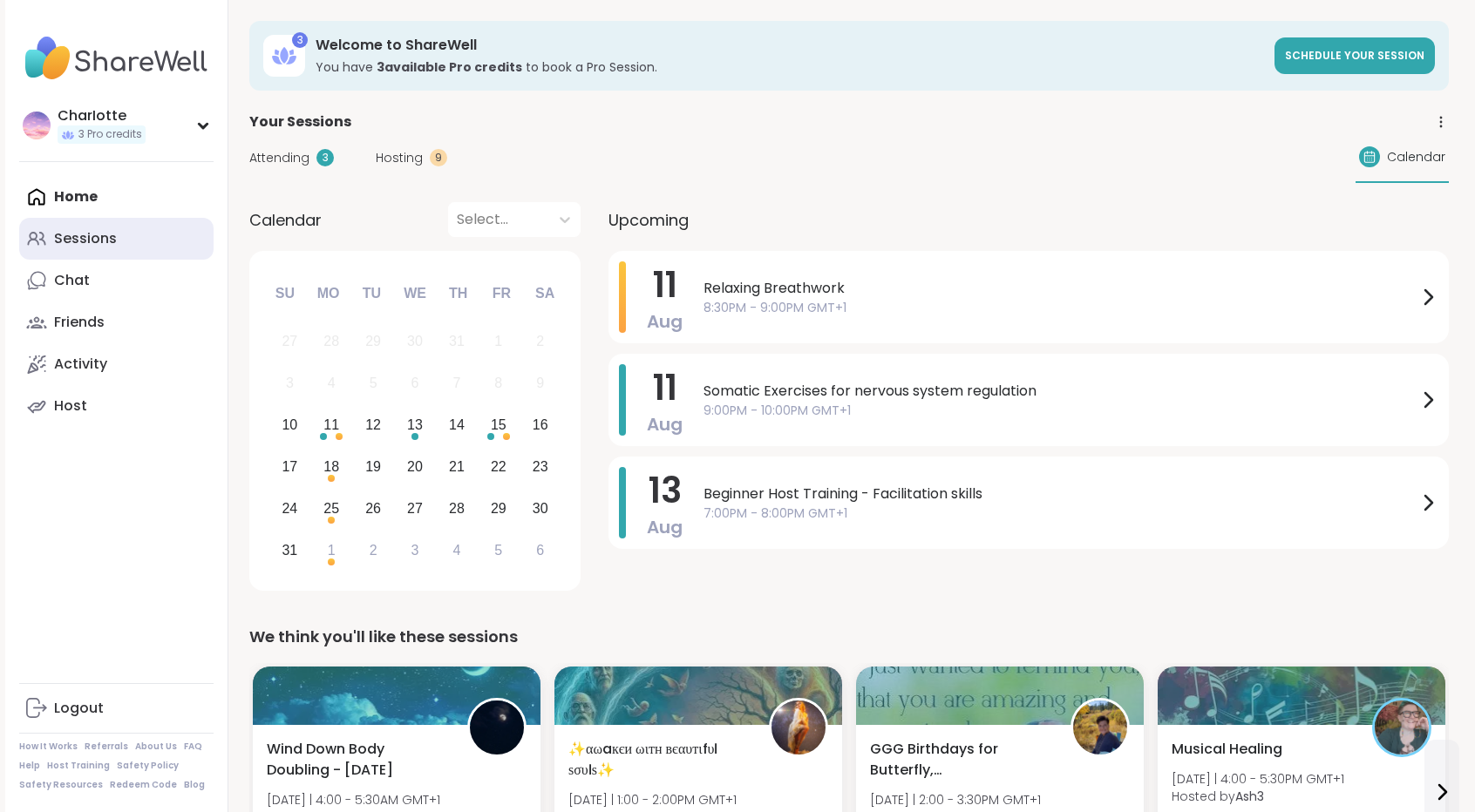
click at [124, 236] on link "Sessions" at bounding box center [116, 238] width 194 height 42
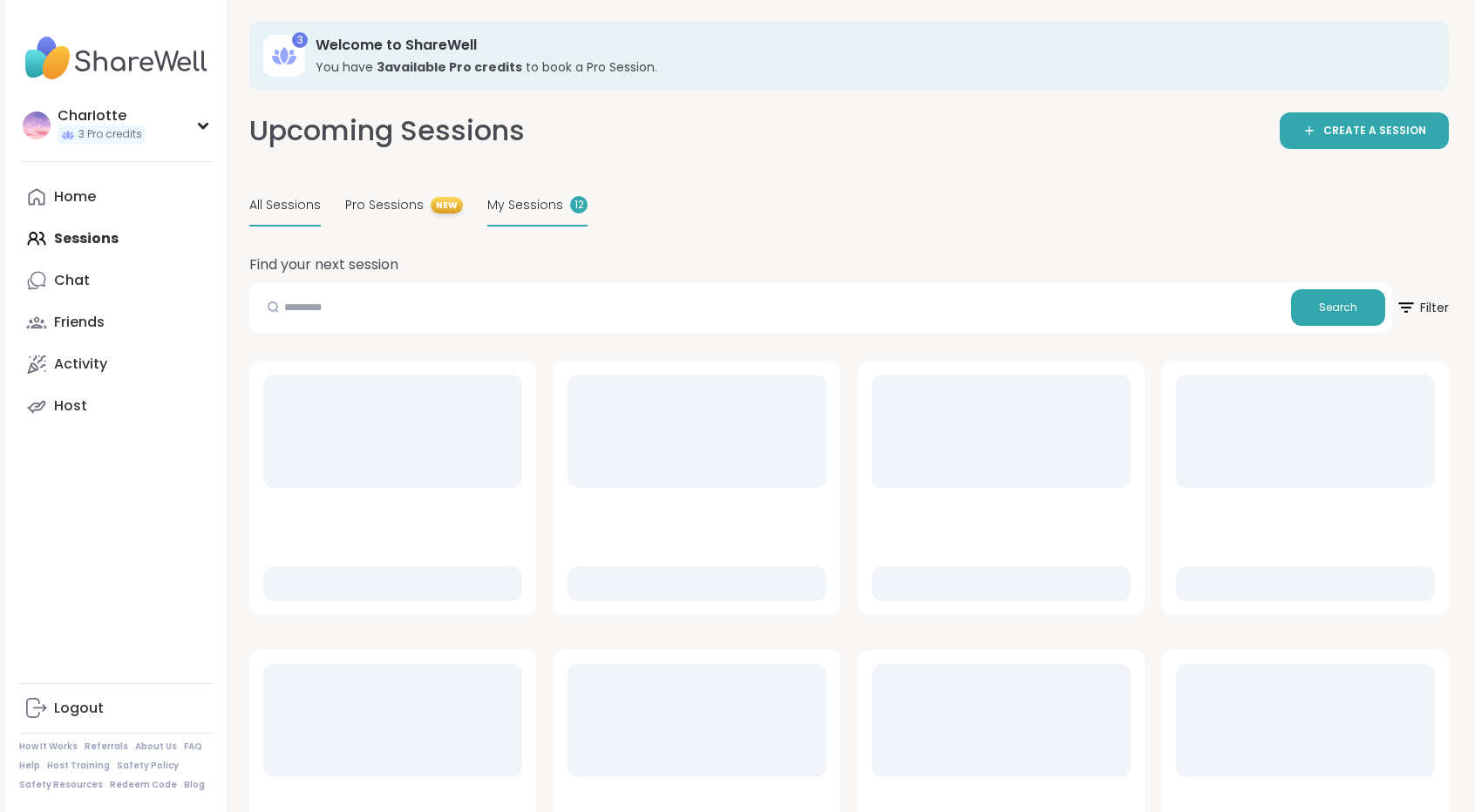
click at [504, 210] on span "My Sessions" at bounding box center [525, 205] width 76 height 18
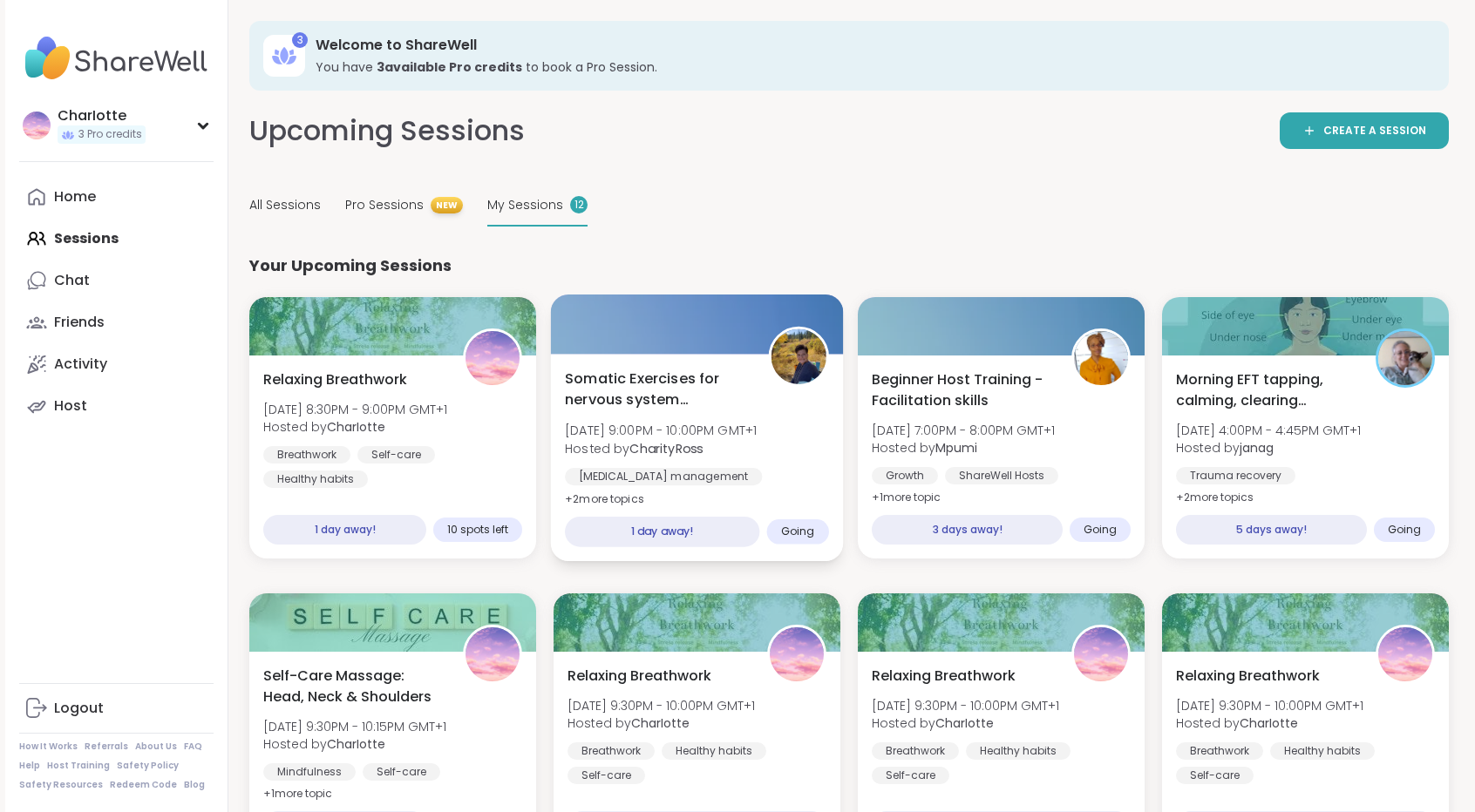
click at [662, 318] on div at bounding box center [697, 324] width 293 height 60
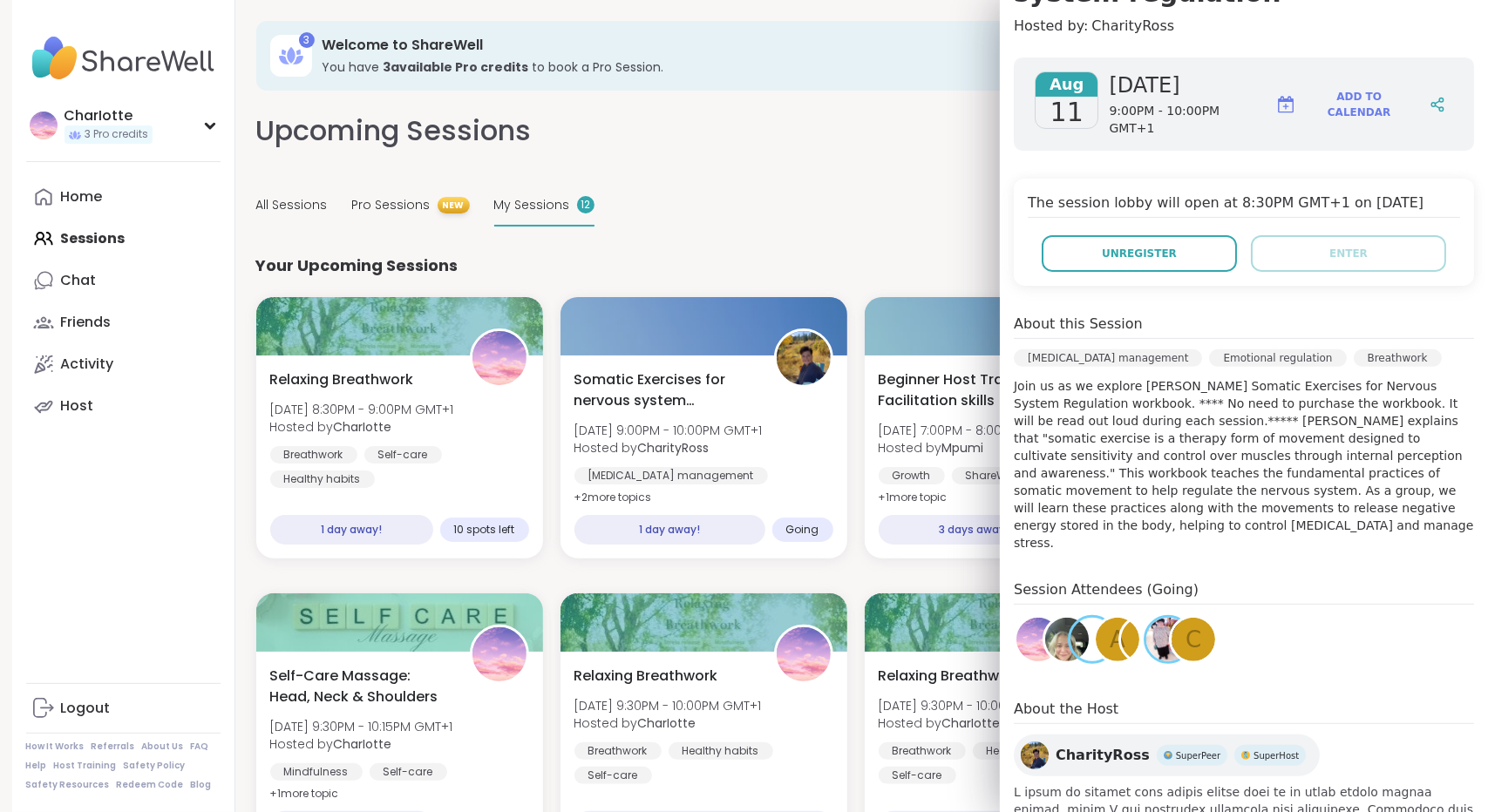
scroll to position [254, 0]
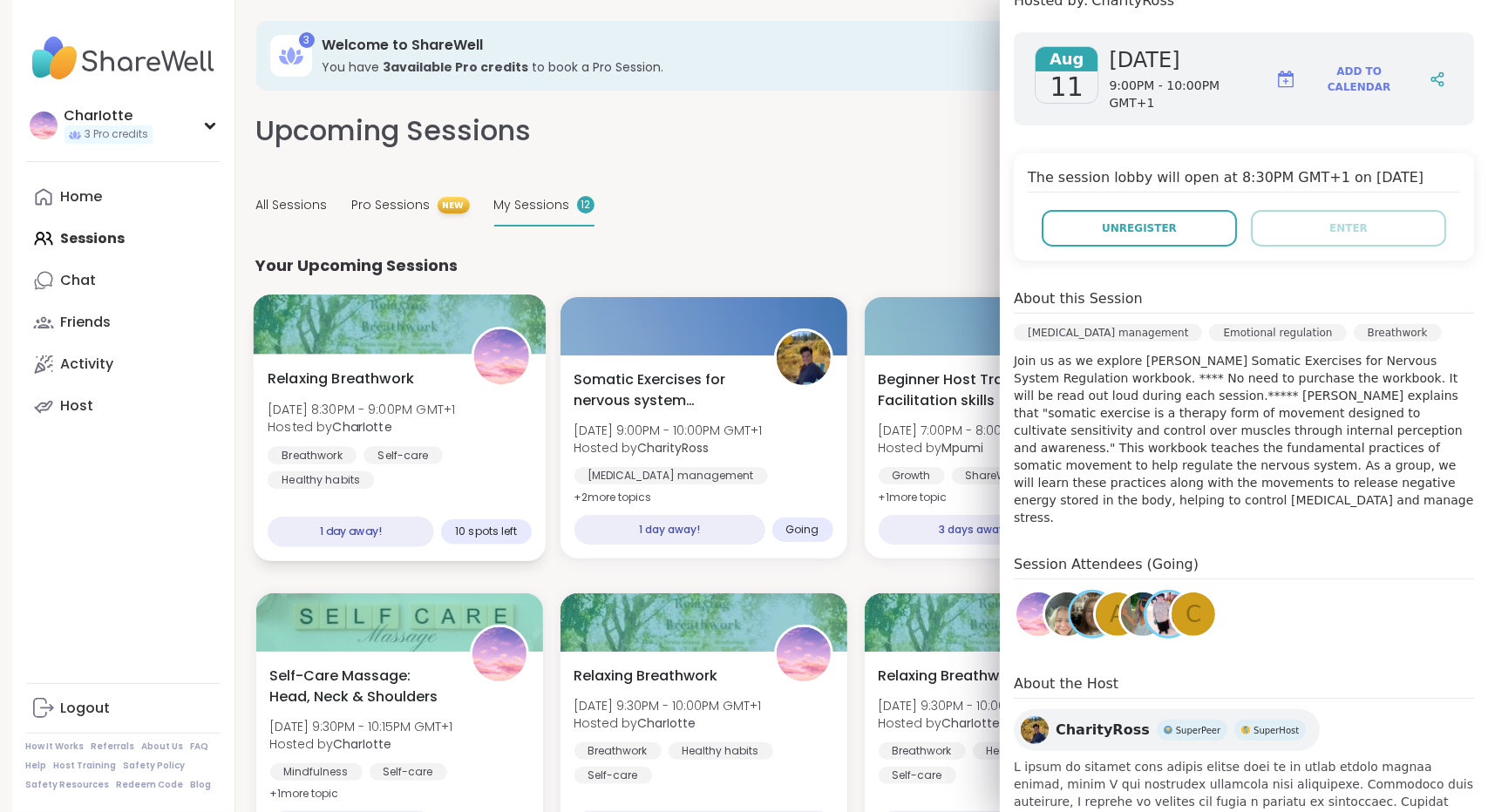
click at [455, 425] on span "Hosted by CharIotte" at bounding box center [360, 426] width 187 height 17
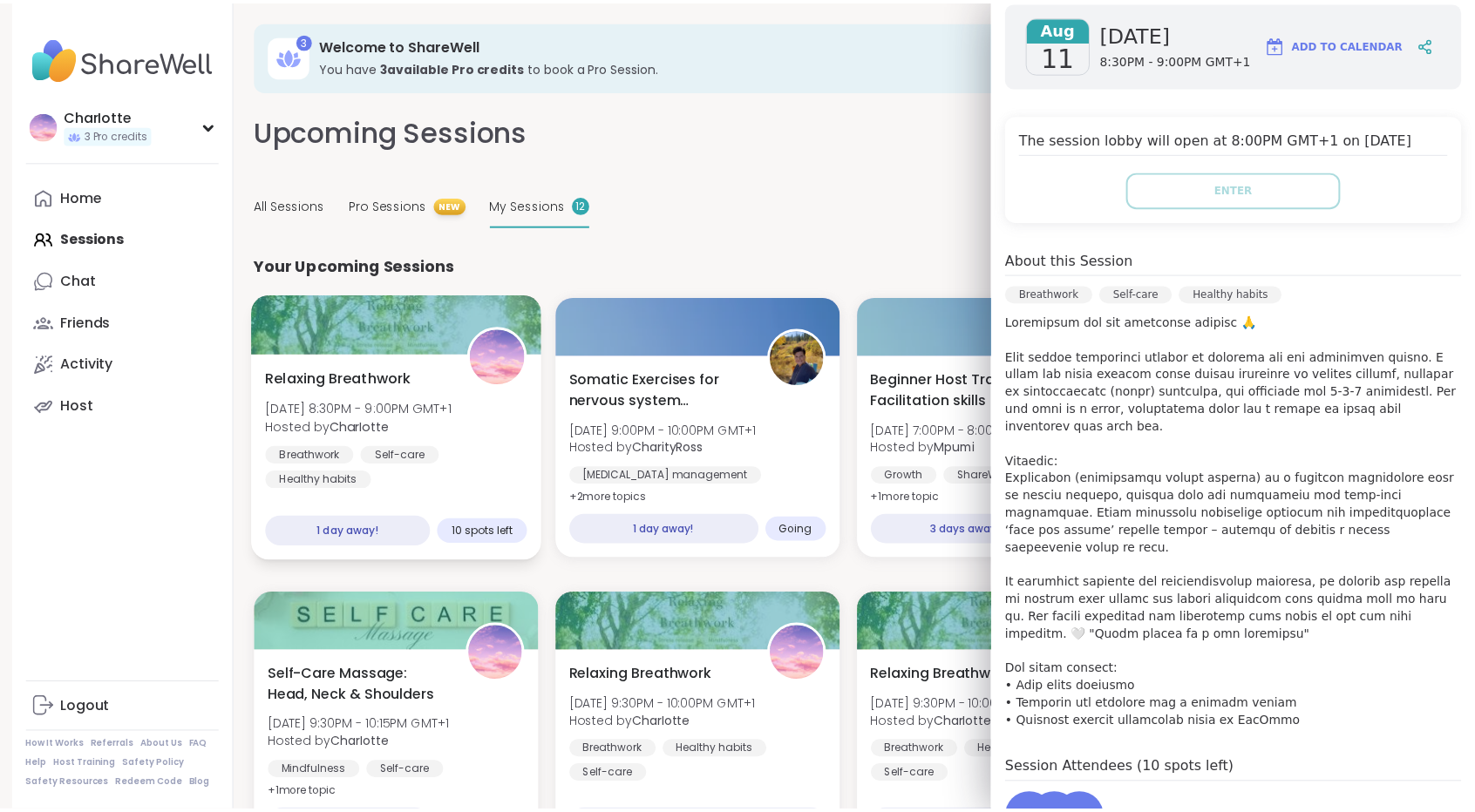
scroll to position [222, 0]
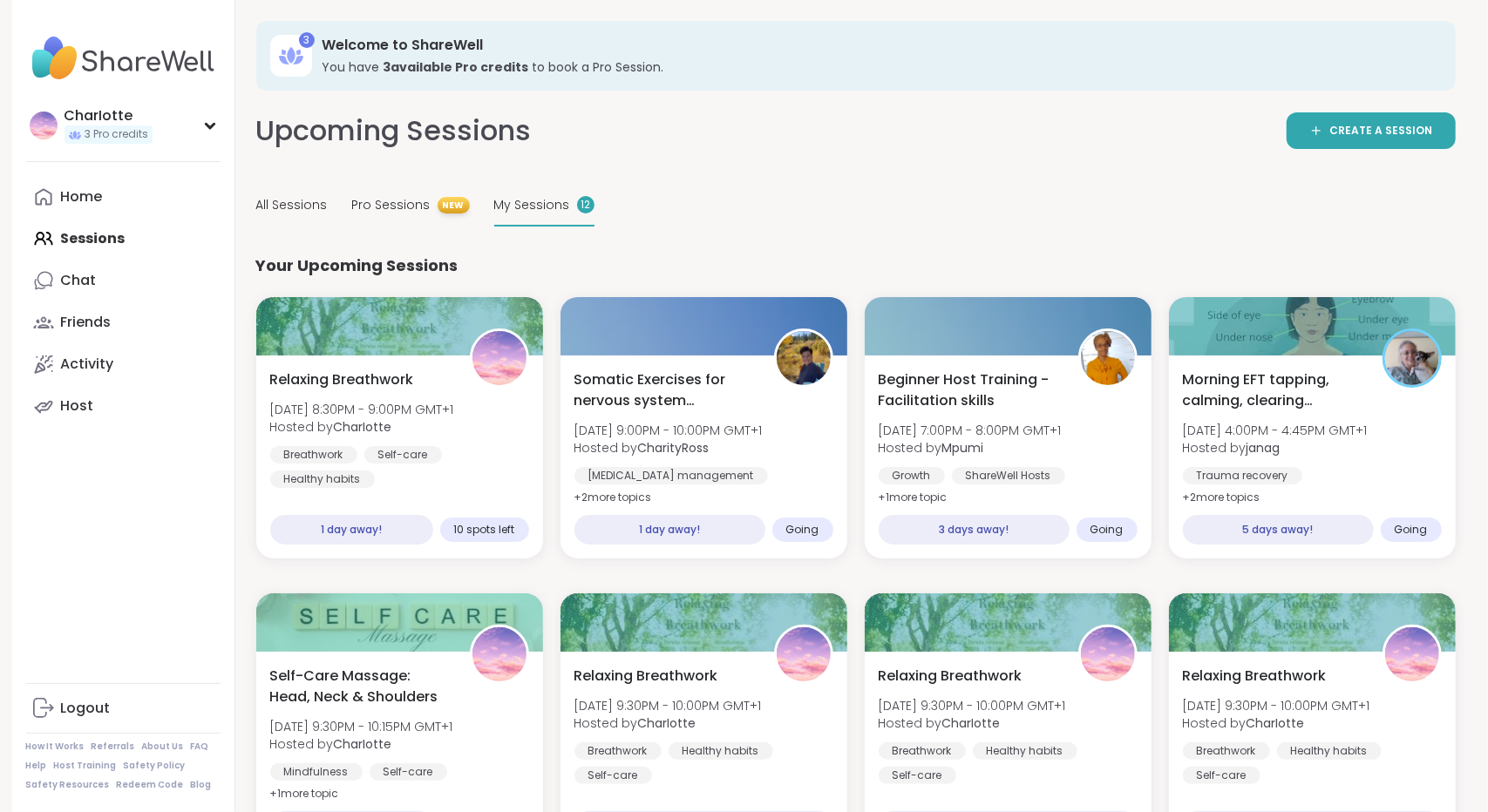
click at [733, 229] on div "Upcoming Sessions CREATE A SESSION All Sessions Pro Sessions NEW My Sessions 12…" at bounding box center [856, 631] width 1200 height 1040
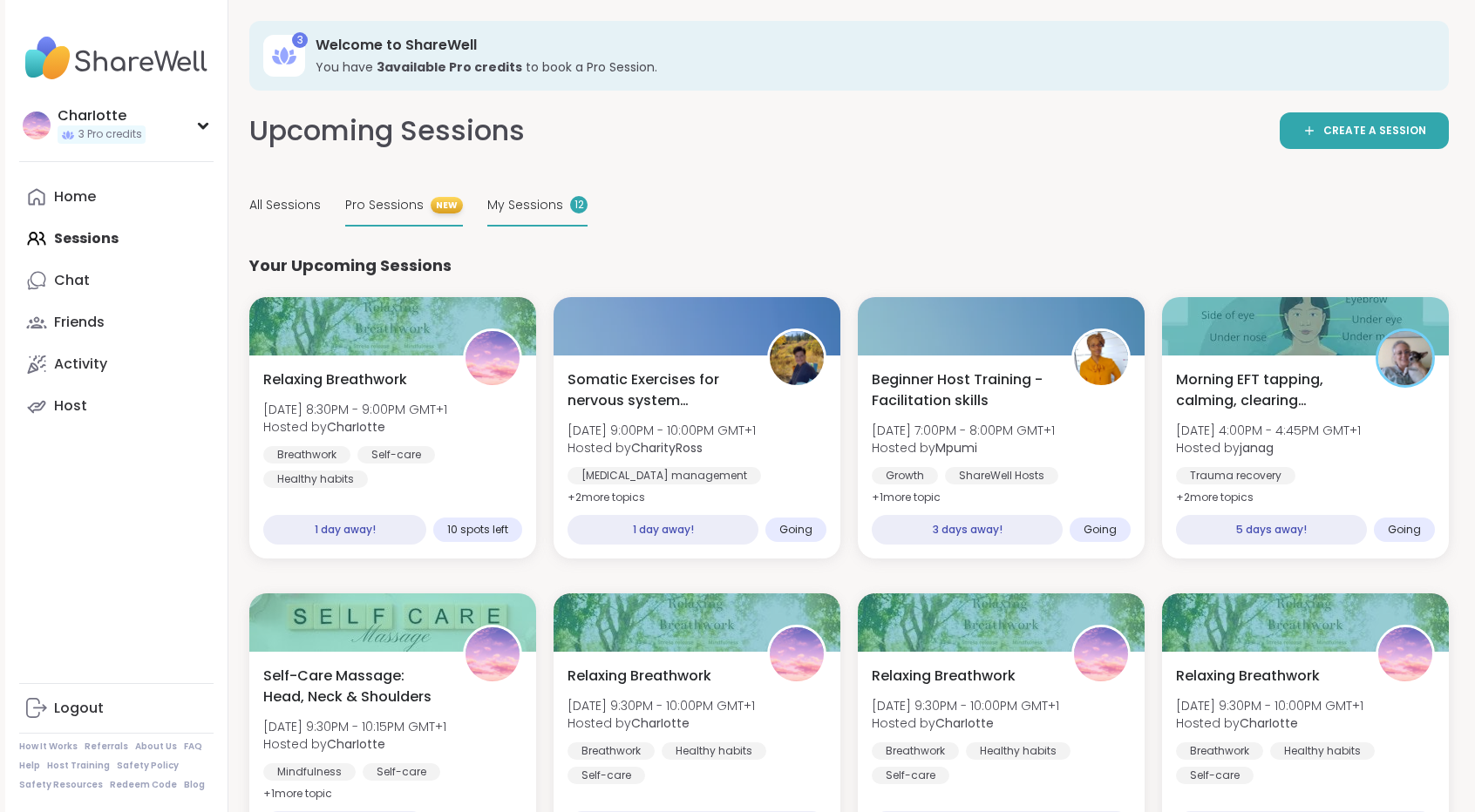
click at [365, 223] on div "Pro Sessions NEW" at bounding box center [404, 206] width 117 height 41
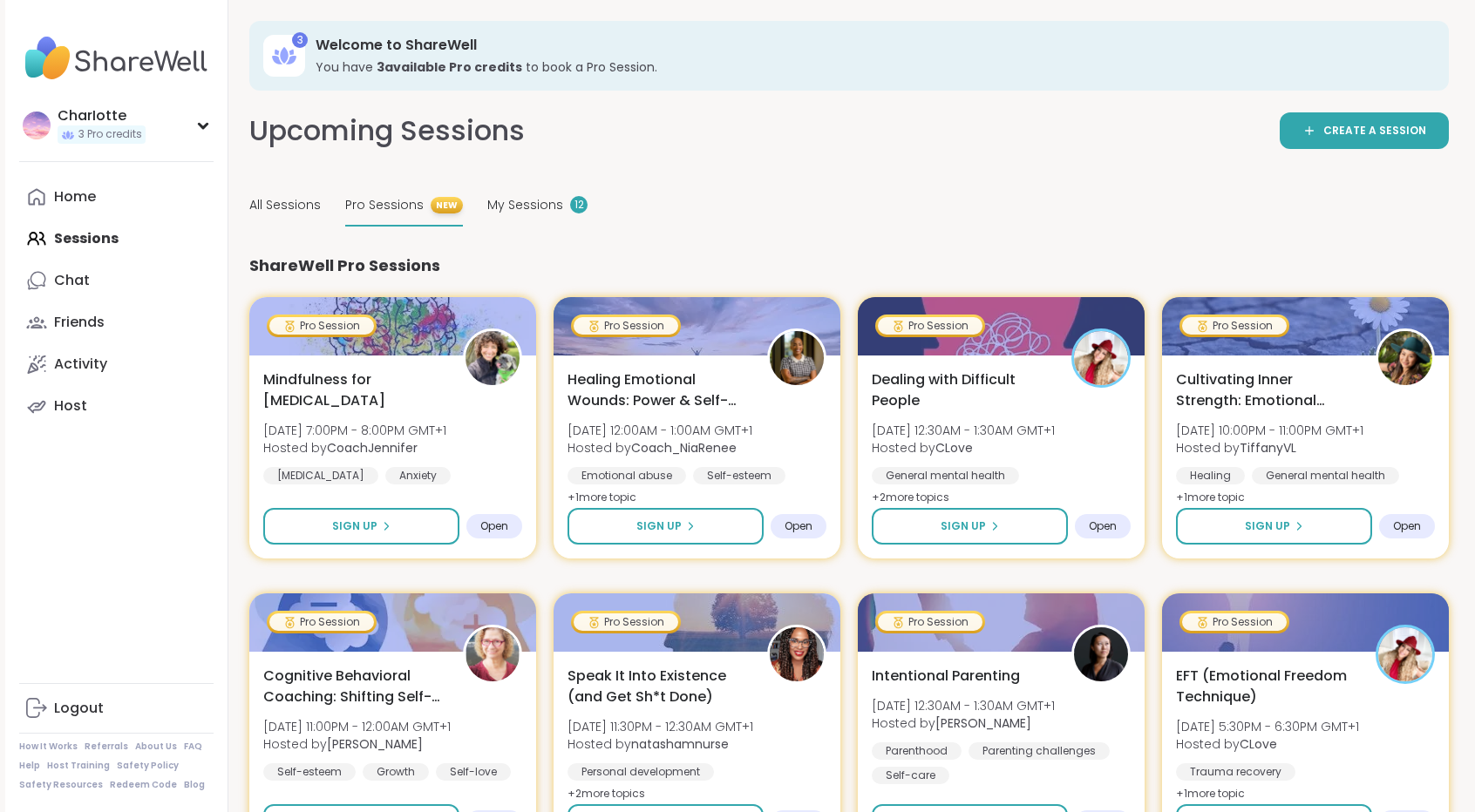
click at [984, 180] on div "Upcoming Sessions CREATE A SESSION All Sessions Pro Sessions NEW My Sessions 12" at bounding box center [849, 169] width 1200 height 115
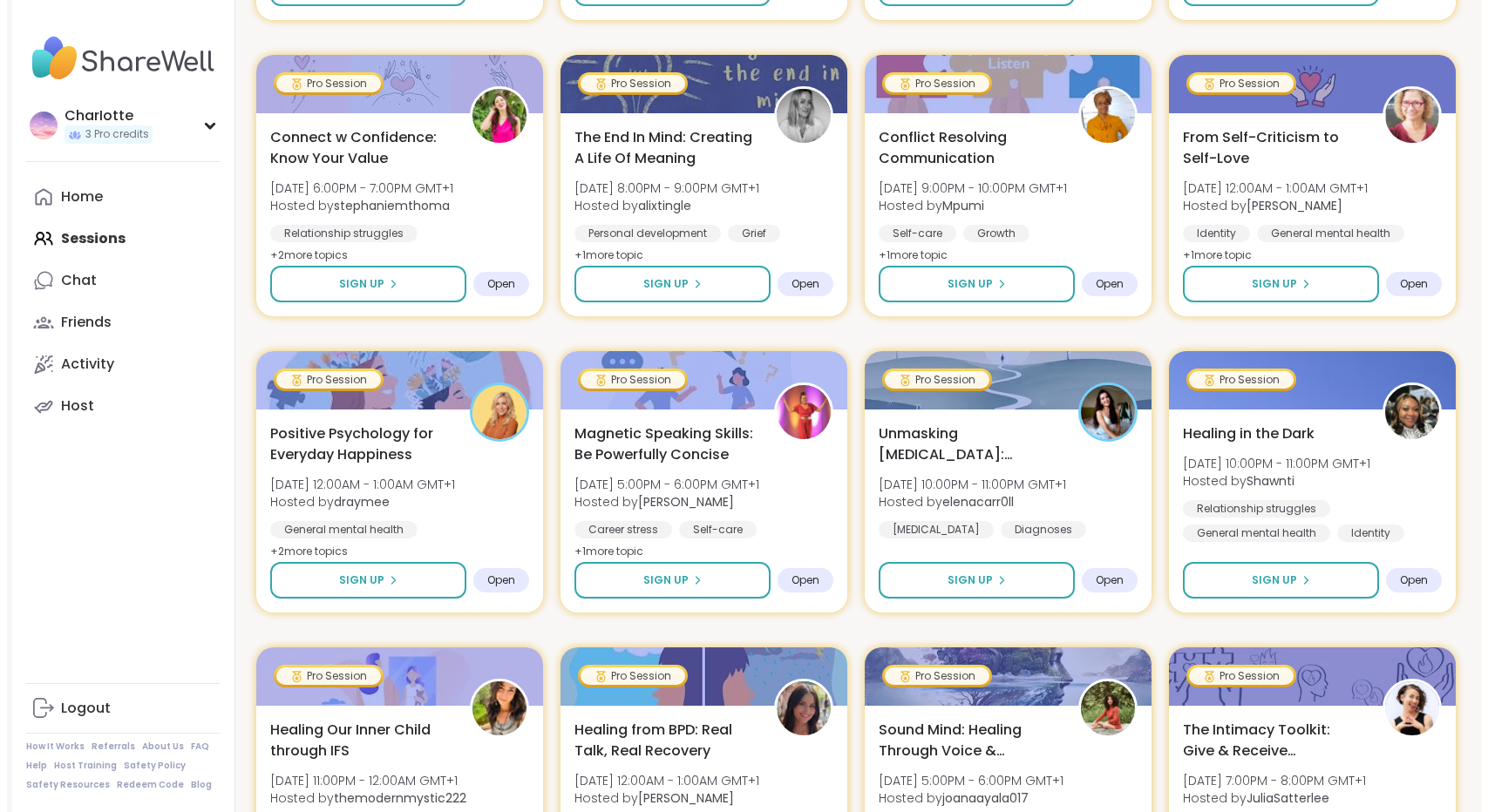
scroll to position [873, 0]
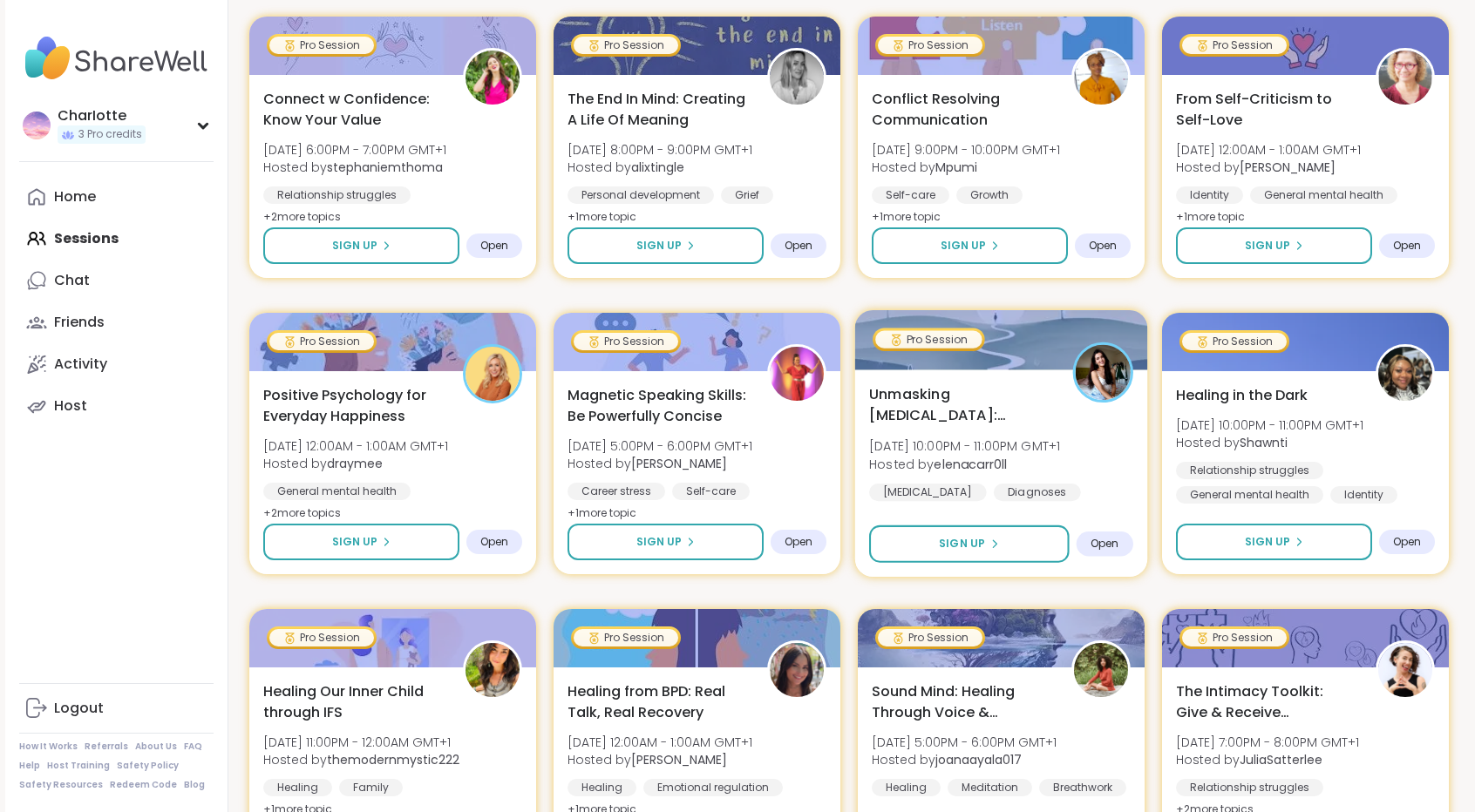
click at [985, 391] on span "Unmasking Autism: Learning to Set Boundaries" at bounding box center [961, 406] width 184 height 42
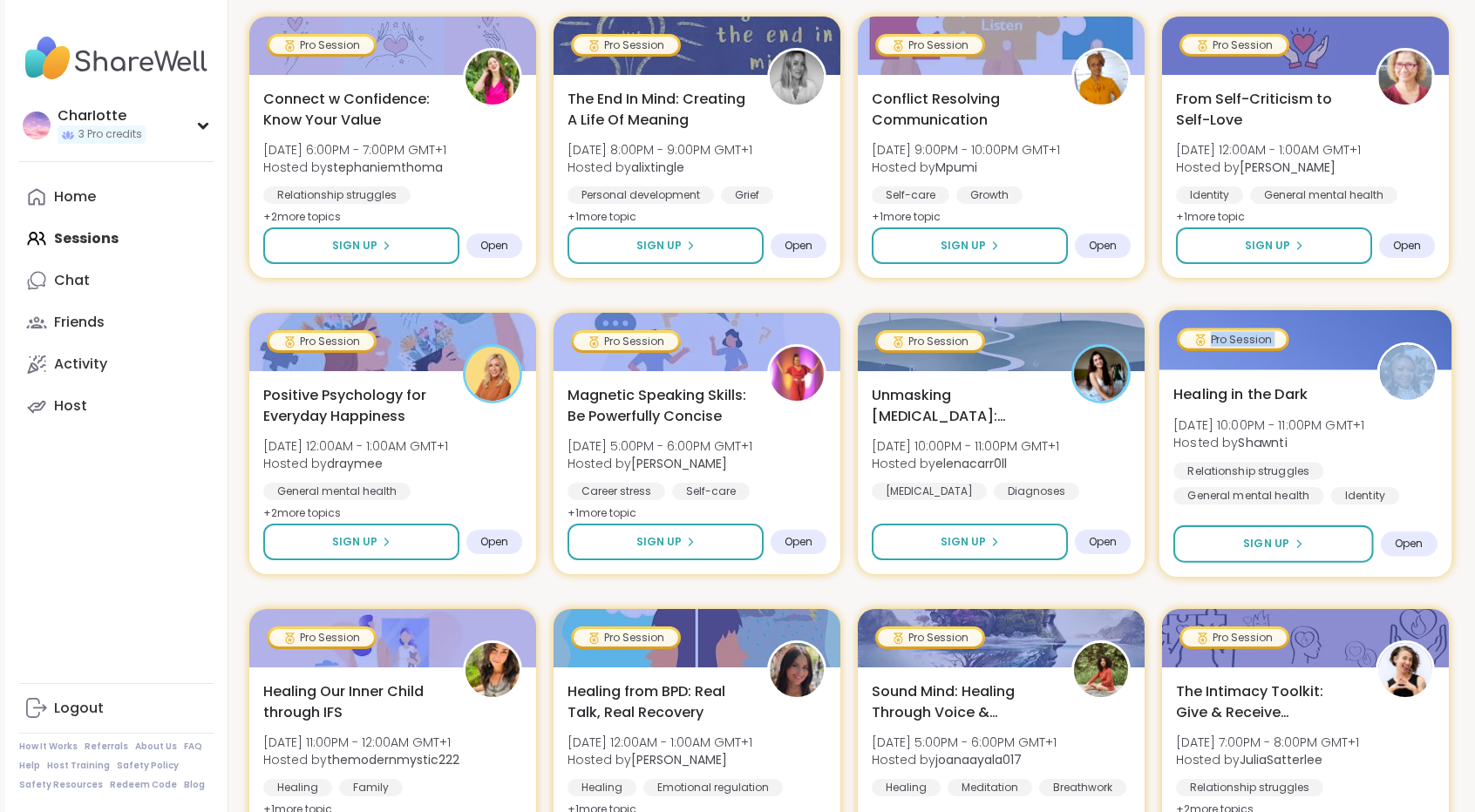
drag, startPoint x: 1487, startPoint y: 333, endPoint x: 1403, endPoint y: 379, distance: 95.8
click at [1403, 379] on html "CharIotte 3 Pro credits CharIotte 3 Pro credits Profile Membership Settings Hel…" at bounding box center [737, 331] width 1475 height 2409
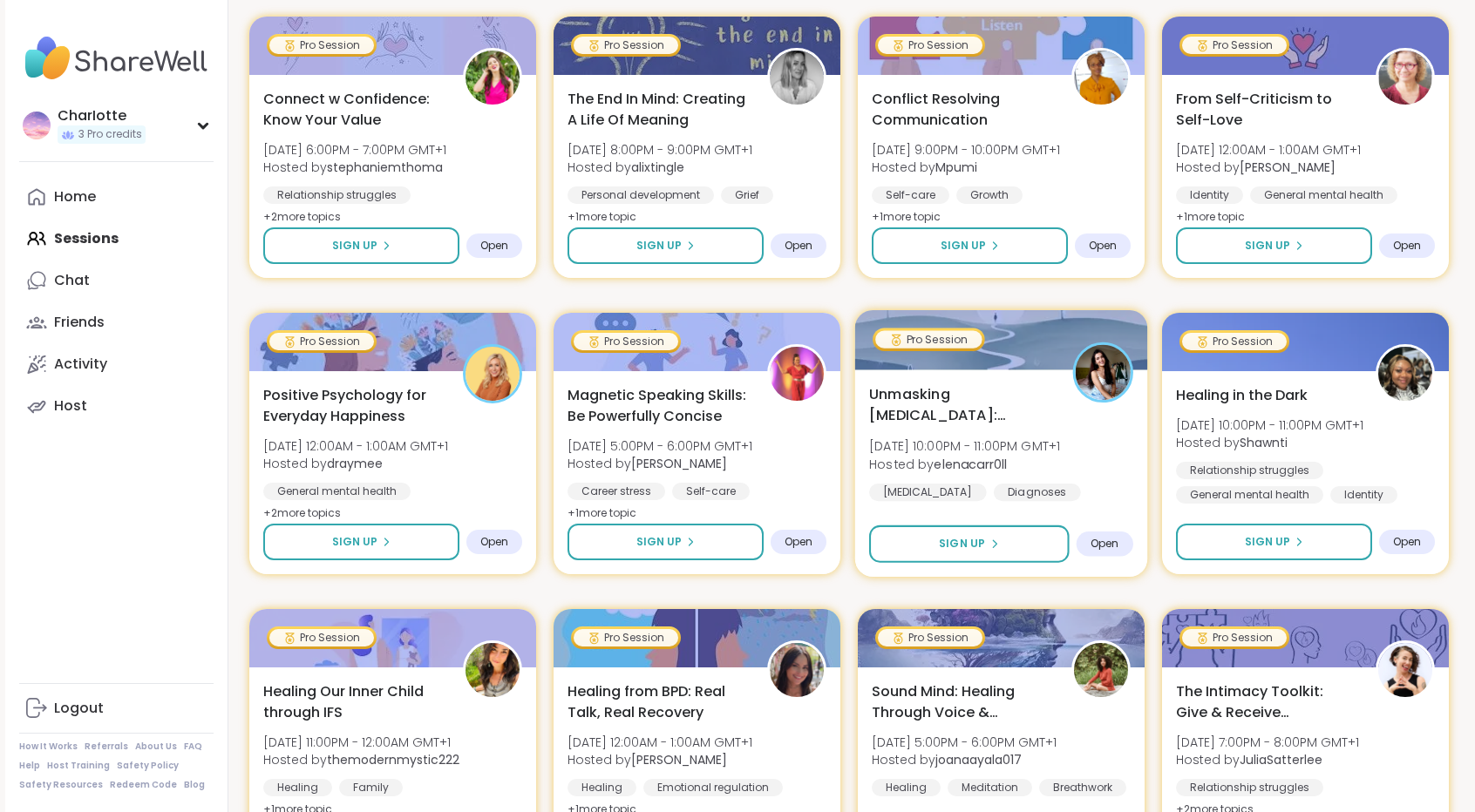
click at [1010, 435] on div "Unmasking Autism: Learning to Set Boundaries Thu, Aug 14 | 10:00PM - 11:00PM GM…" at bounding box center [1001, 455] width 264 height 142
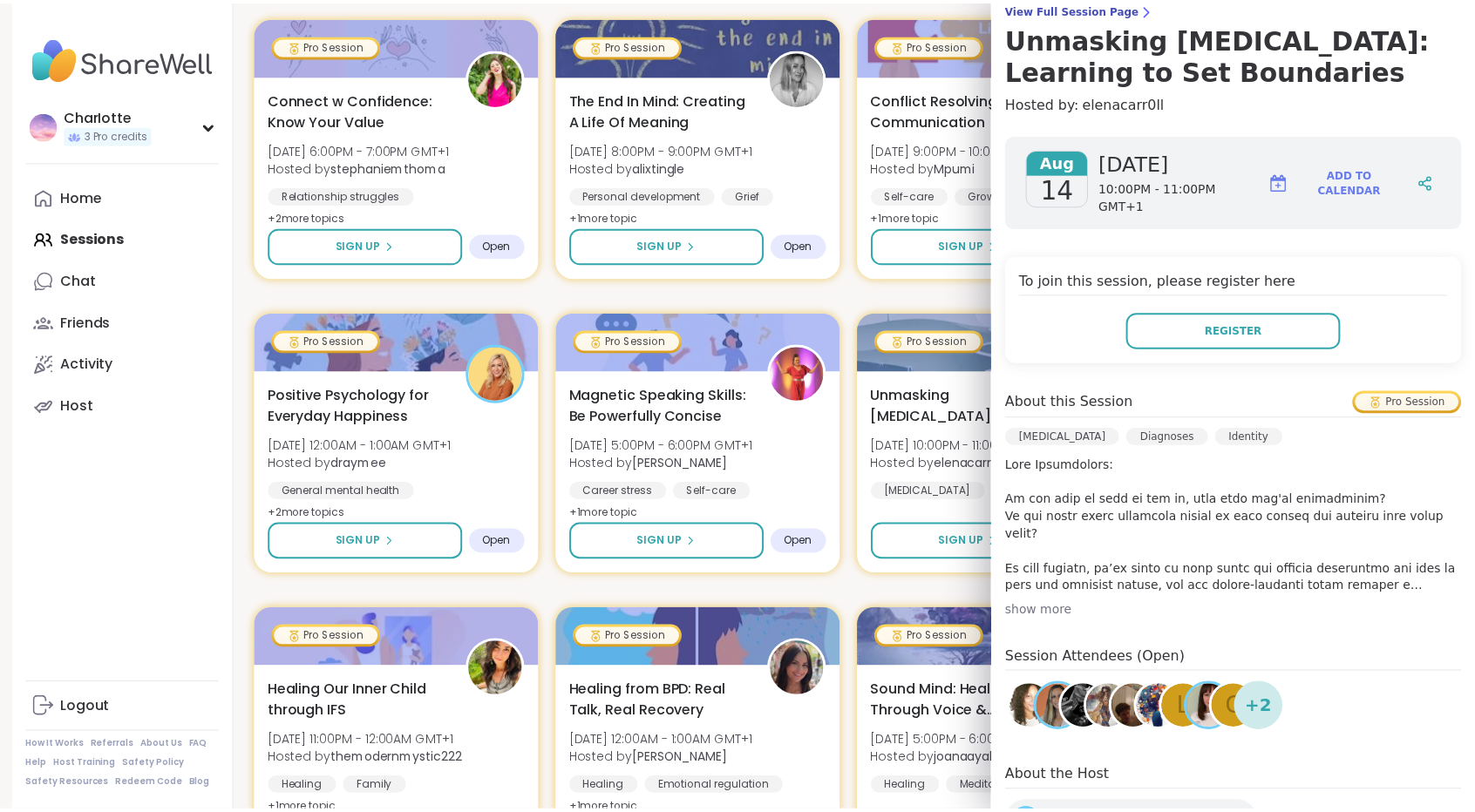
scroll to position [0, 0]
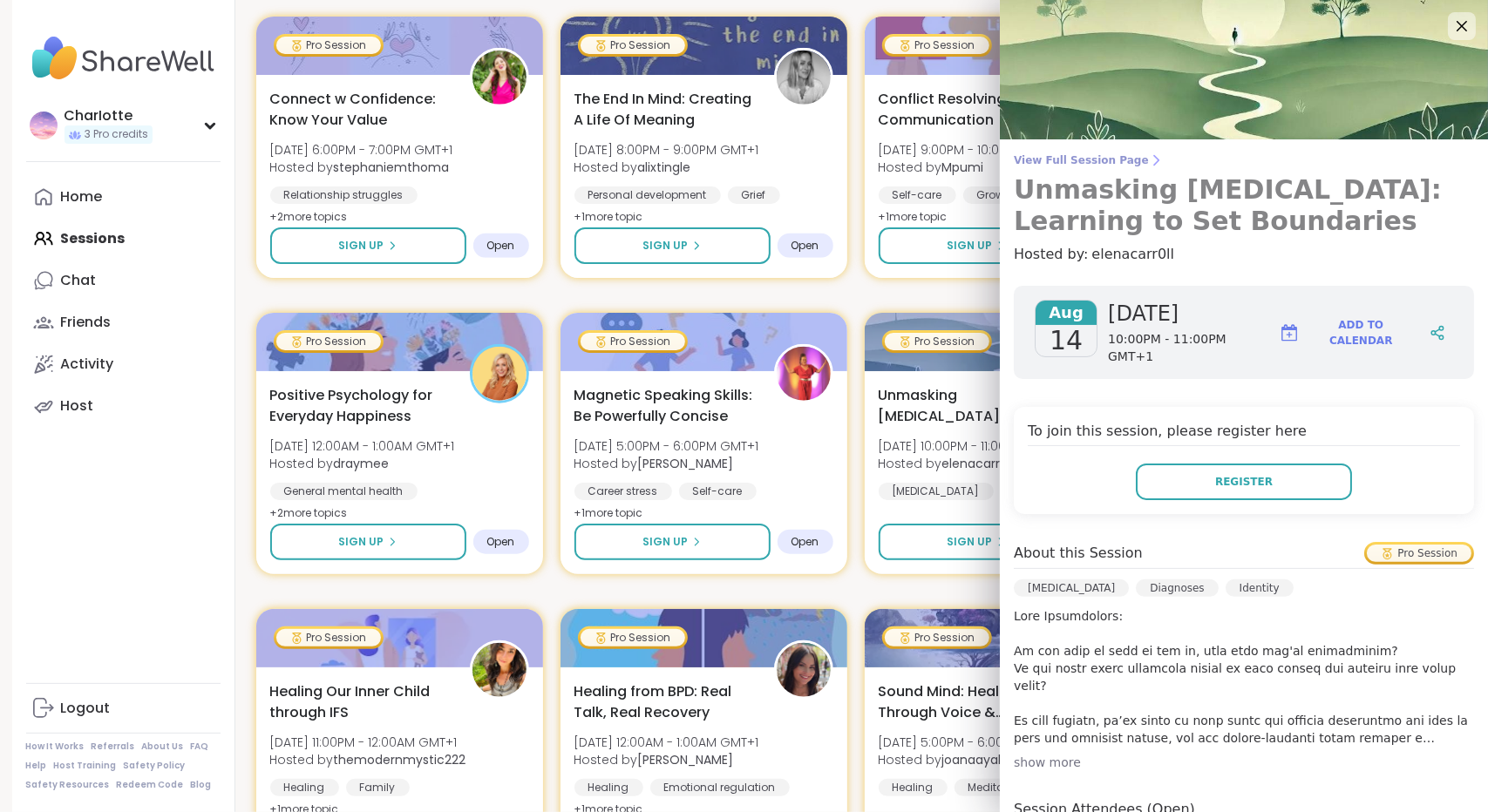
click at [1043, 167] on link "View Full Session Page Unmasking Autism: Learning to Set Boundaries" at bounding box center [1244, 195] width 461 height 84
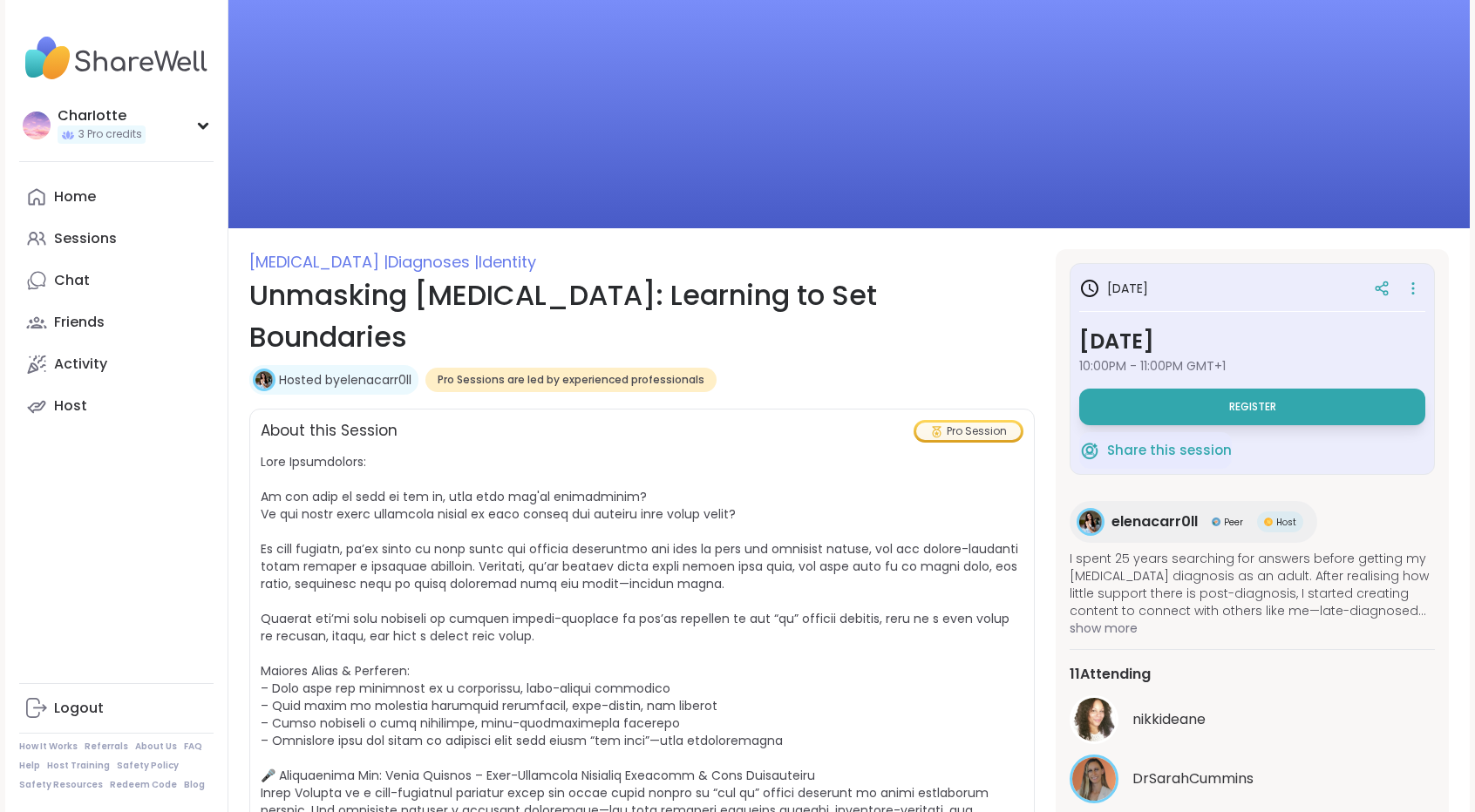
scroll to position [711, 0]
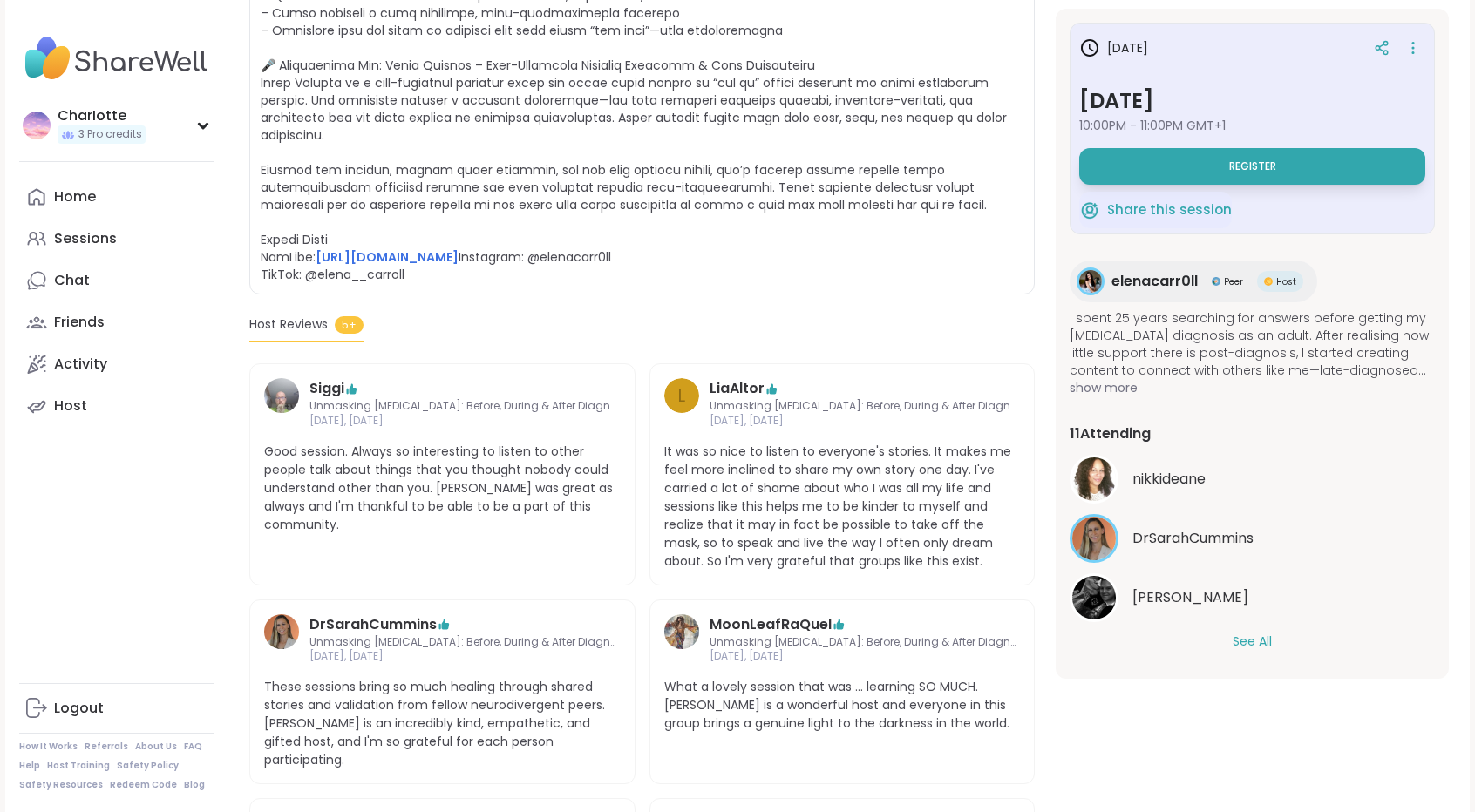
click at [1256, 638] on button "See All" at bounding box center [1252, 642] width 39 height 18
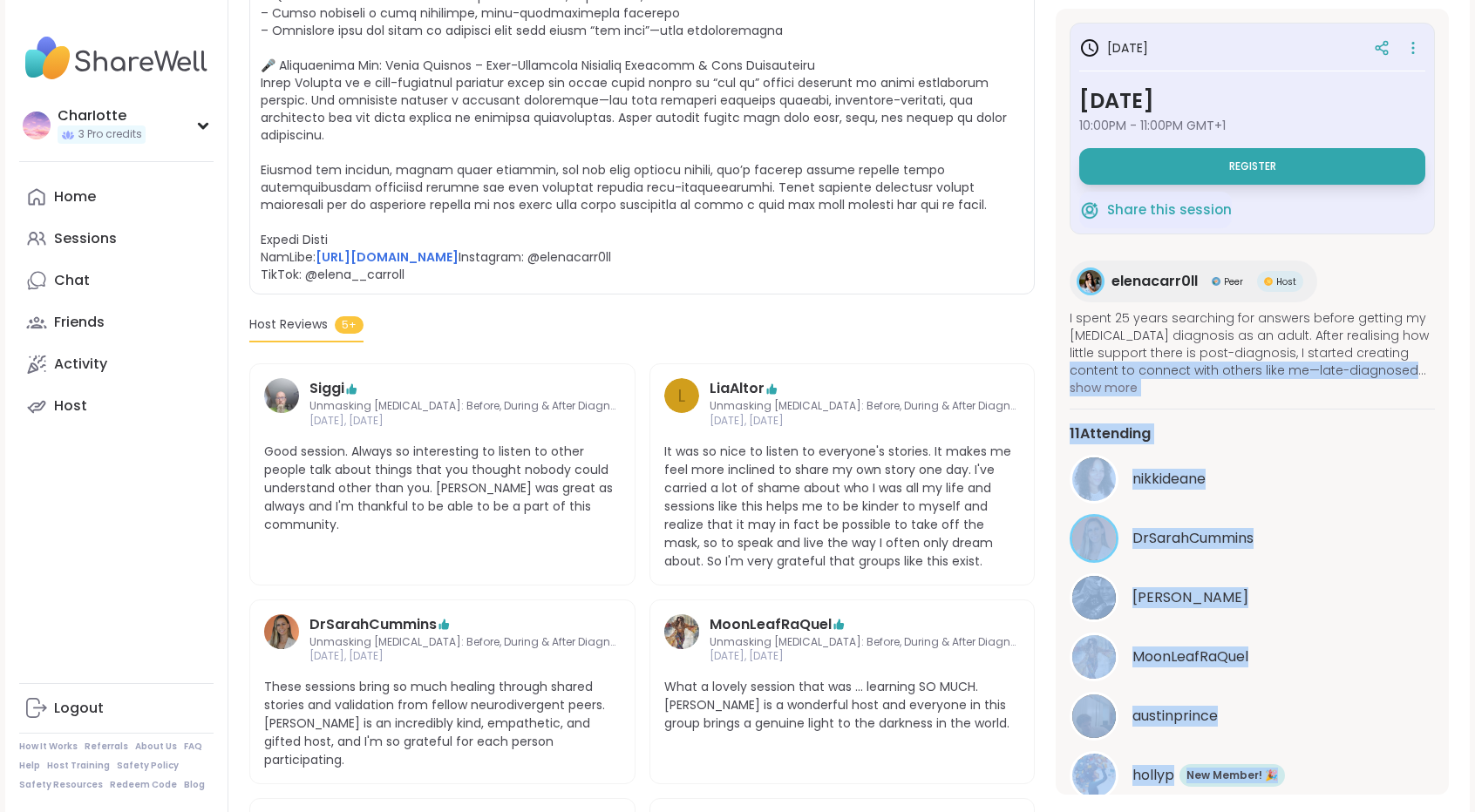
drag, startPoint x: 1452, startPoint y: 329, endPoint x: 1446, endPoint y: 359, distance: 30.6
click at [1446, 359] on section "Autism | Diagnoses | Identity Unmasking Autism: Learning to Set Boundaries Host…" at bounding box center [849, 325] width 1241 height 1573
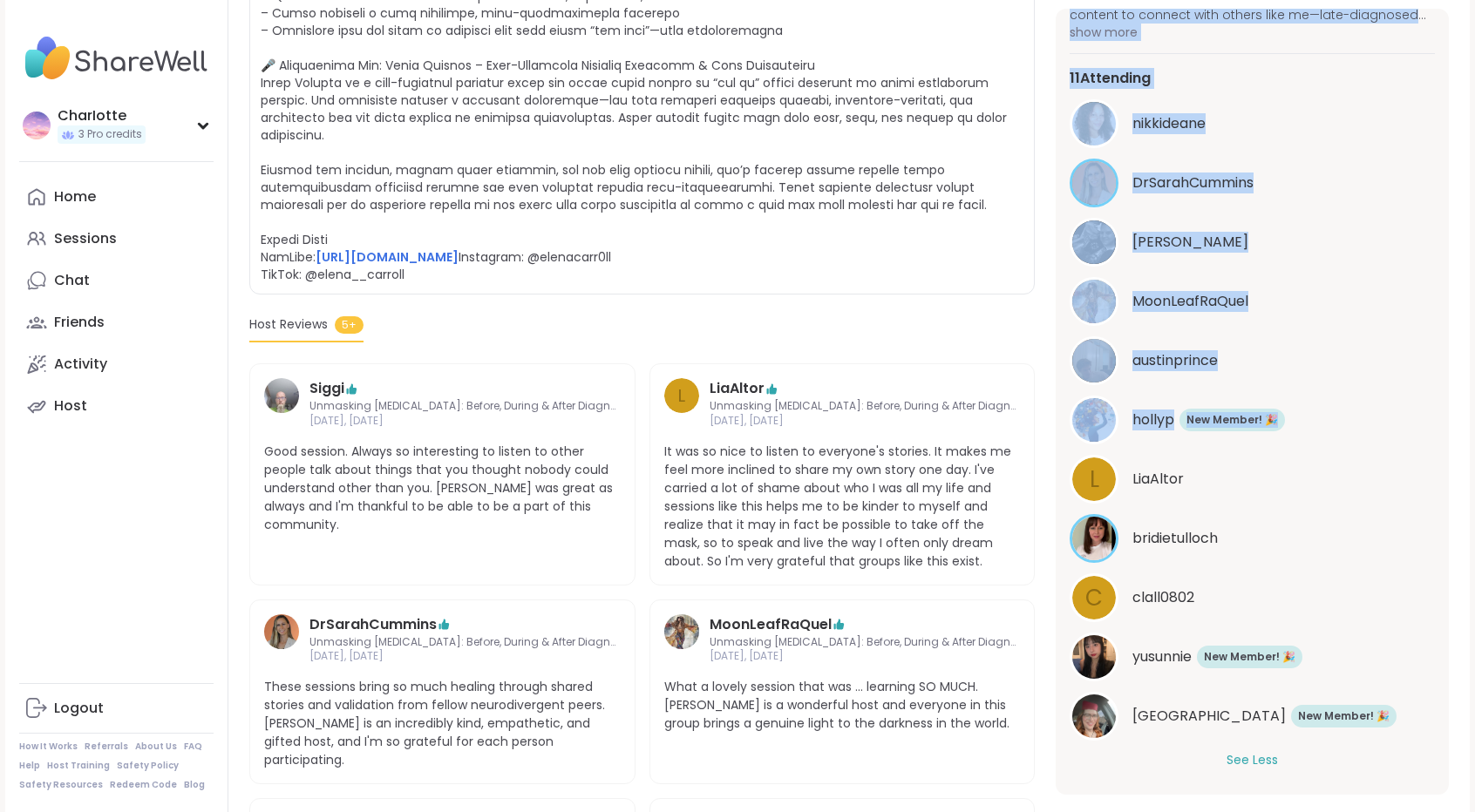
scroll to position [358, 0]
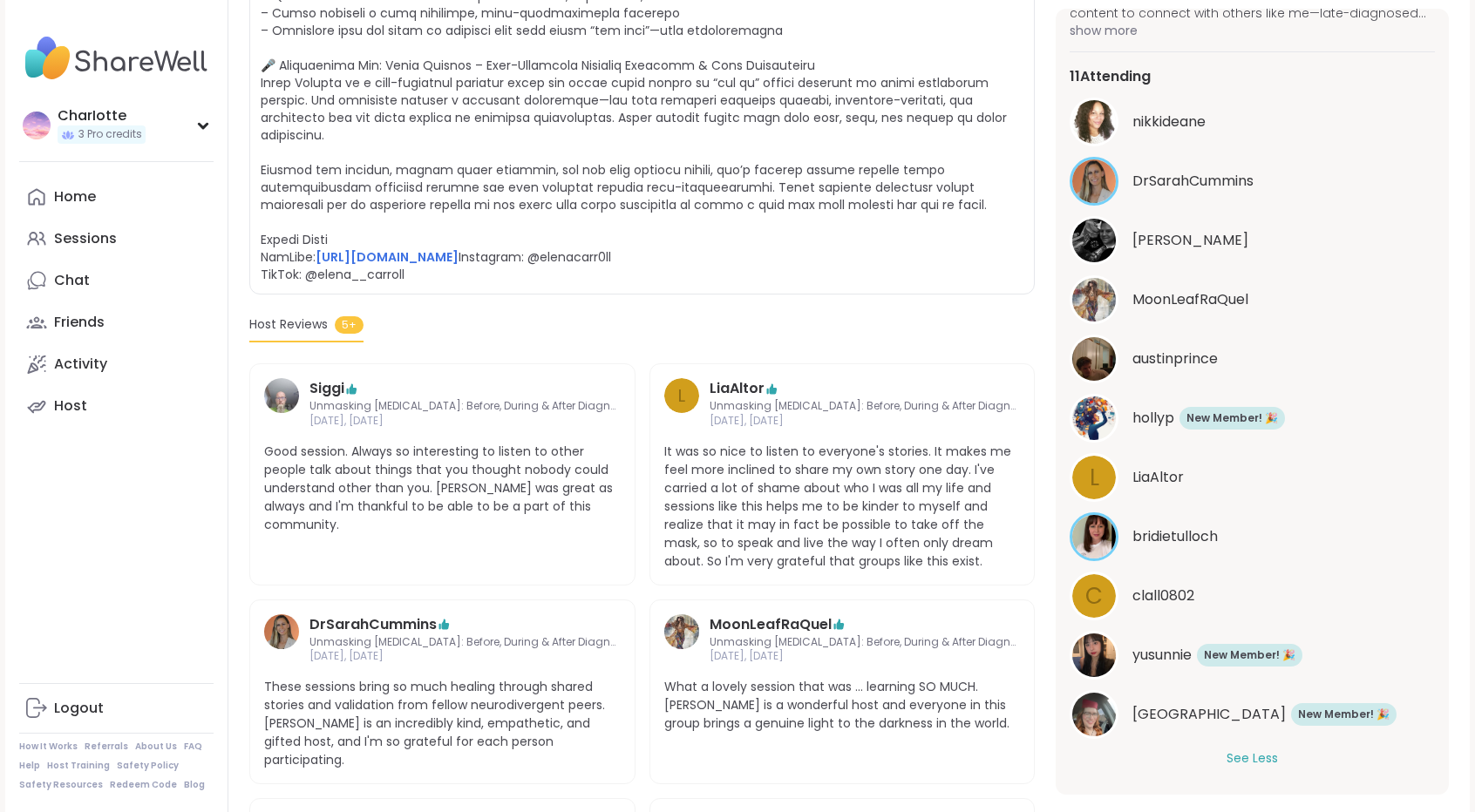
click at [1463, 657] on section "Autism | Diagnoses | Identity Unmasking Autism: Learning to Set Boundaries Host…" at bounding box center [849, 325] width 1241 height 1573
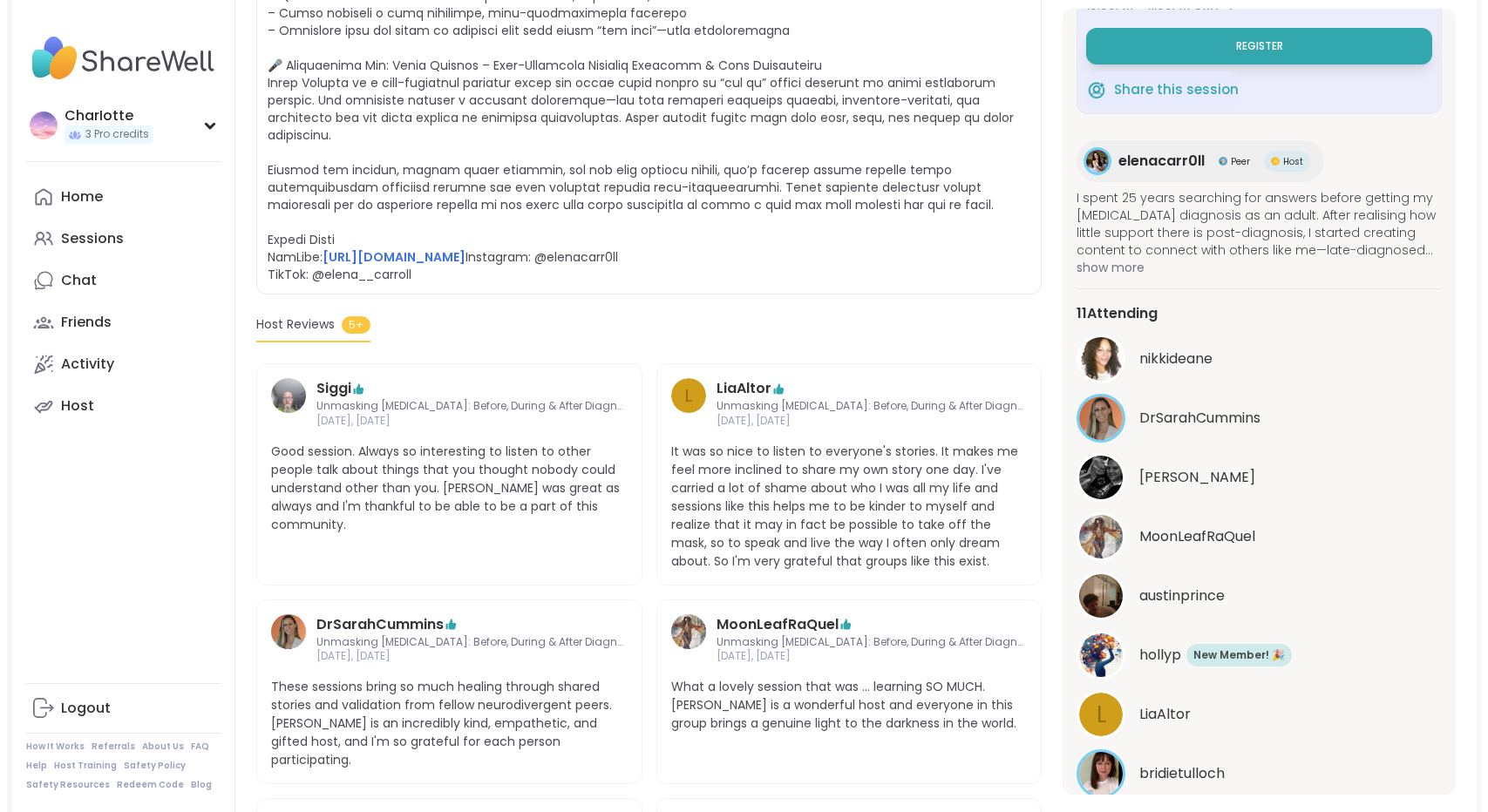
scroll to position [0, 0]
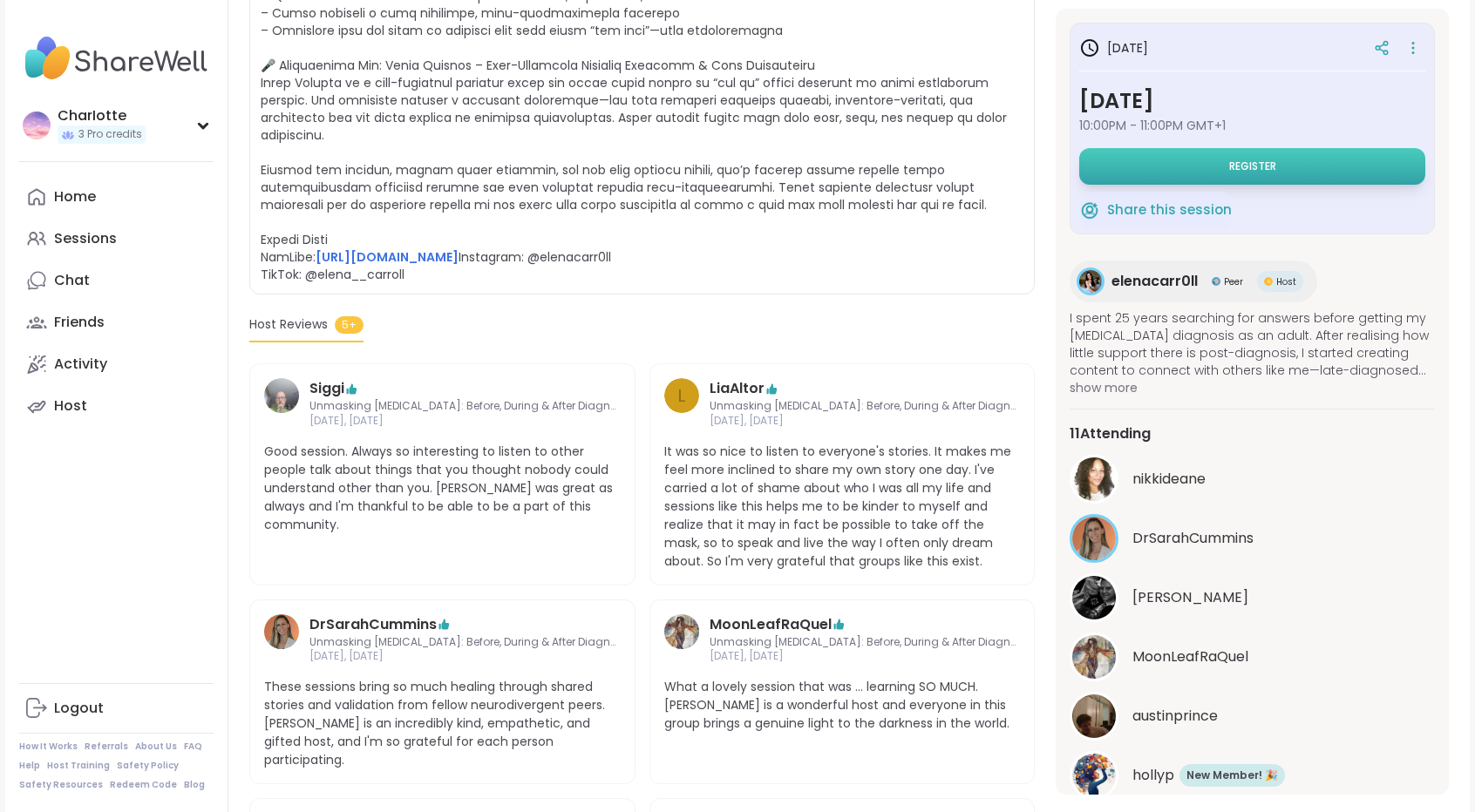
click at [1237, 171] on span "Register" at bounding box center [1253, 166] width 47 height 14
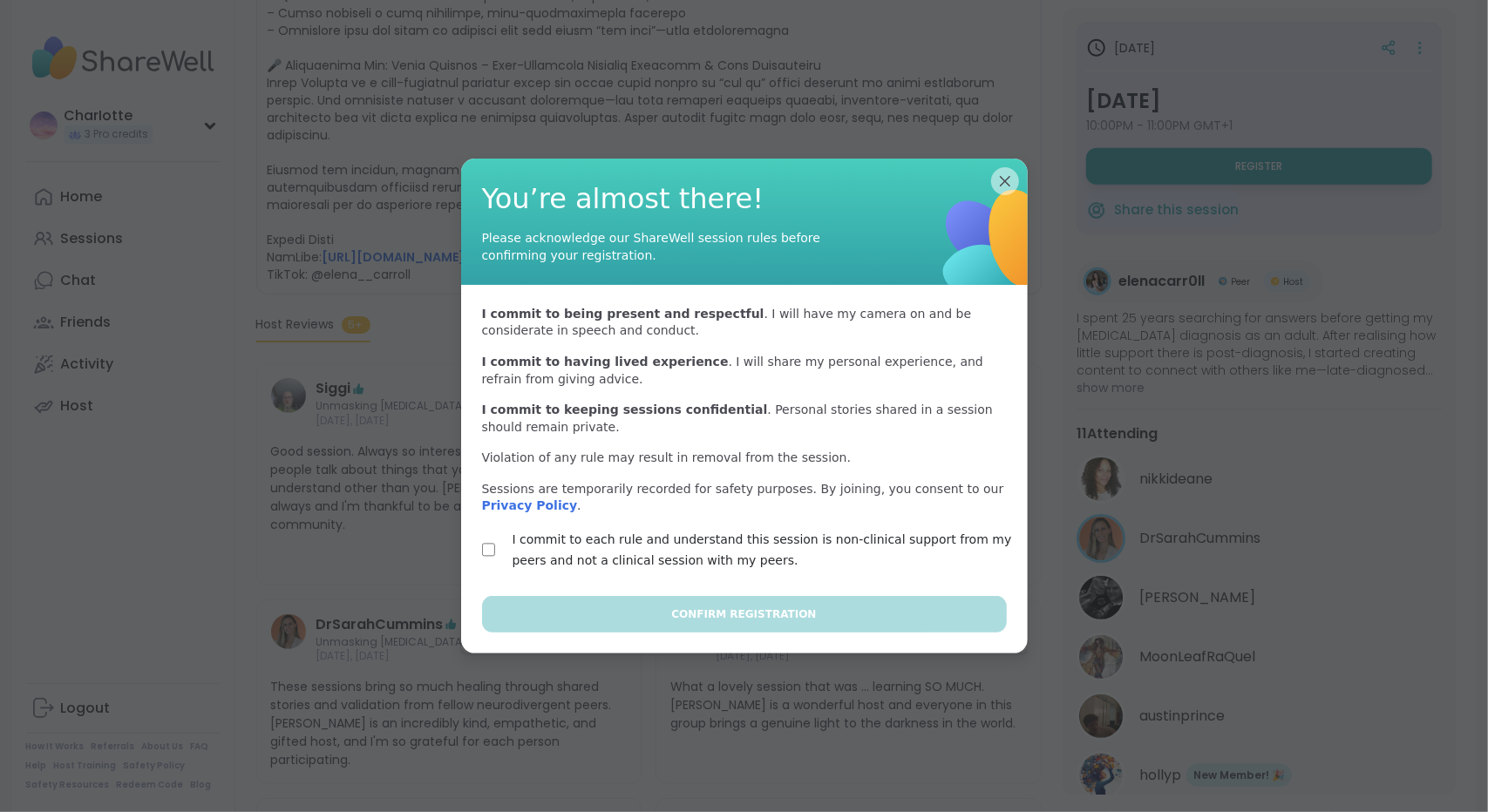
click at [697, 550] on label "I commit to each rule and understand this session is non-clinical support from …" at bounding box center [764, 550] width 505 height 42
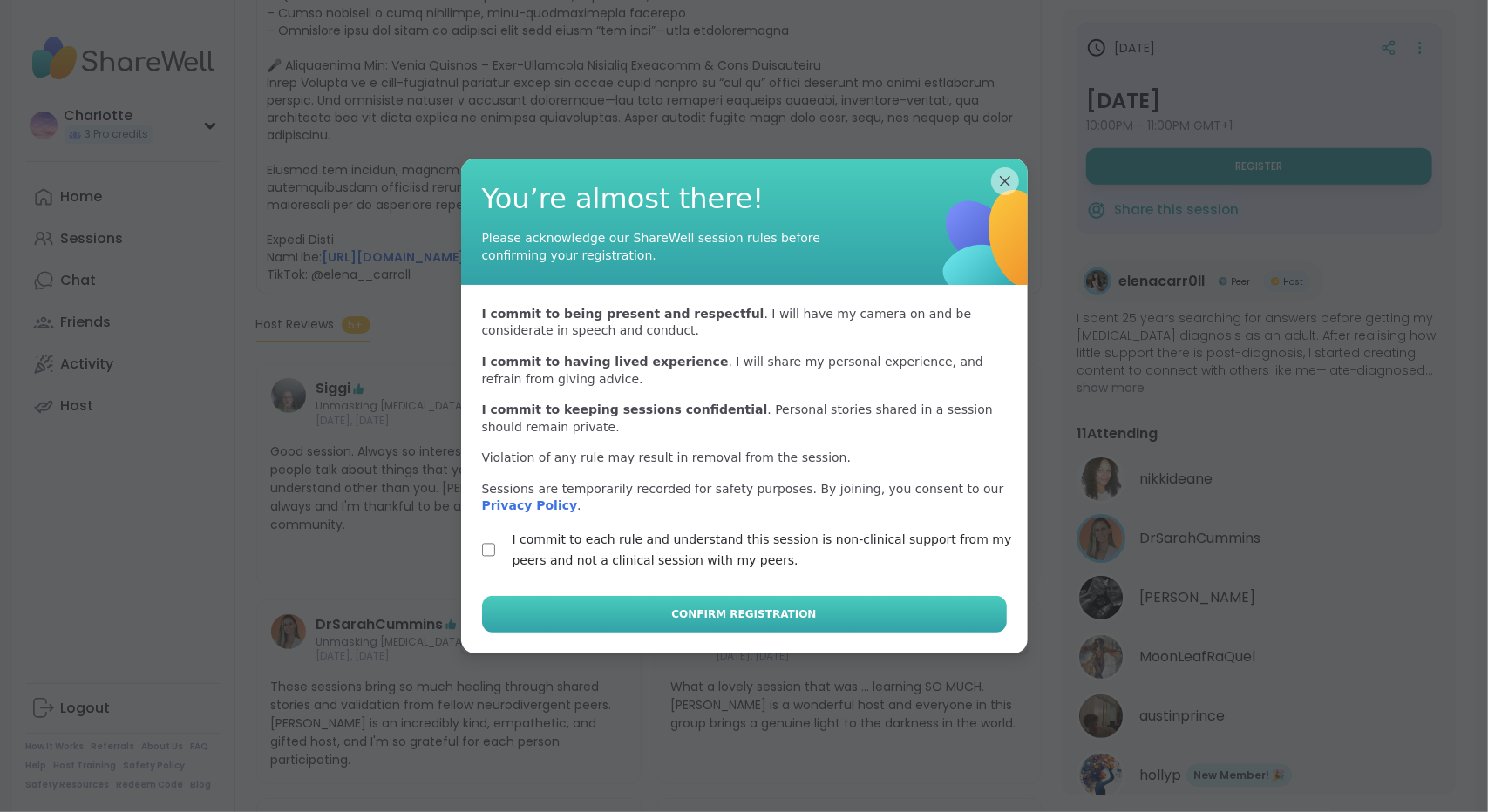
click at [697, 608] on span "Confirm Registration" at bounding box center [744, 614] width 145 height 15
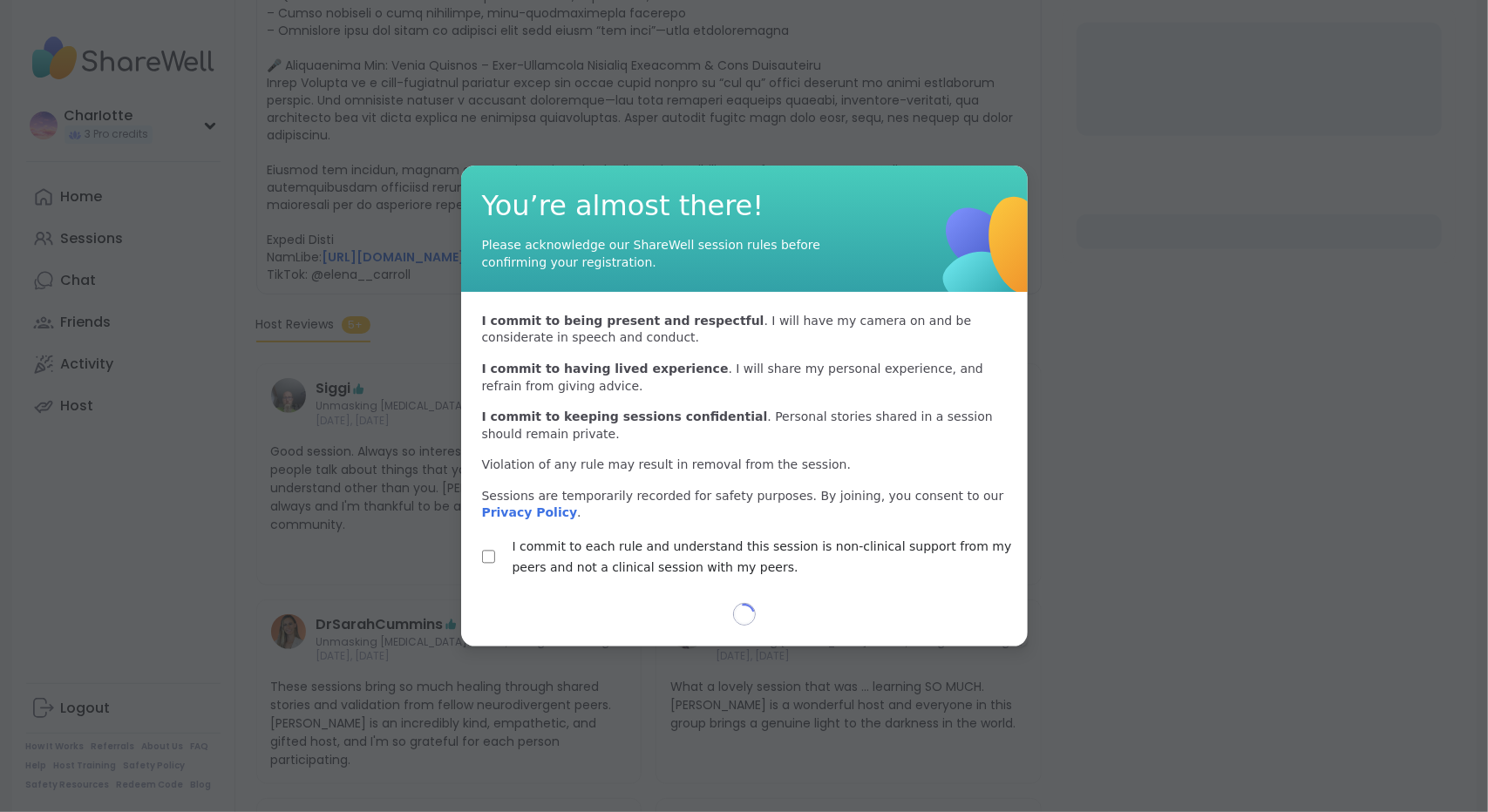
select select "**"
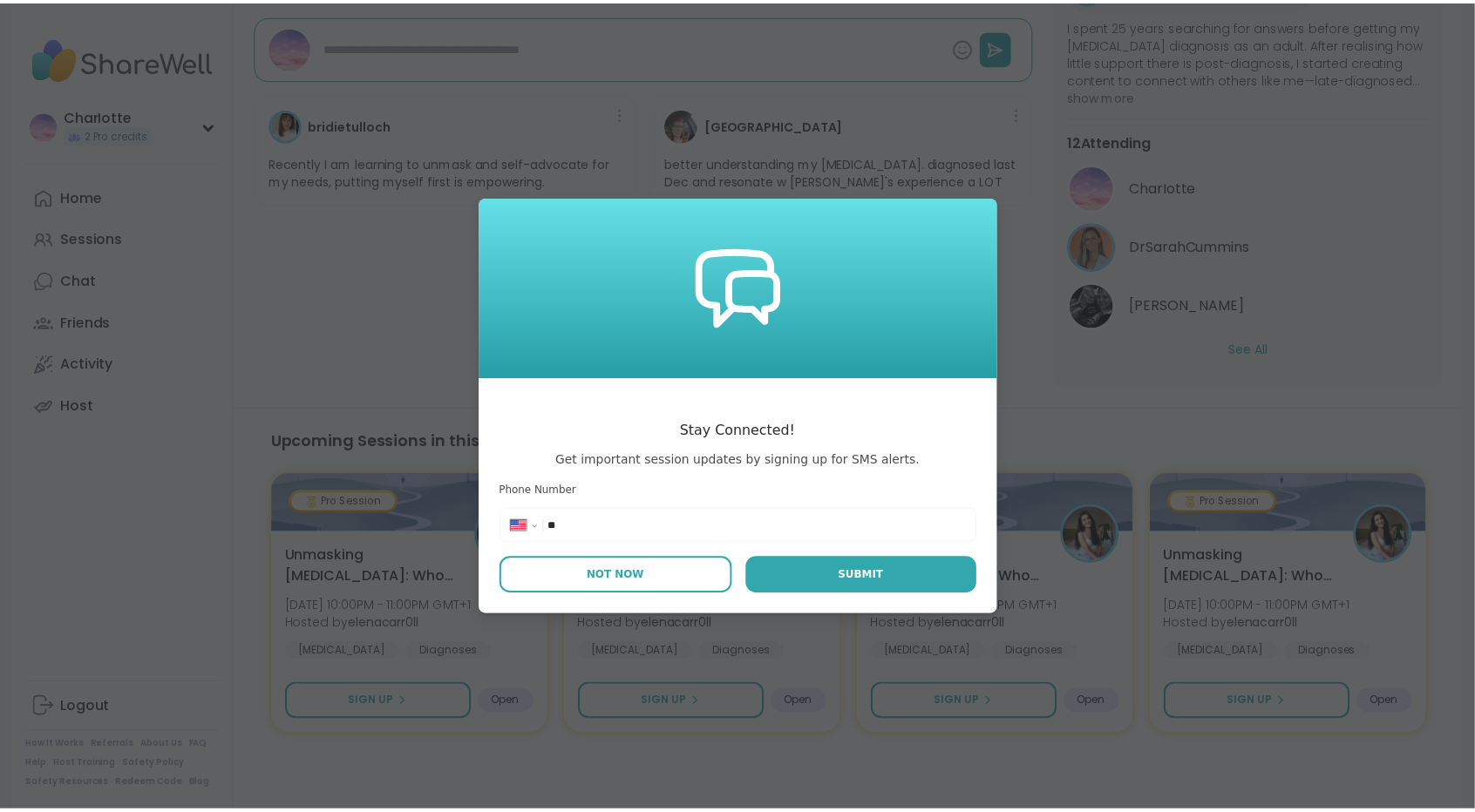
scroll to position [611, 0]
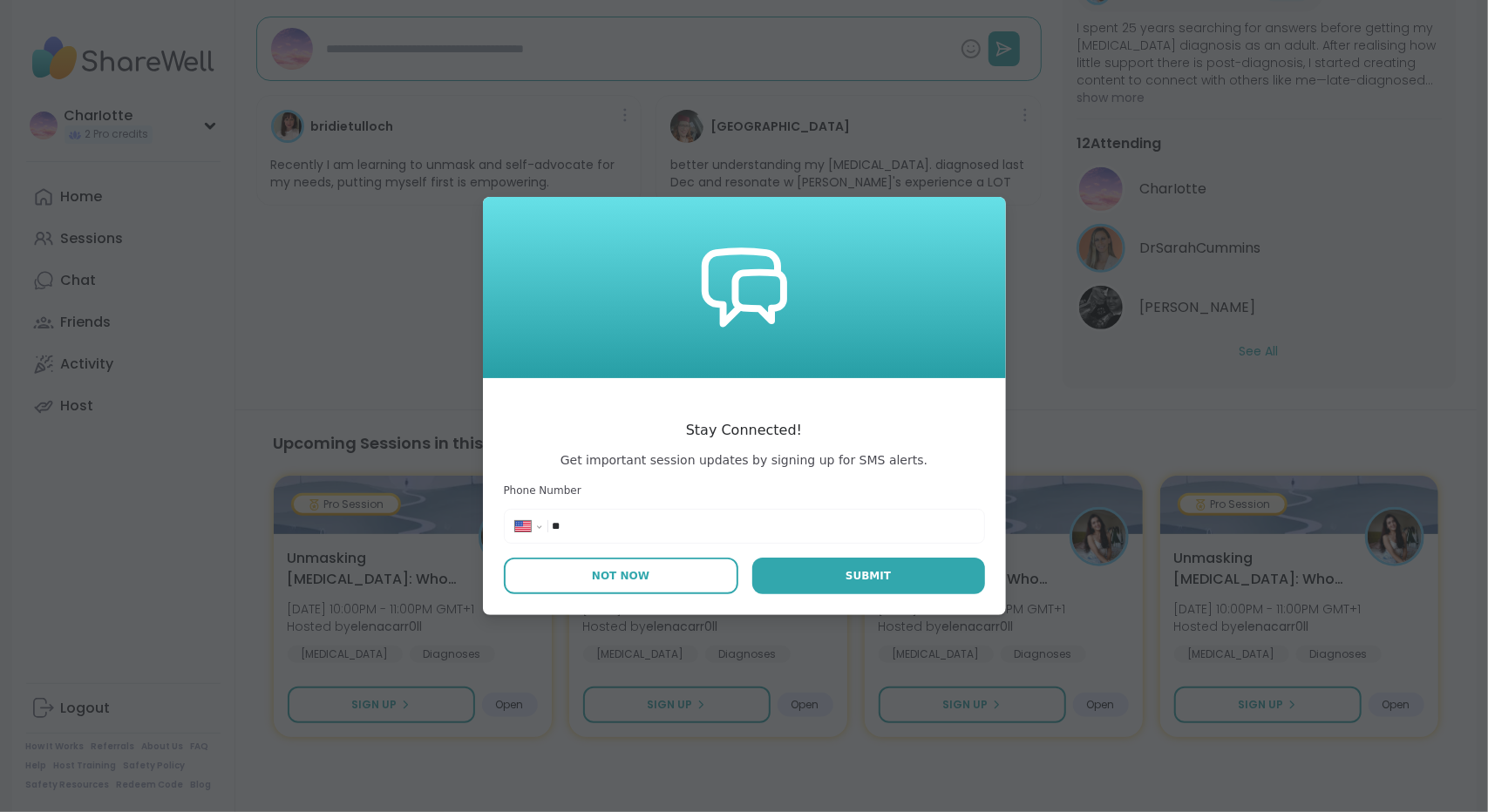
click at [641, 588] on button "Not Now" at bounding box center [622, 576] width 235 height 37
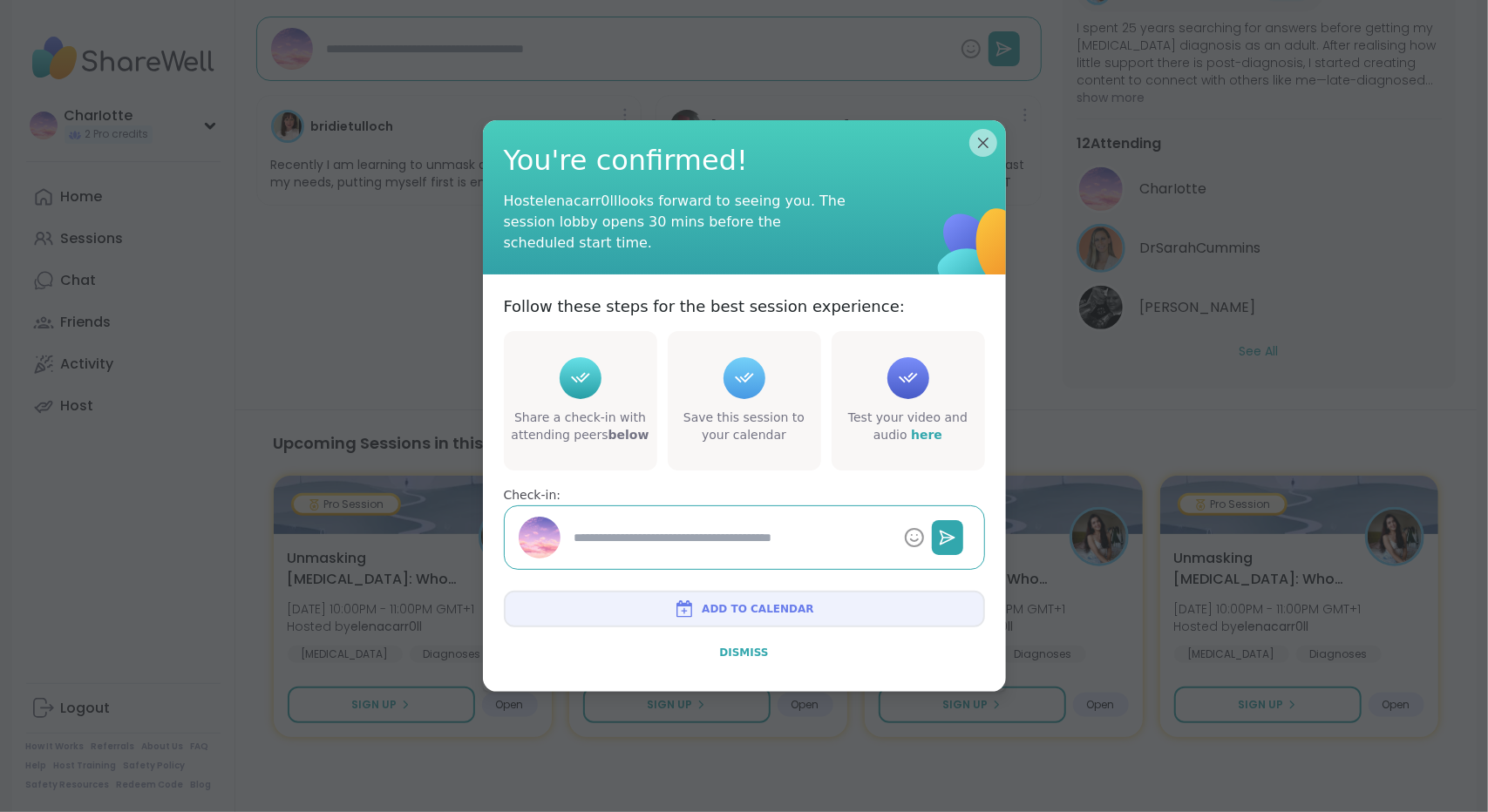
click at [730, 662] on button "Dismiss" at bounding box center [744, 653] width 482 height 37
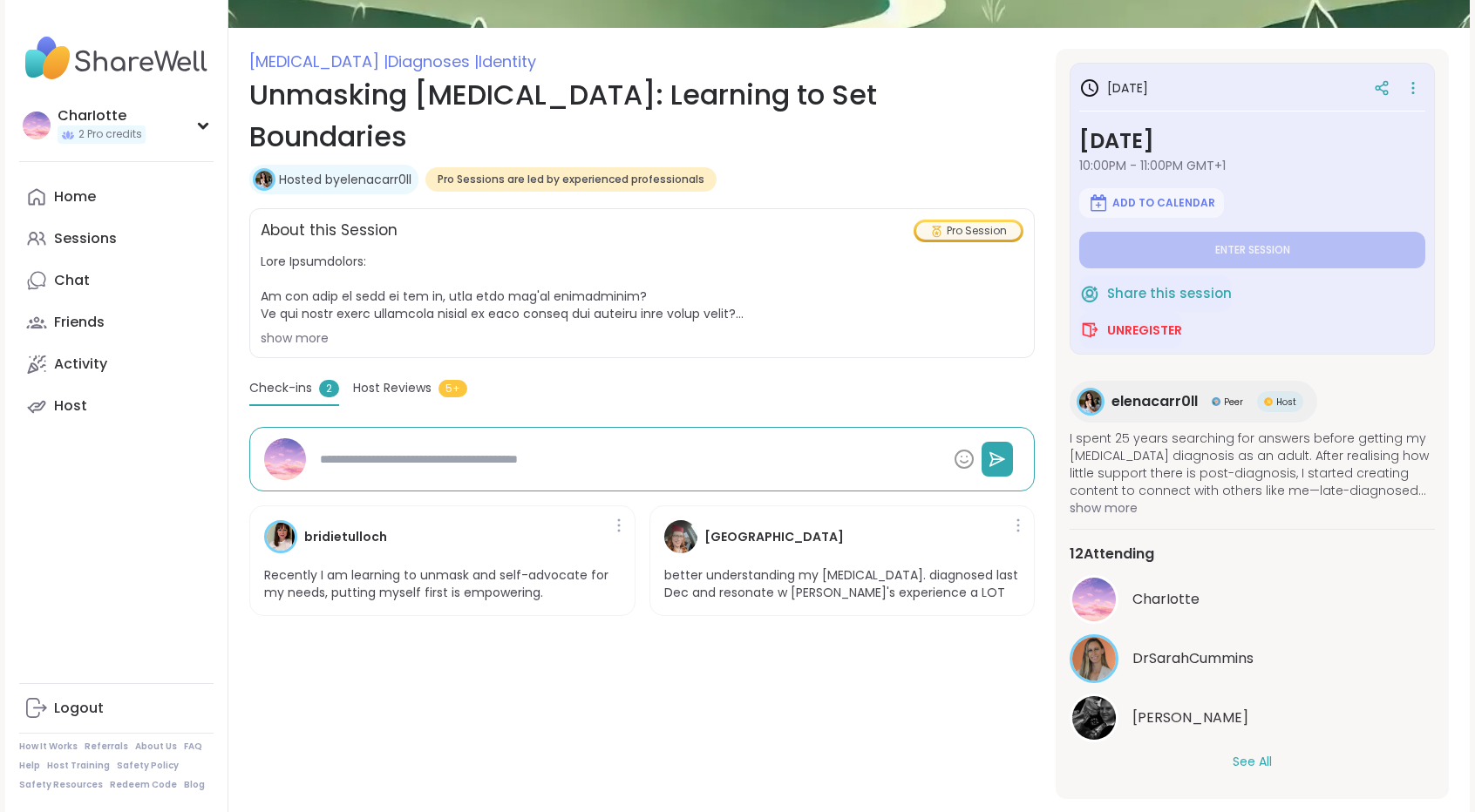
scroll to position [237, 0]
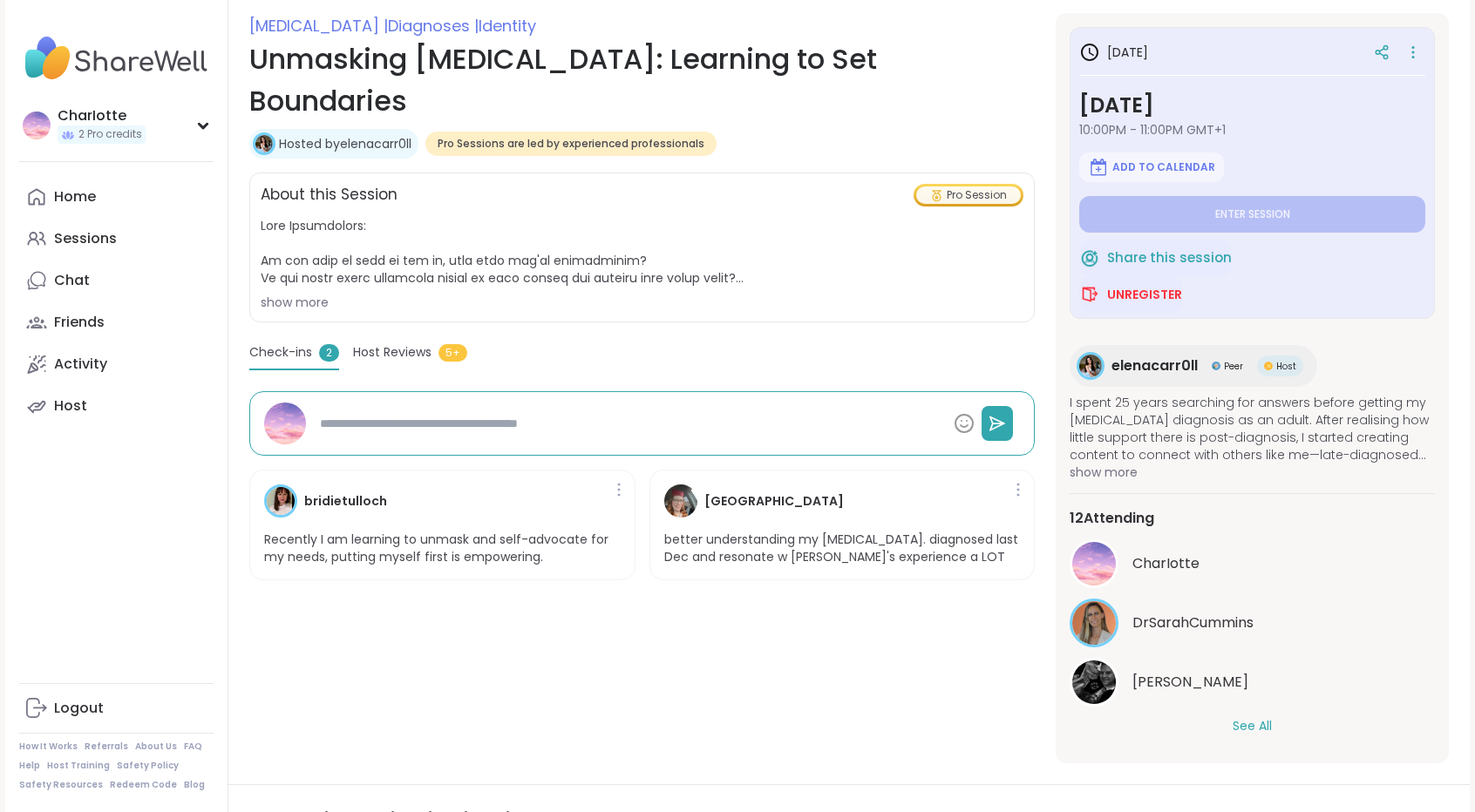
click at [319, 294] on div "show more" at bounding box center [642, 302] width 762 height 17
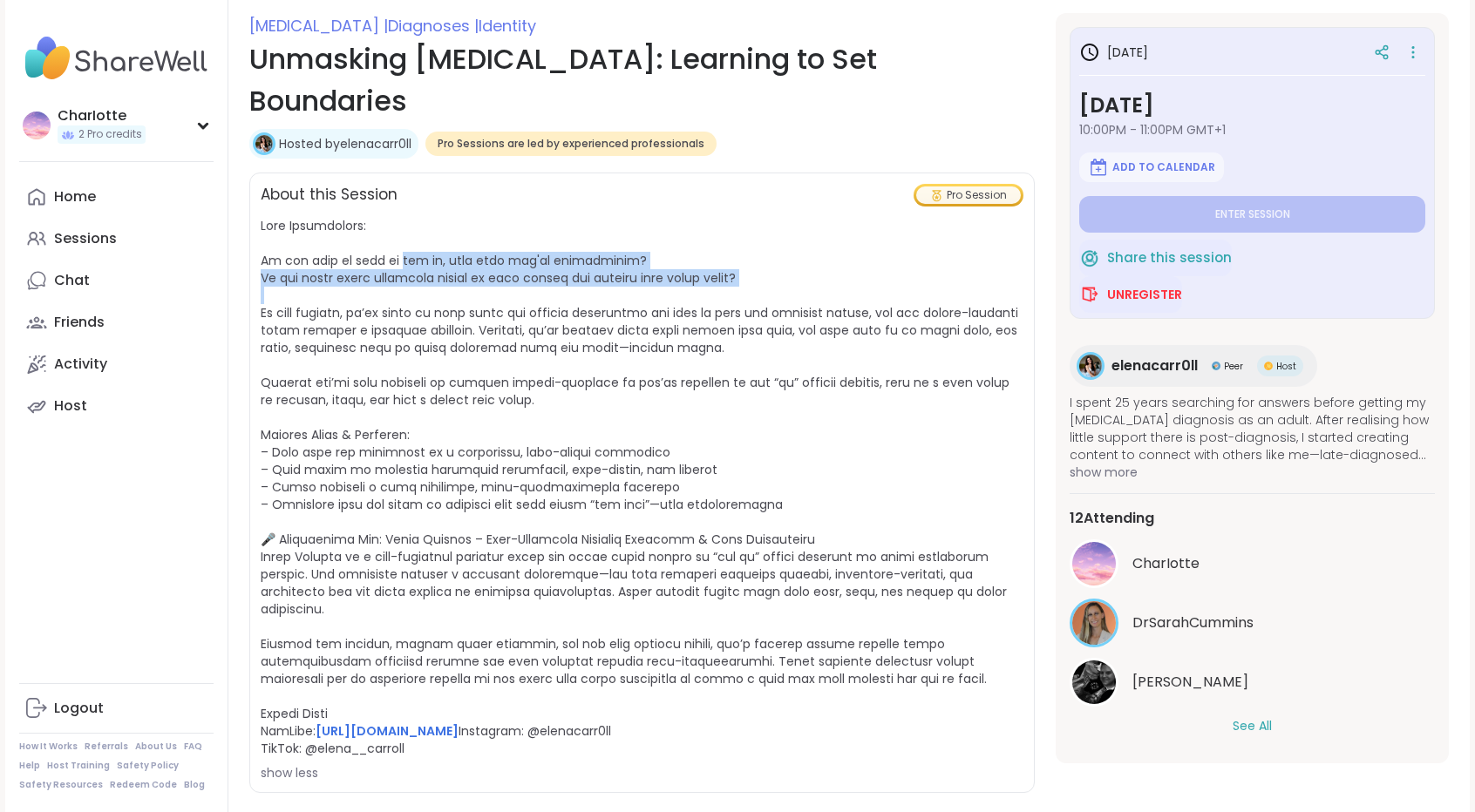
drag, startPoint x: 319, startPoint y: 256, endPoint x: 420, endPoint y: 213, distance: 109.8
click at [420, 217] on span "https://www.youtube.com/@elenacarr0ll Instagram: @elenacarr0ll TikTok: @elena__…" at bounding box center [642, 499] width 762 height 565
click at [420, 217] on span "https://www.youtube.com/@elenacarr0ll Instagram: @elenacarr0ll TikTok: @elena__…" at bounding box center [639, 487] width 758 height 540
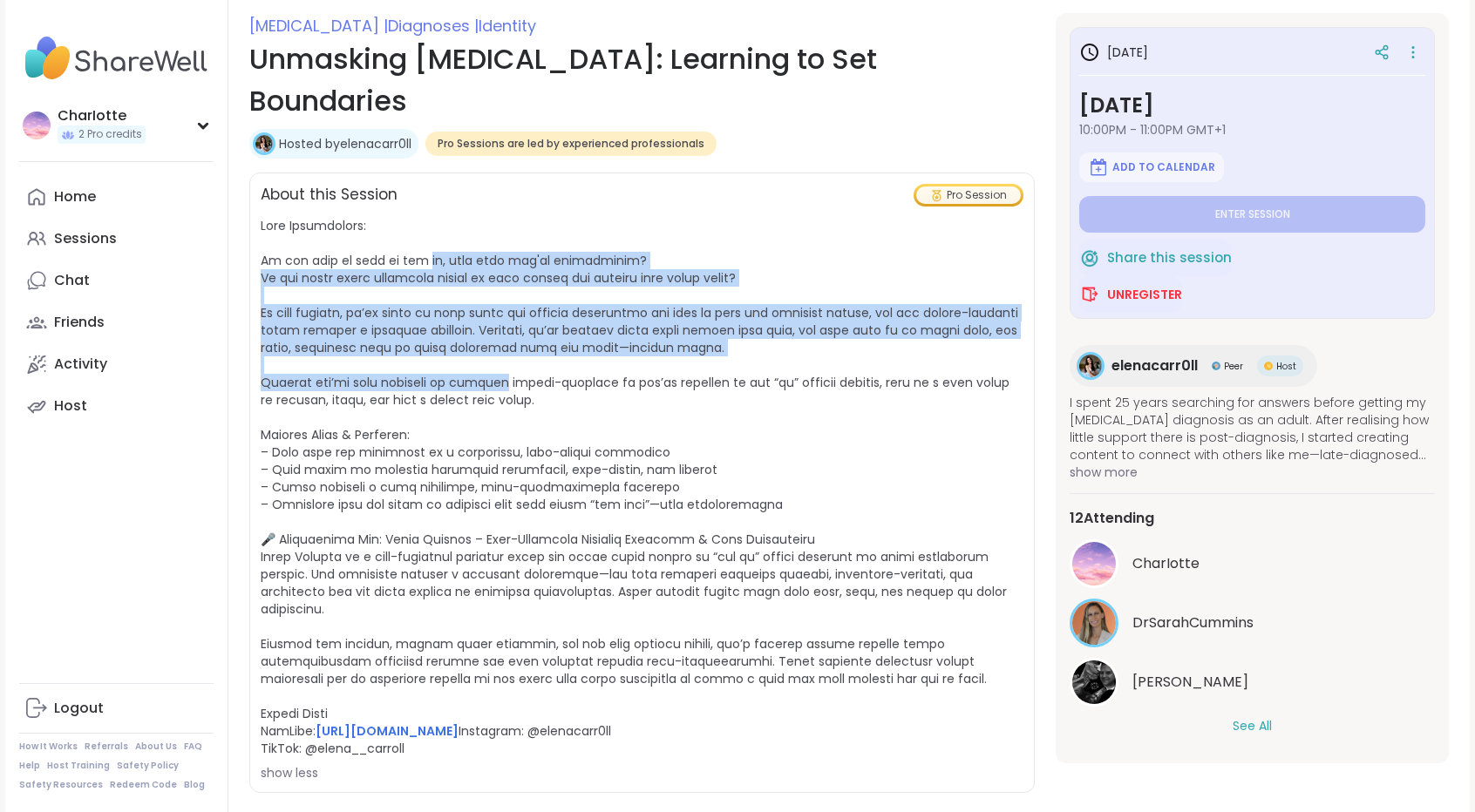
drag, startPoint x: 420, startPoint y: 213, endPoint x: 468, endPoint y: 365, distance: 159.4
click at [468, 365] on span "https://www.youtube.com/@elenacarr0ll Instagram: @elenacarr0ll TikTok: @elena__…" at bounding box center [642, 499] width 762 height 565
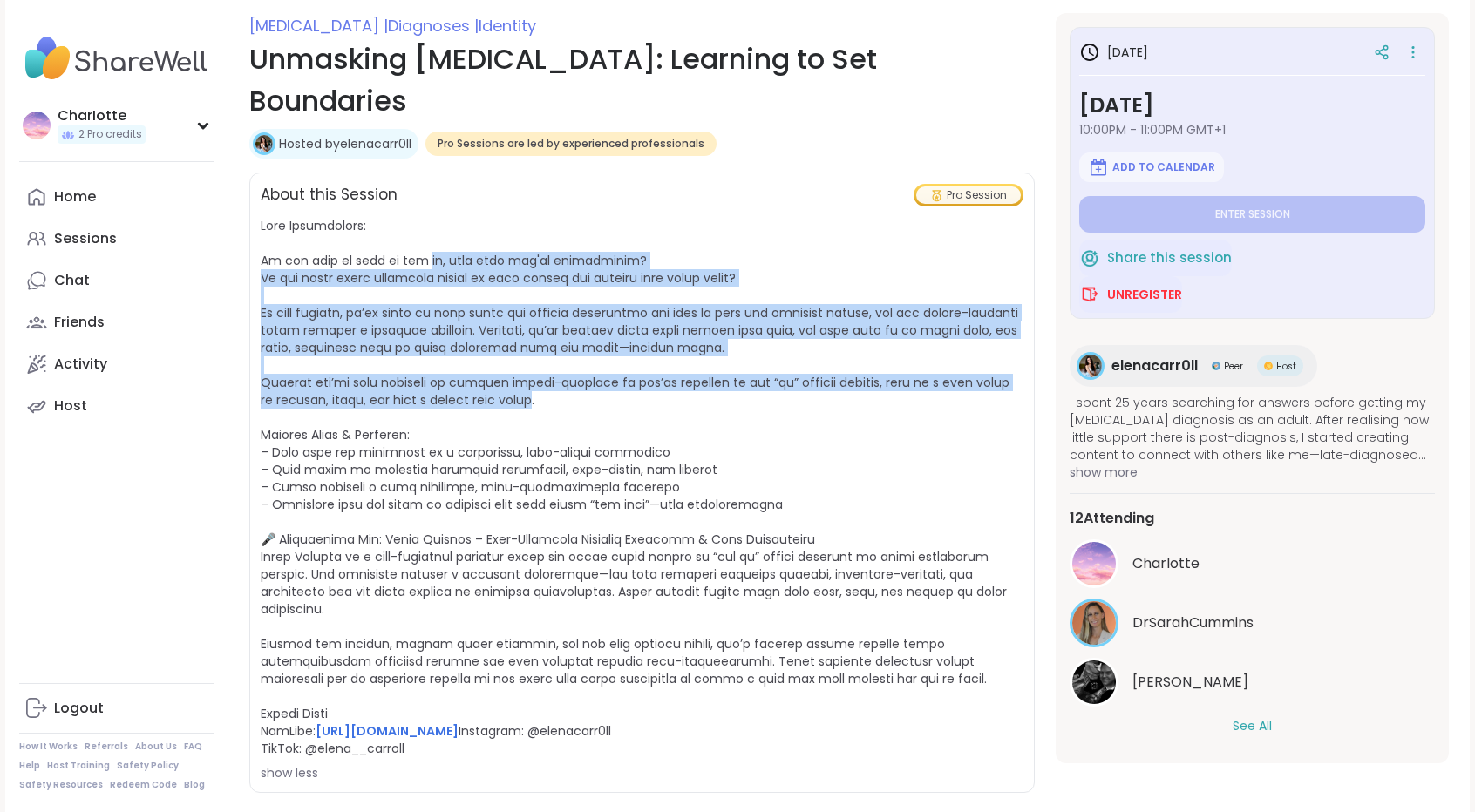
click at [468, 365] on span "https://www.youtube.com/@elenacarr0ll Instagram: @elenacarr0ll TikTok: @elena__…" at bounding box center [642, 499] width 762 height 565
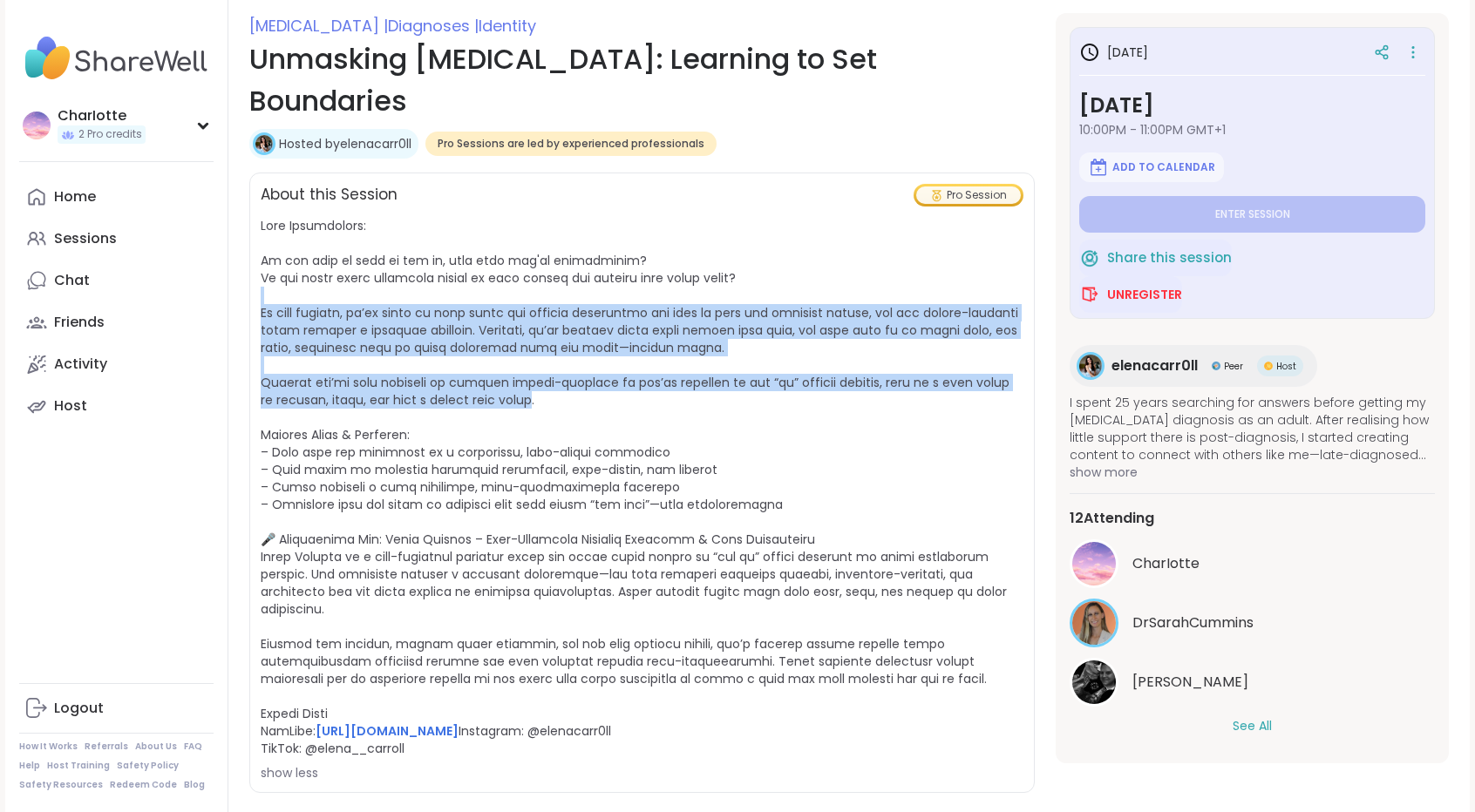
drag, startPoint x: 468, startPoint y: 365, endPoint x: 515, endPoint y: 228, distance: 144.8
click at [515, 228] on span "https://www.youtube.com/@elenacarr0ll Instagram: @elenacarr0ll TikTok: @elena__…" at bounding box center [642, 499] width 762 height 565
click at [515, 228] on span "https://www.youtube.com/@elenacarr0ll Instagram: @elenacarr0ll TikTok: @elena__…" at bounding box center [639, 487] width 758 height 540
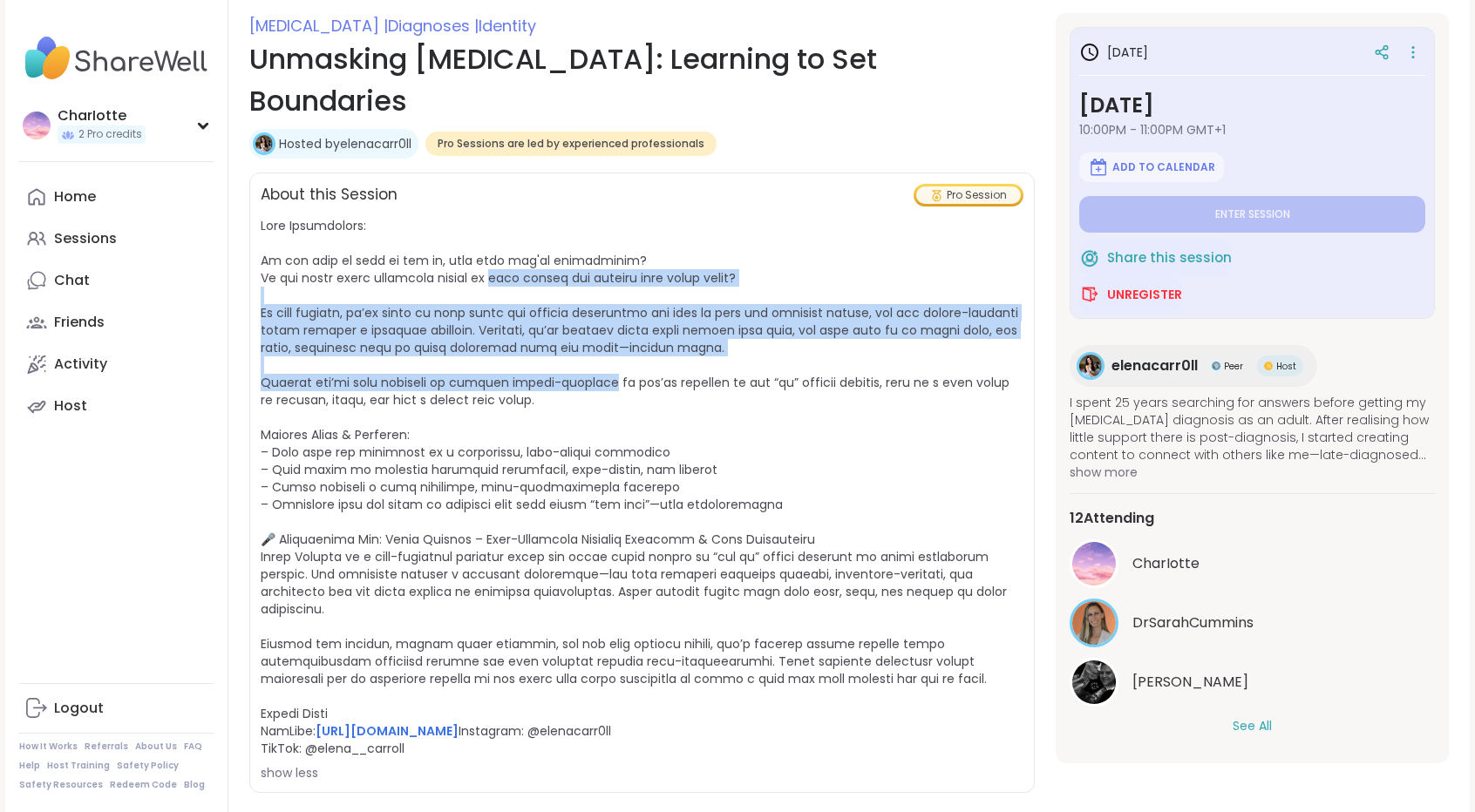
drag, startPoint x: 515, startPoint y: 228, endPoint x: 609, endPoint y: 367, distance: 167.8
click at [609, 367] on span "https://www.youtube.com/@elenacarr0ll Instagram: @elenacarr0ll TikTok: @elena__…" at bounding box center [642, 499] width 762 height 565
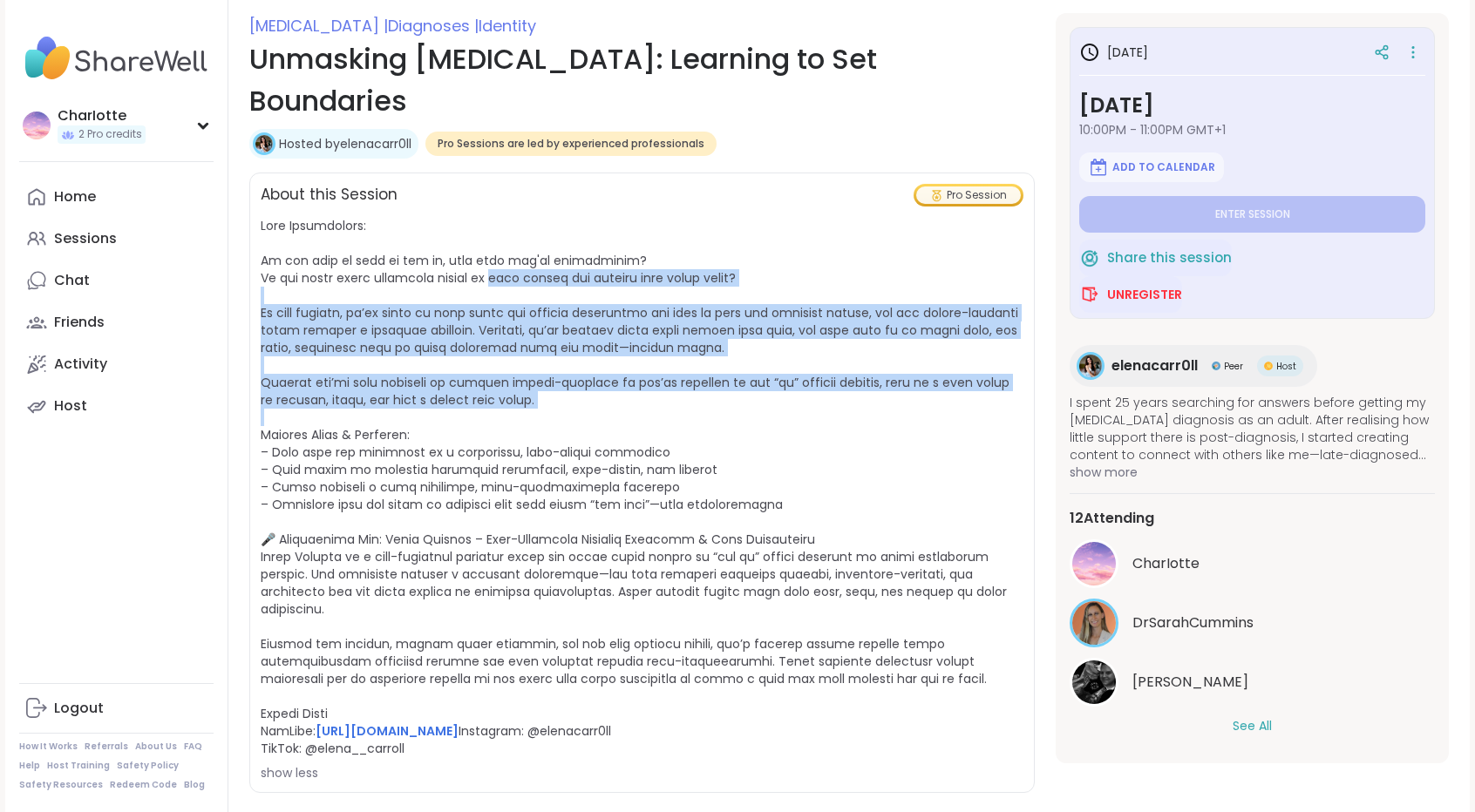
click at [609, 367] on span "https://www.youtube.com/@elenacarr0ll Instagram: @elenacarr0ll TikTok: @elena__…" at bounding box center [642, 499] width 762 height 565
drag, startPoint x: 609, startPoint y: 367, endPoint x: 586, endPoint y: 231, distance: 137.9
click at [586, 231] on span "https://www.youtube.com/@elenacarr0ll Instagram: @elenacarr0ll TikTok: @elena__…" at bounding box center [642, 499] width 762 height 565
click at [586, 231] on span "https://www.youtube.com/@elenacarr0ll Instagram: @elenacarr0ll TikTok: @elena__…" at bounding box center [639, 487] width 758 height 540
drag, startPoint x: 586, startPoint y: 231, endPoint x: 586, endPoint y: 370, distance: 139.0
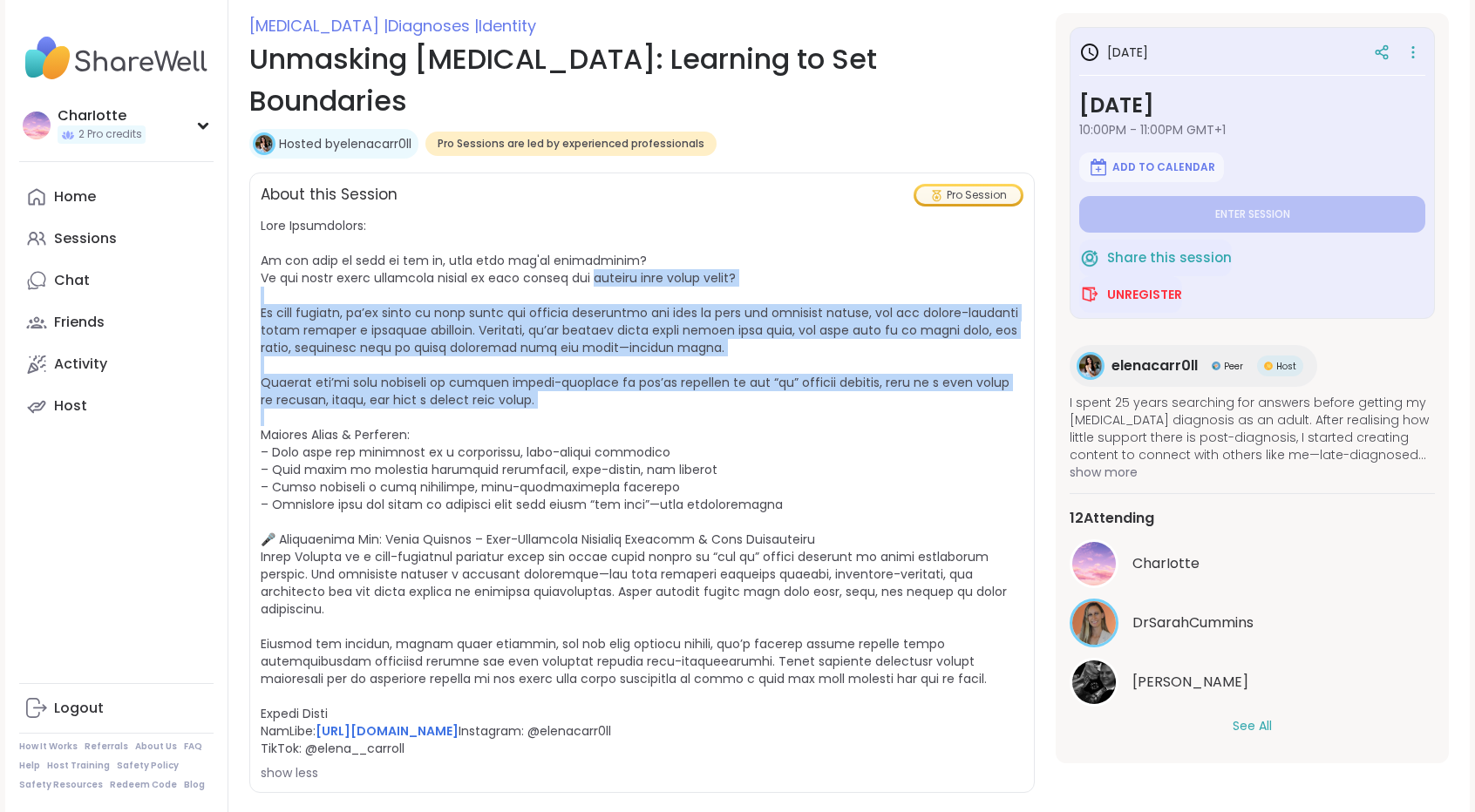
click at [586, 370] on span "https://www.youtube.com/@elenacarr0ll Instagram: @elenacarr0ll TikTok: @elena__…" at bounding box center [642, 499] width 762 height 565
drag, startPoint x: 586, startPoint y: 370, endPoint x: 607, endPoint y: 231, distance: 140.6
click at [607, 231] on span "https://www.youtube.com/@elenacarr0ll Instagram: @elenacarr0ll TikTok: @elena__…" at bounding box center [642, 499] width 762 height 565
click at [607, 231] on span "https://www.youtube.com/@elenacarr0ll Instagram: @elenacarr0ll TikTok: @elena__…" at bounding box center [639, 487] width 758 height 540
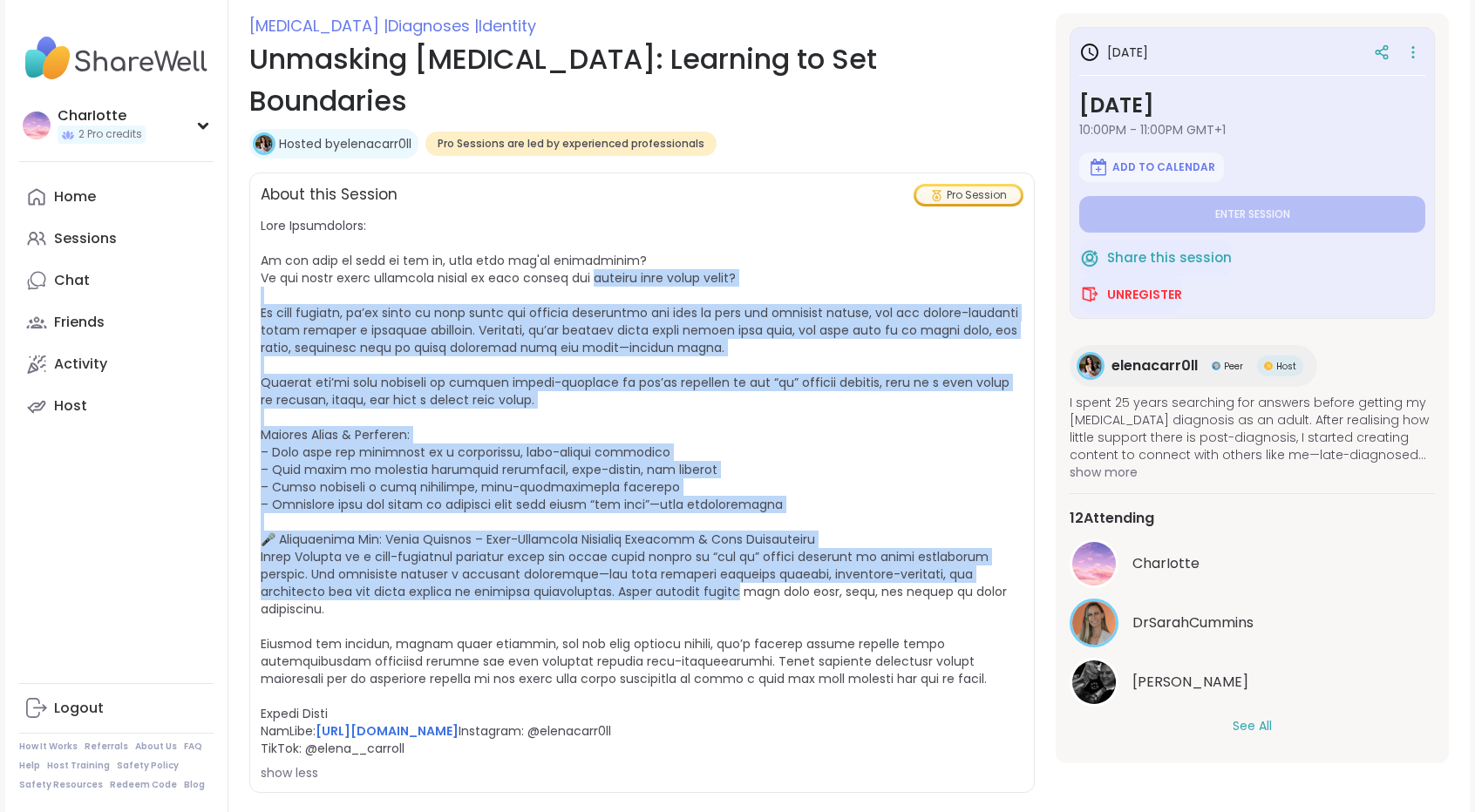
drag, startPoint x: 607, startPoint y: 231, endPoint x: 600, endPoint y: 556, distance: 325.1
click at [600, 556] on span "https://www.youtube.com/@elenacarr0ll Instagram: @elenacarr0ll TikTok: @elena__…" at bounding box center [639, 487] width 758 height 540
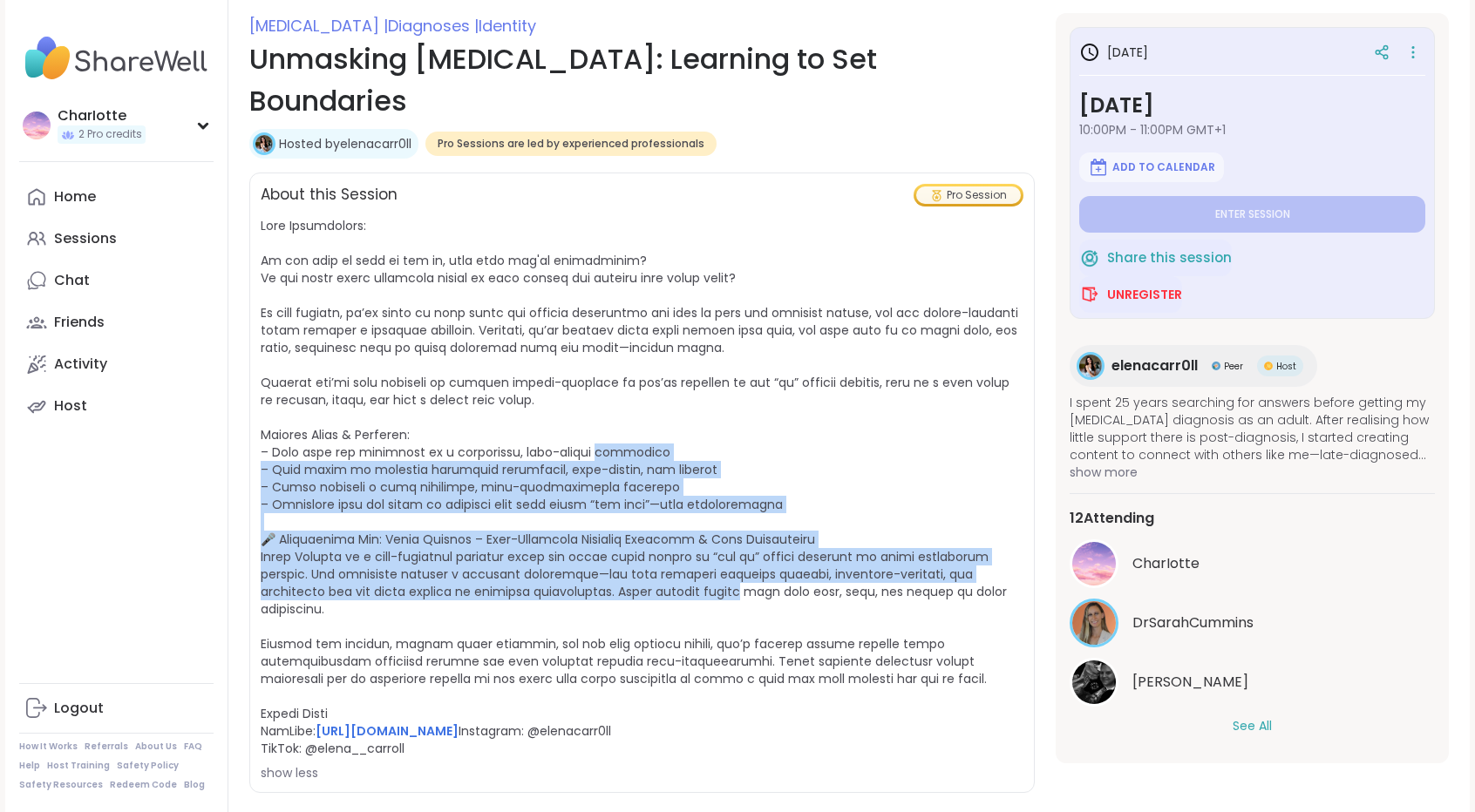
drag, startPoint x: 600, startPoint y: 556, endPoint x: 641, endPoint y: 325, distance: 234.6
click at [641, 325] on span "https://www.youtube.com/@elenacarr0ll Instagram: @elenacarr0ll TikTok: @elena__…" at bounding box center [642, 499] width 762 height 565
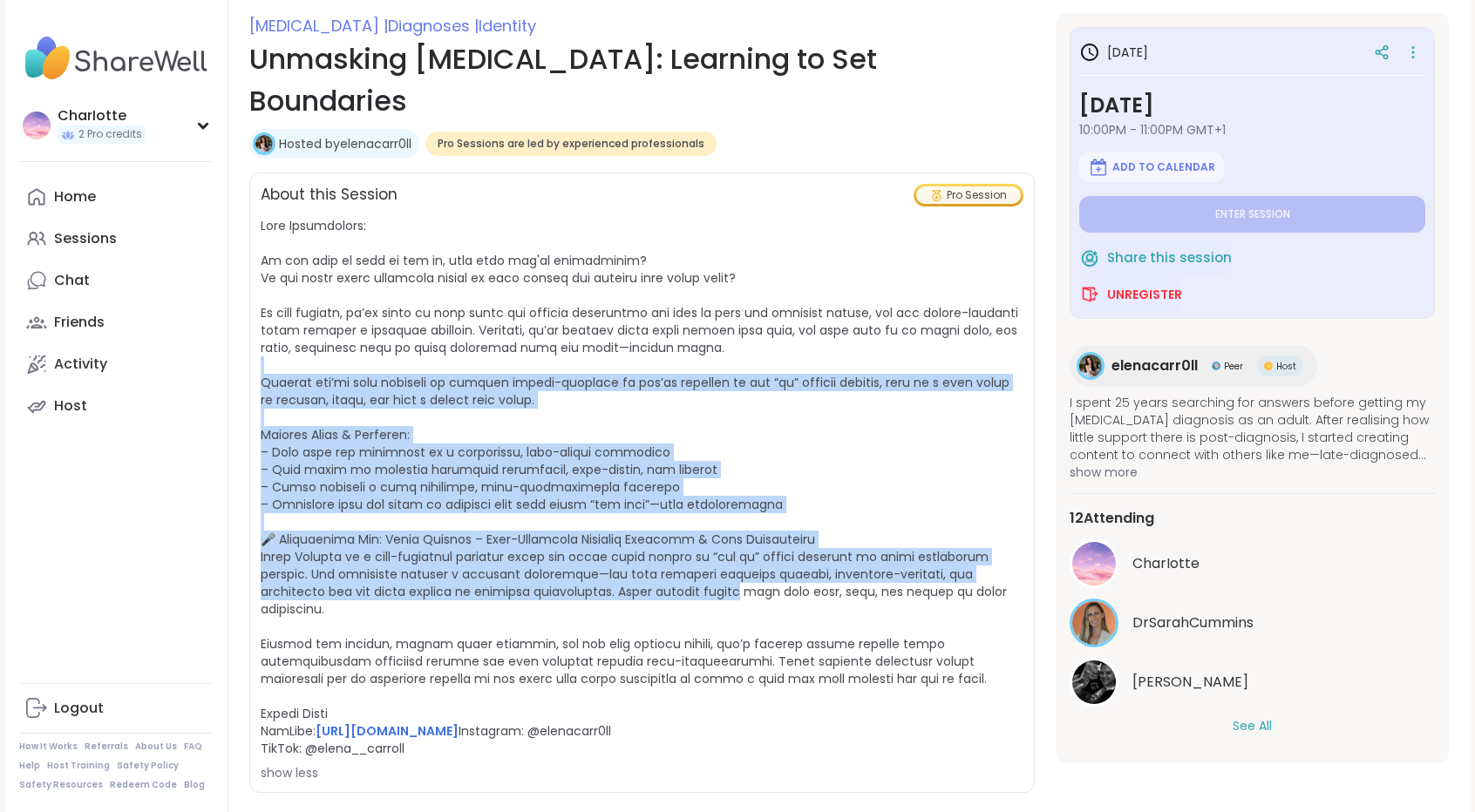
click at [641, 325] on span "https://www.youtube.com/@elenacarr0ll Instagram: @elenacarr0ll TikTok: @elena__…" at bounding box center [642, 499] width 762 height 565
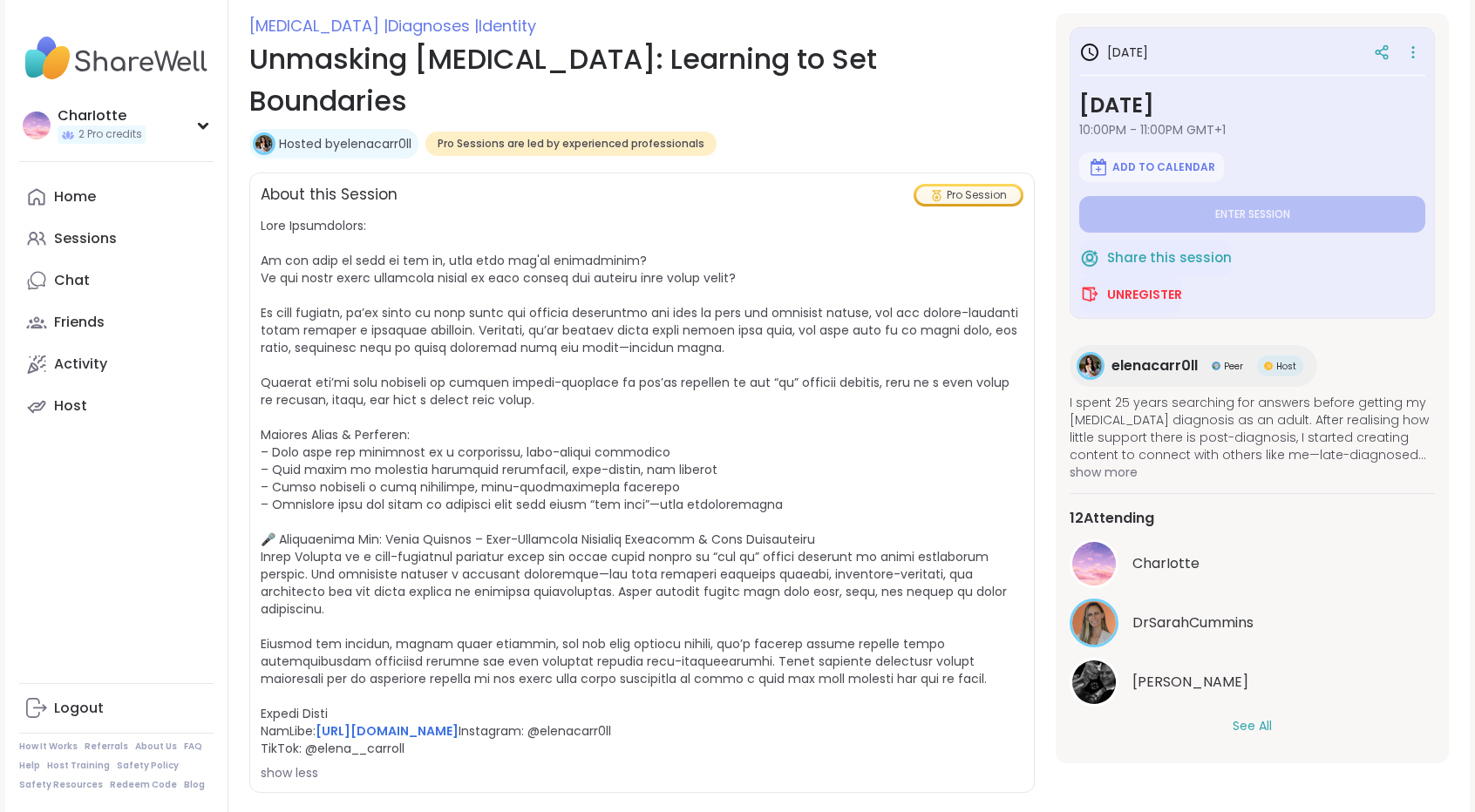
click at [1209, 709] on div "CharIotte DrSarahCummins Alan_N See All" at bounding box center [1252, 637] width 365 height 196
click at [1249, 735] on div "12 Attending CharIotte DrSarahCummins Alan_N See All" at bounding box center [1252, 621] width 365 height 257
click at [410, 723] on link "https://www.youtube.com/@elenacarr0ll" at bounding box center [387, 731] width 143 height 17
click at [127, 250] on link "Sessions" at bounding box center [116, 238] width 194 height 42
type textarea "*"
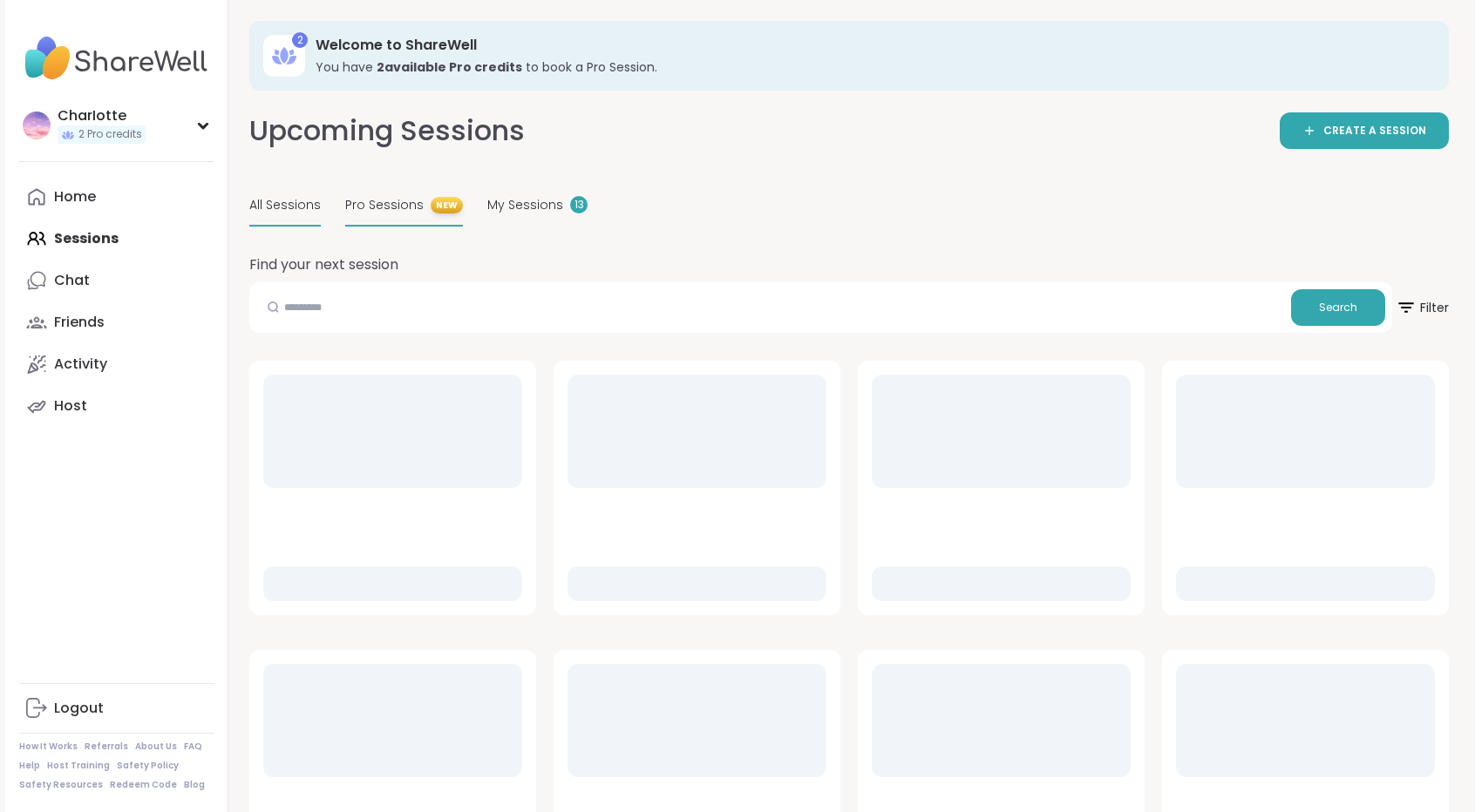
click at [409, 203] on span "Pro Sessions" at bounding box center [384, 205] width 79 height 18
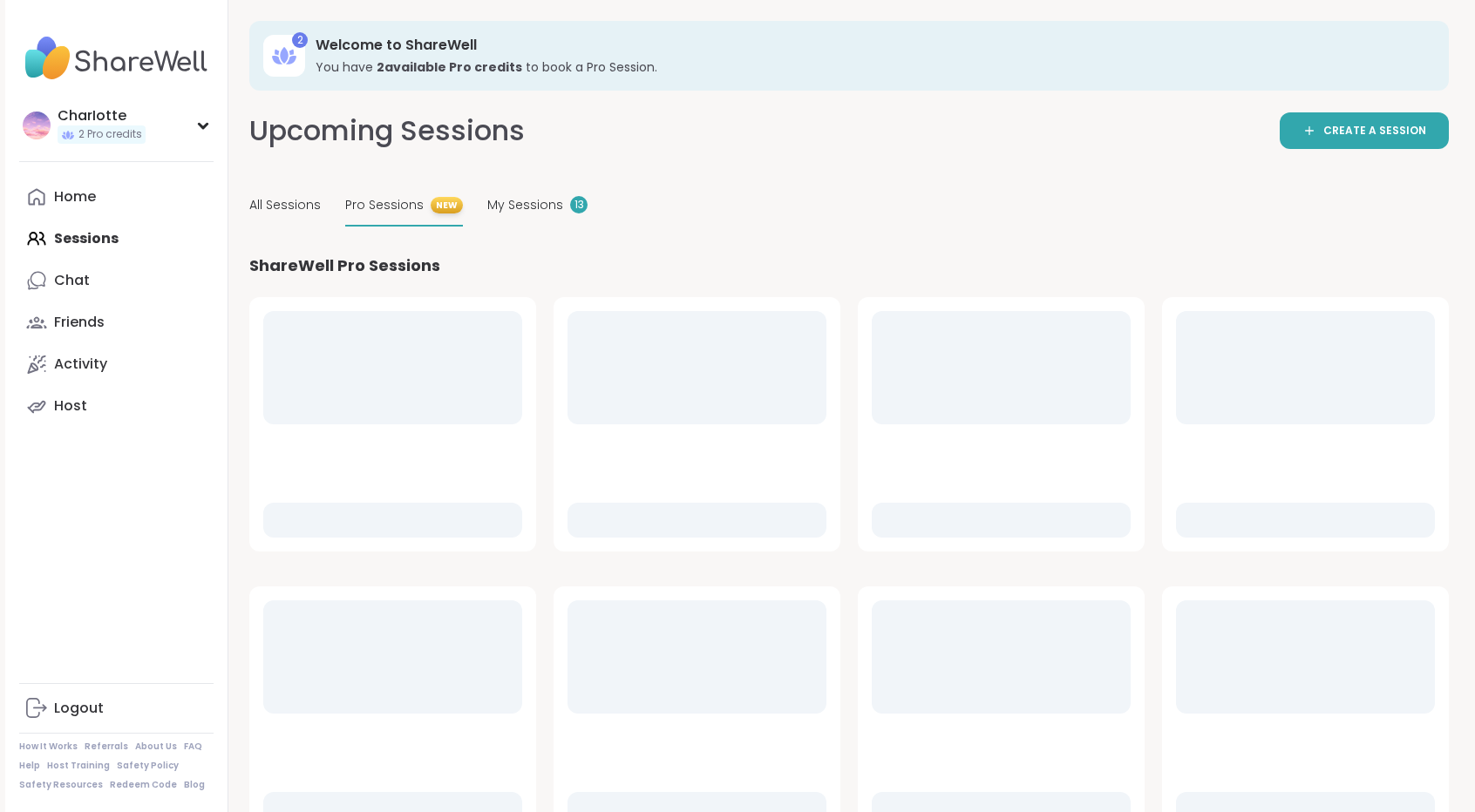
click at [926, 169] on div "Upcoming Sessions CREATE A SESSION All Sessions Pro Sessions NEW My Sessions 13" at bounding box center [849, 169] width 1200 height 115
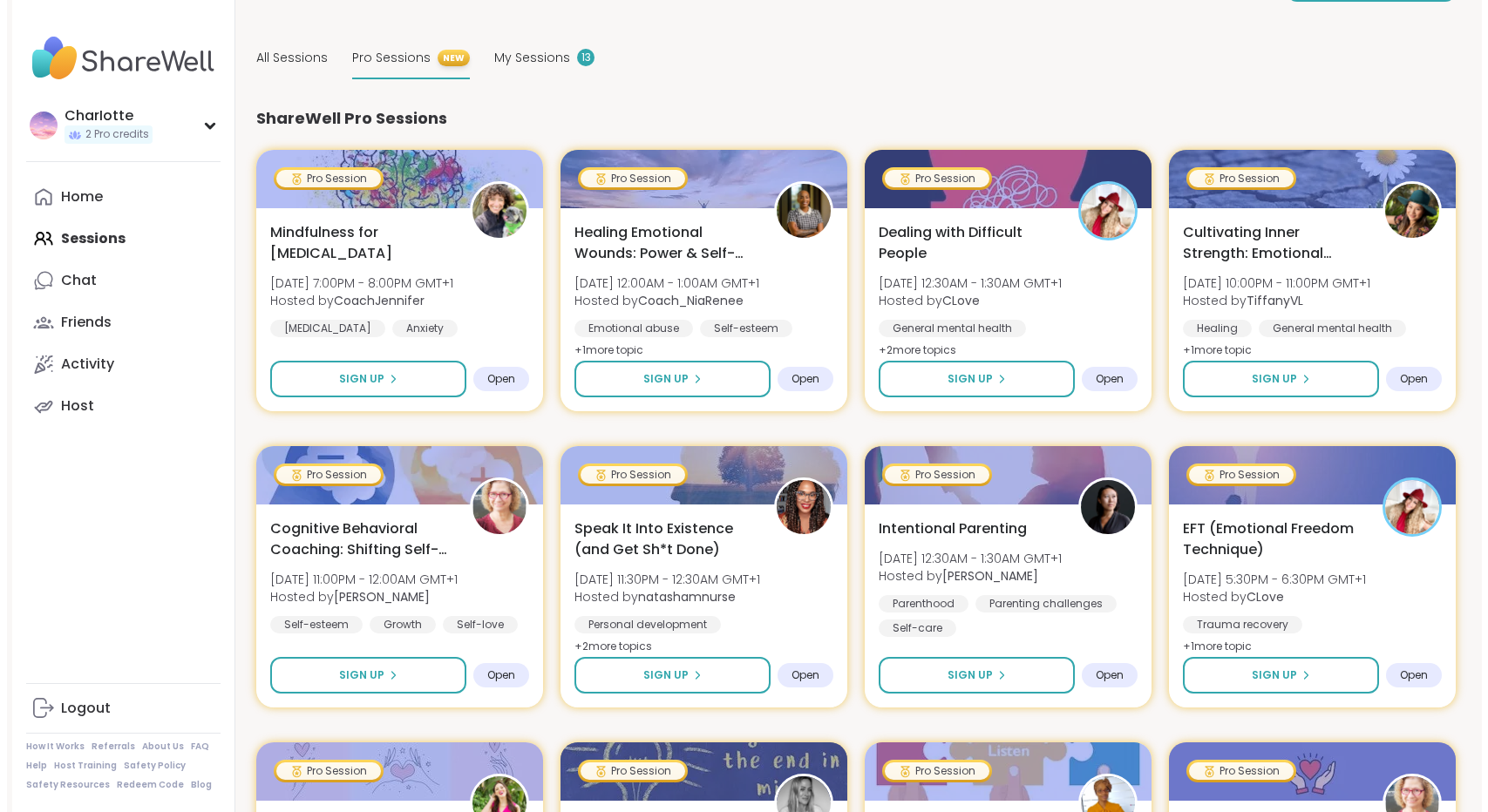
scroll to position [149, 0]
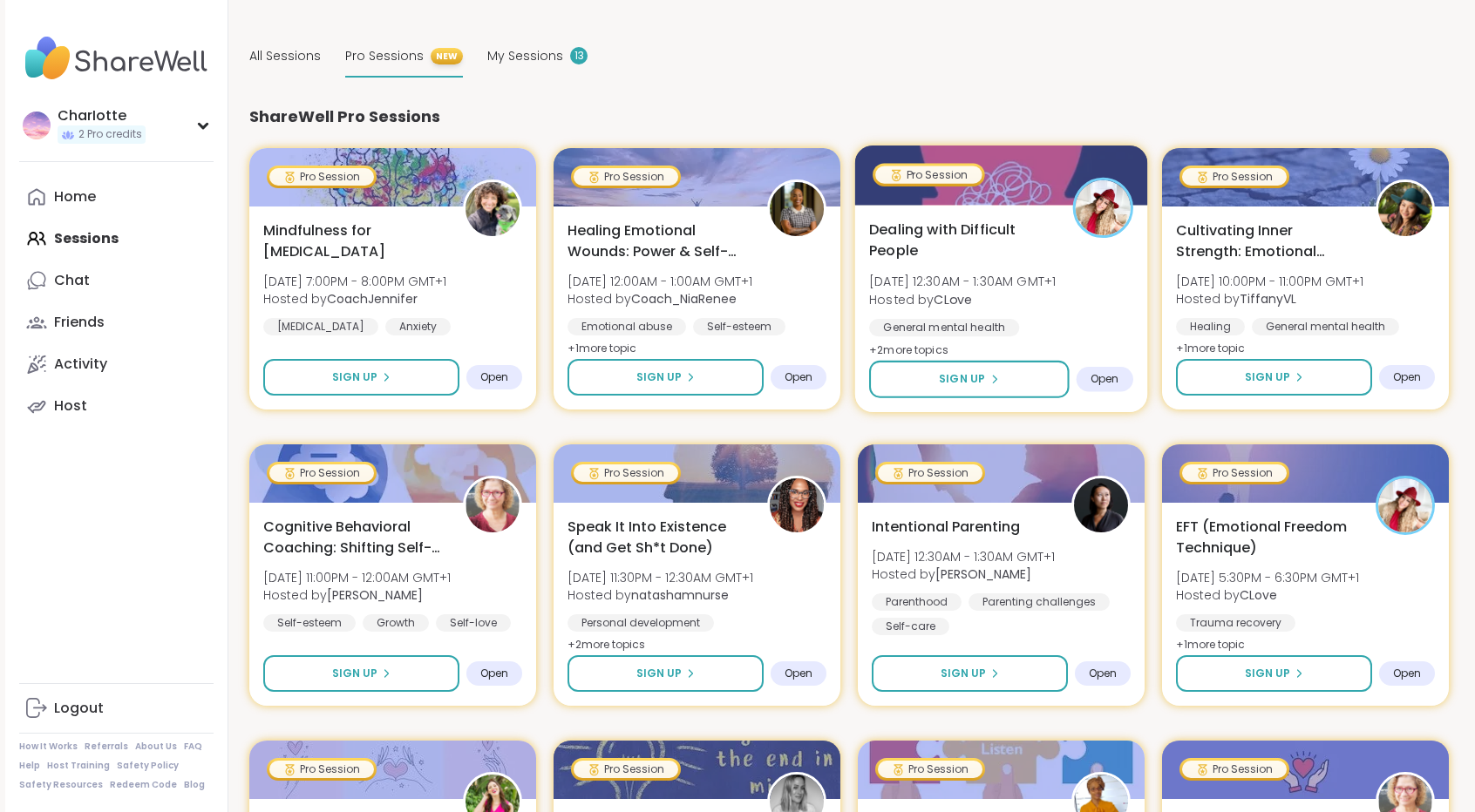
click at [1058, 180] on div at bounding box center [1002, 175] width 293 height 60
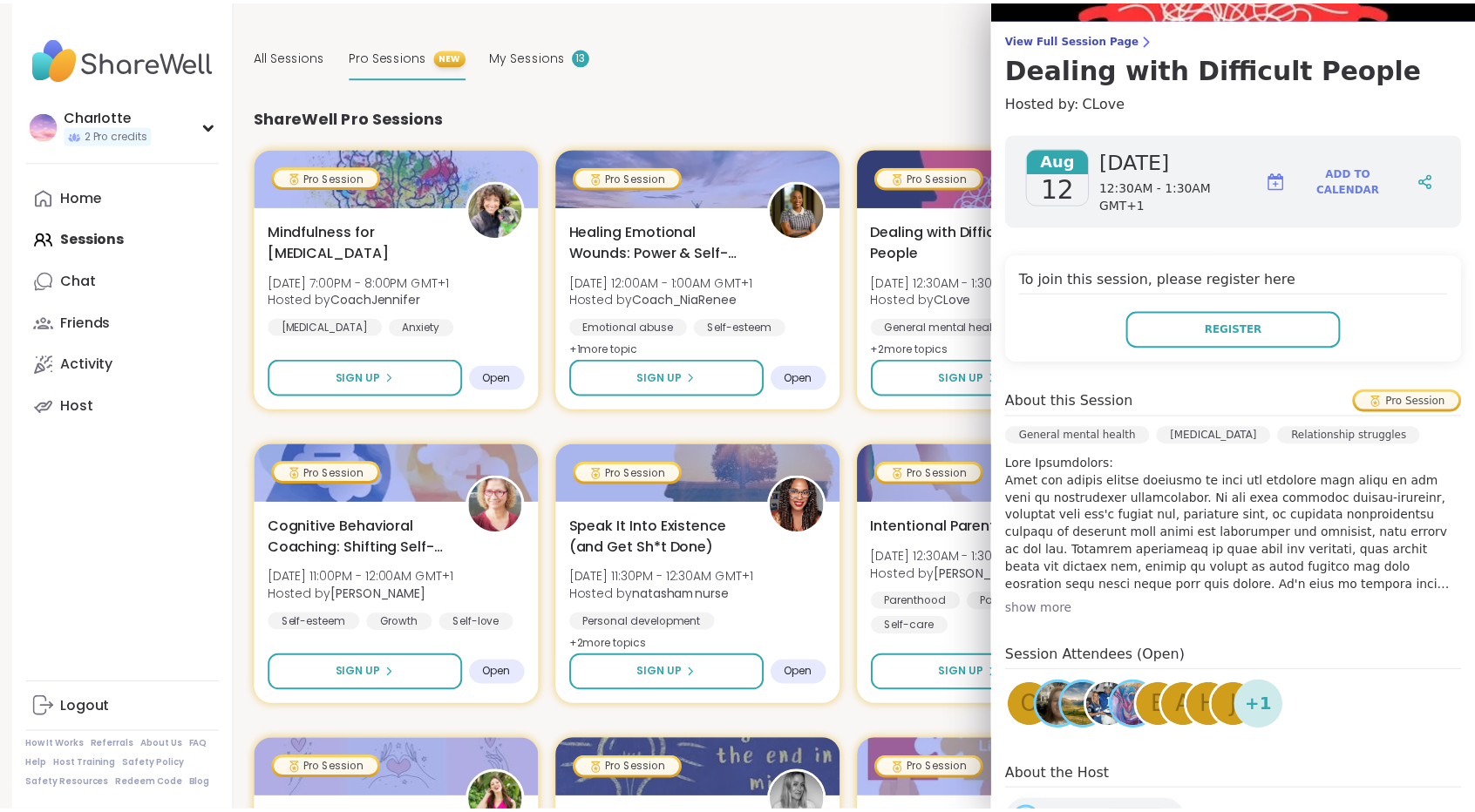
scroll to position [135, 0]
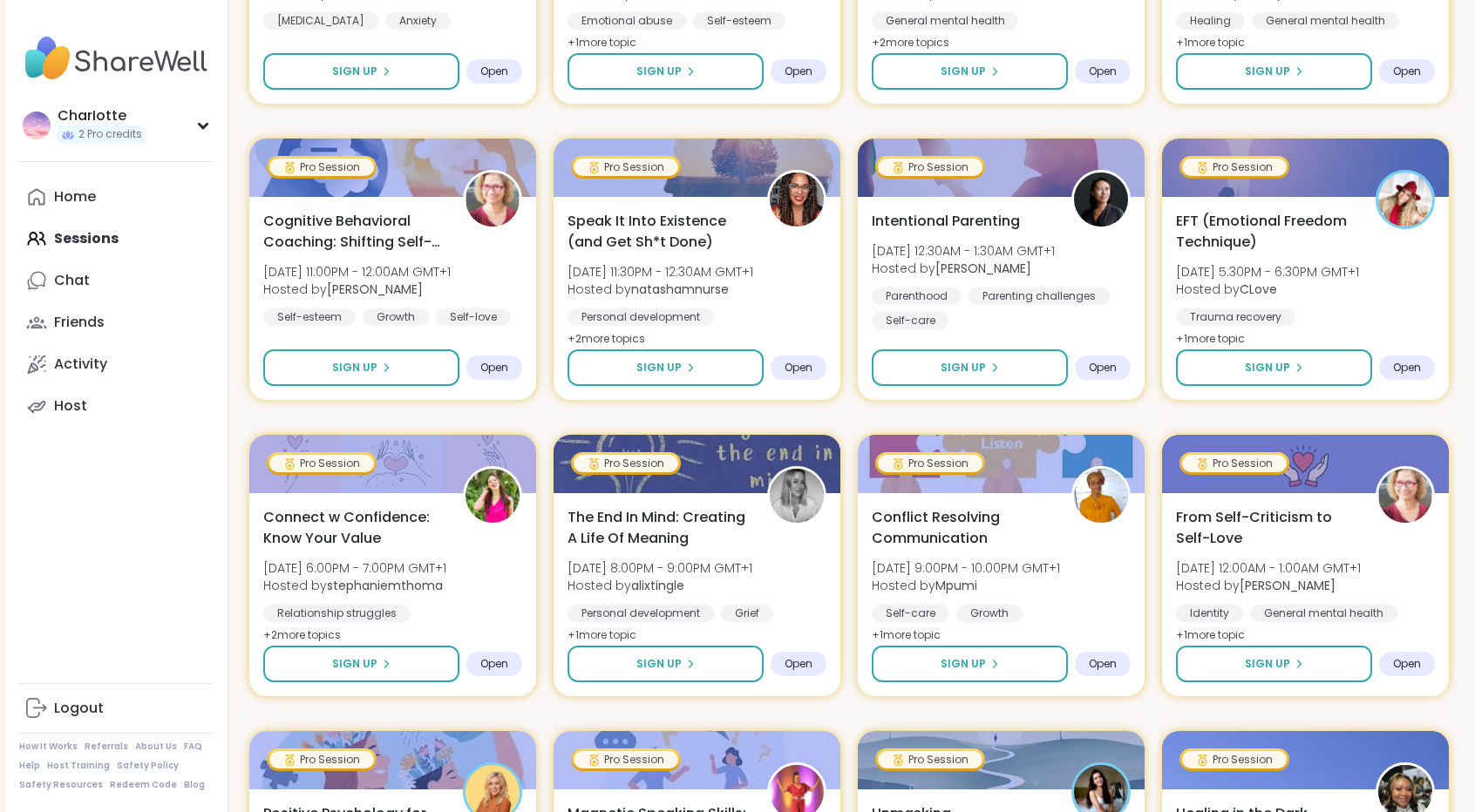
scroll to position [461, 0]
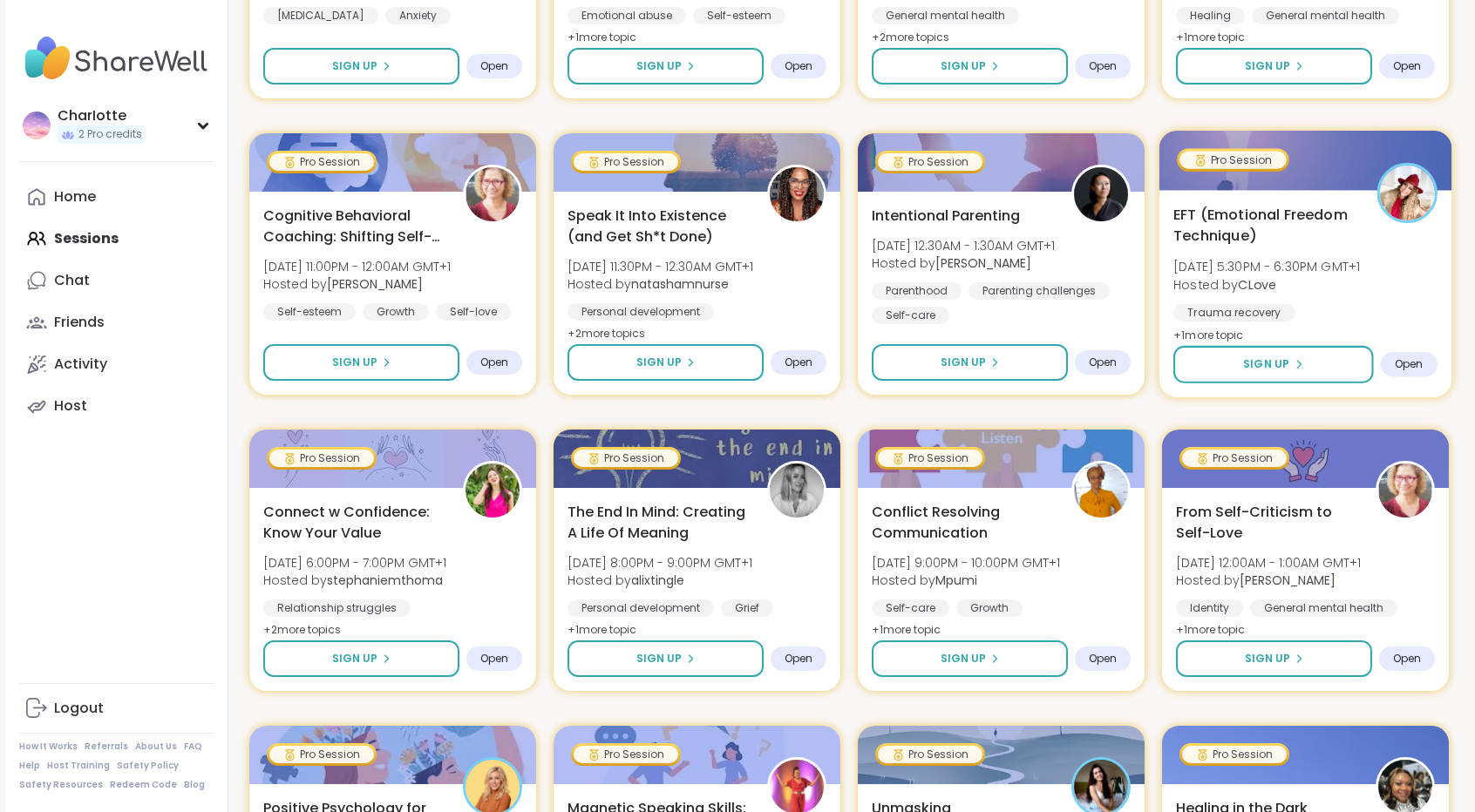
click at [1293, 239] on span "EFT (Emotional Freedom Technique)" at bounding box center [1265, 226] width 184 height 42
drag, startPoint x: 1482, startPoint y: 260, endPoint x: 1486, endPoint y: 292, distance: 32.2
click at [1474, 292] on html "CharIotte 2 Pro credits CharIotte 2 Pro credits Profile Membership Settings Hel…" at bounding box center [737, 743] width 1475 height 2409
click at [1300, 214] on span "EFT (Emotional Freedom Technique)" at bounding box center [1265, 226] width 184 height 42
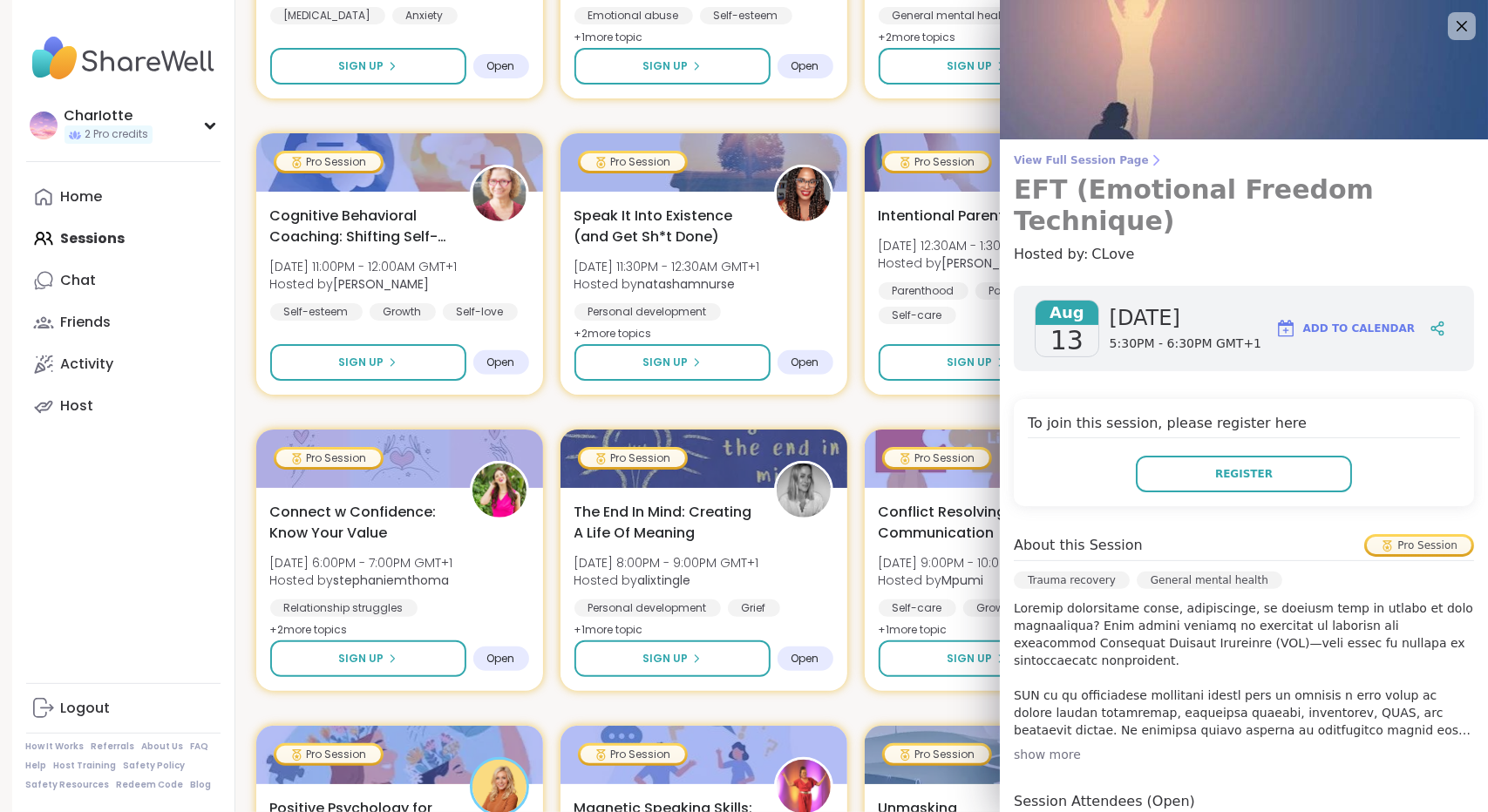
click at [1044, 160] on span "View Full Session Page" at bounding box center [1244, 160] width 461 height 14
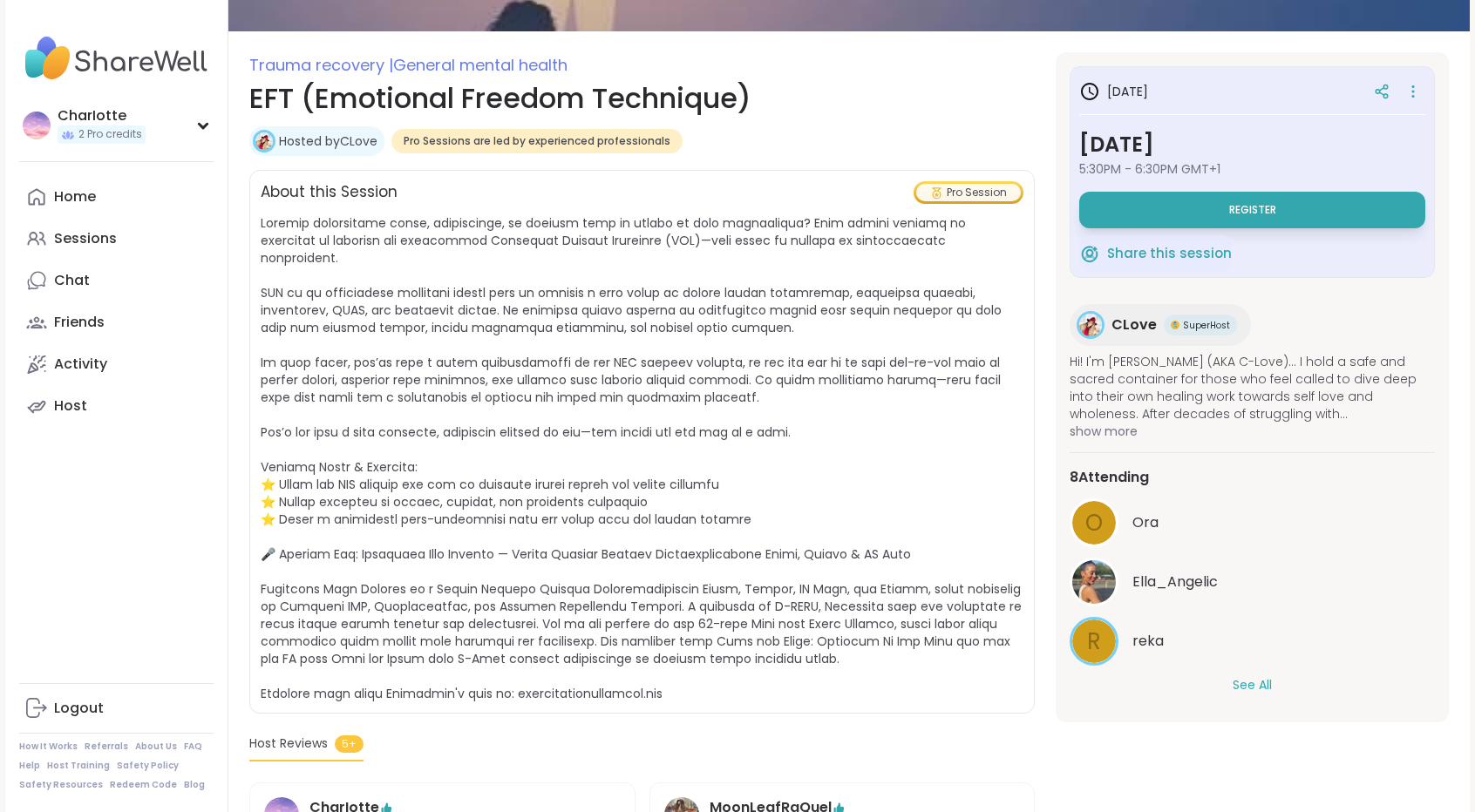
scroll to position [335, 0]
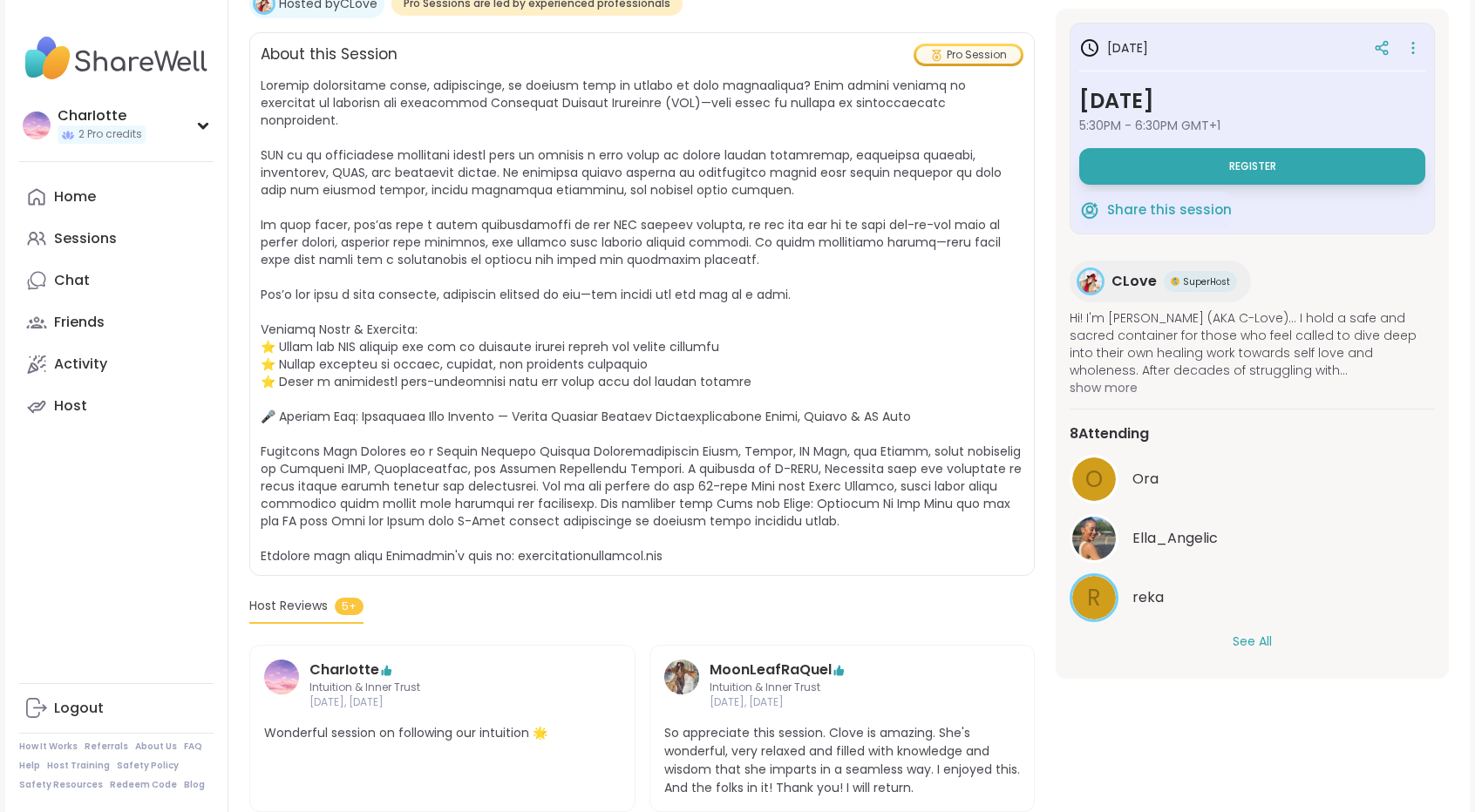
click at [1243, 640] on button "See All" at bounding box center [1252, 642] width 39 height 18
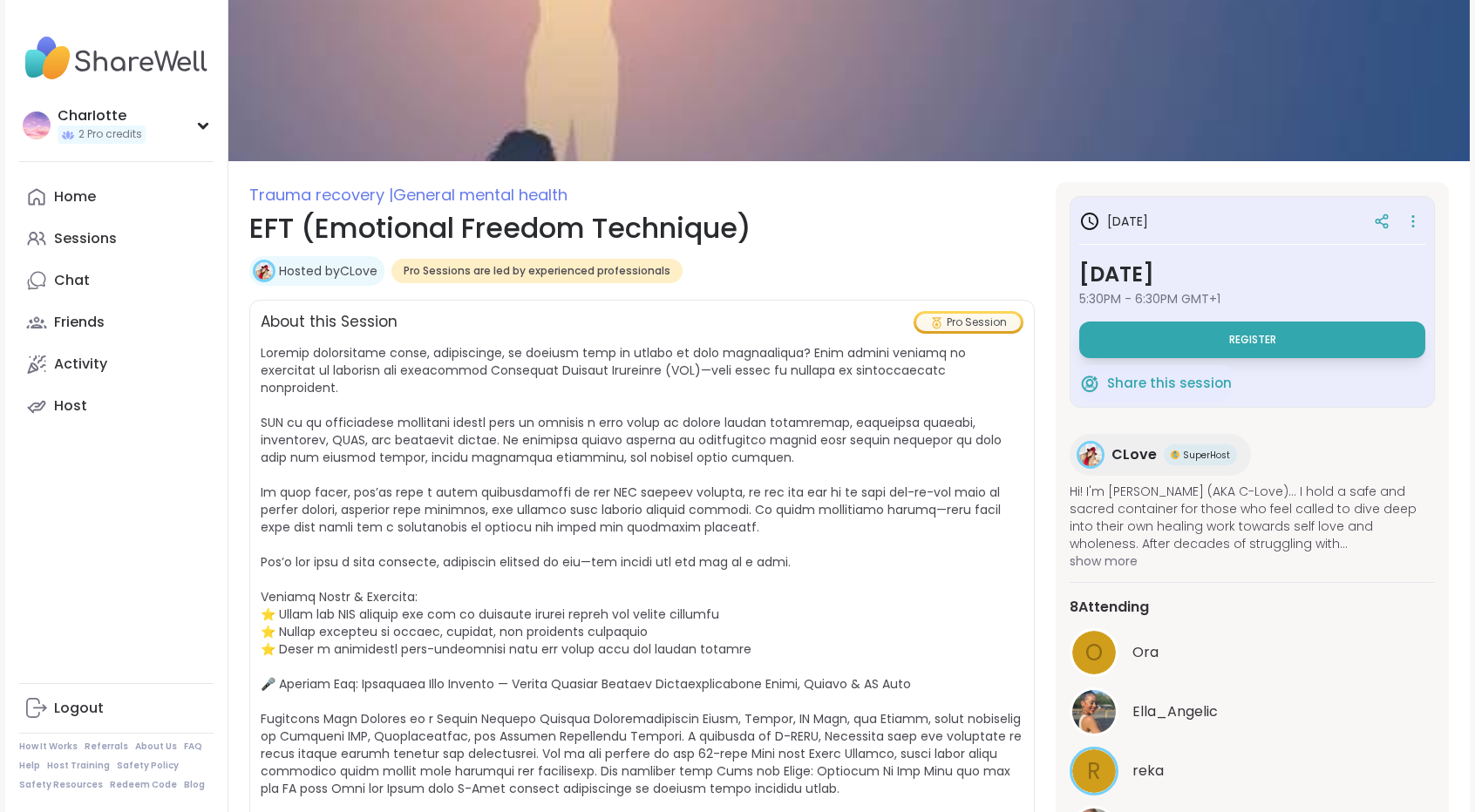
scroll to position [66, 0]
click at [1349, 336] on button "Register" at bounding box center [1252, 341] width 346 height 37
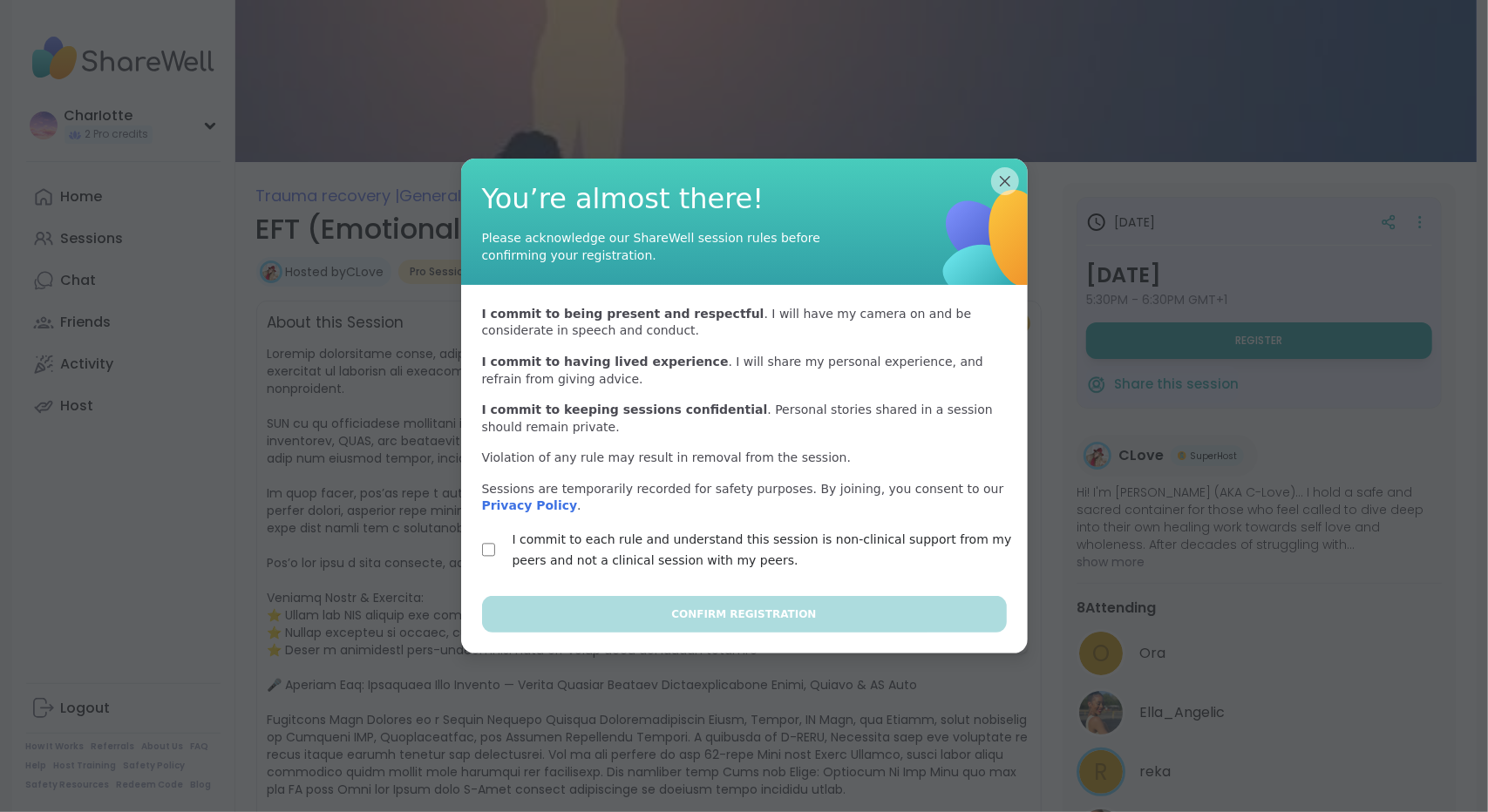
click at [687, 570] on label "I commit to each rule and understand this session is non-clinical support from …" at bounding box center [764, 550] width 505 height 42
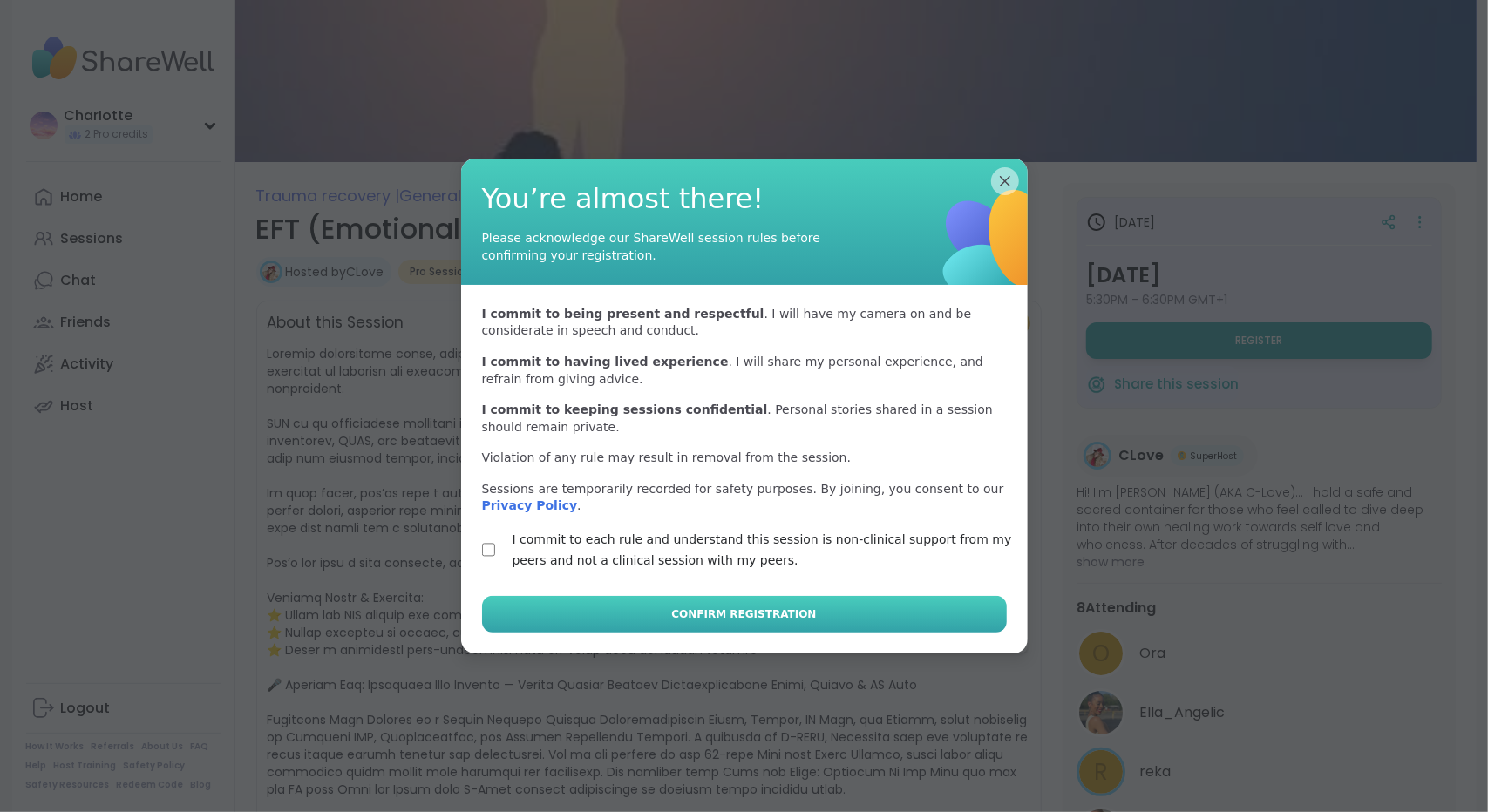
click at [696, 607] on span "Confirm Registration" at bounding box center [744, 614] width 145 height 15
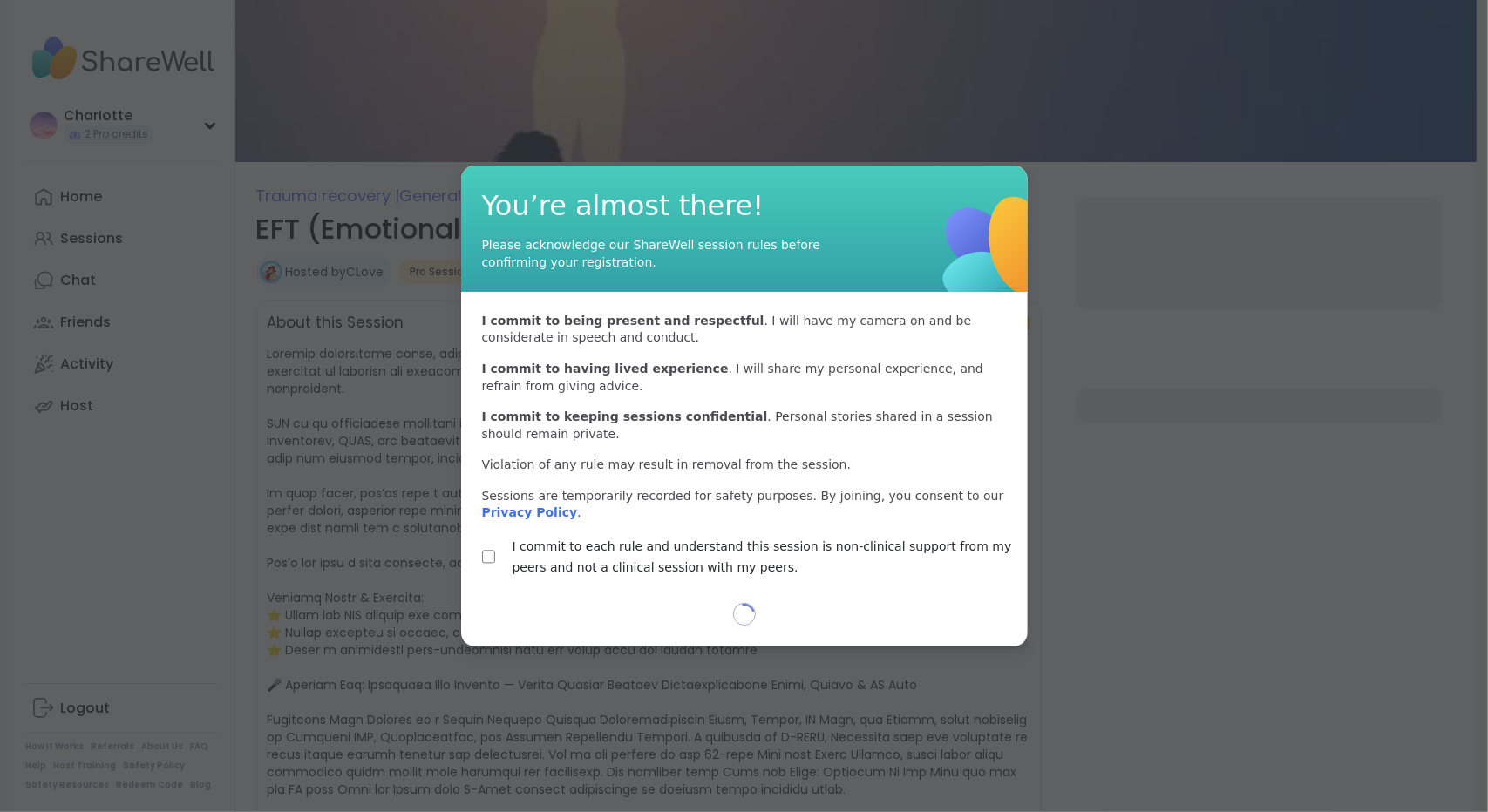
select select "**"
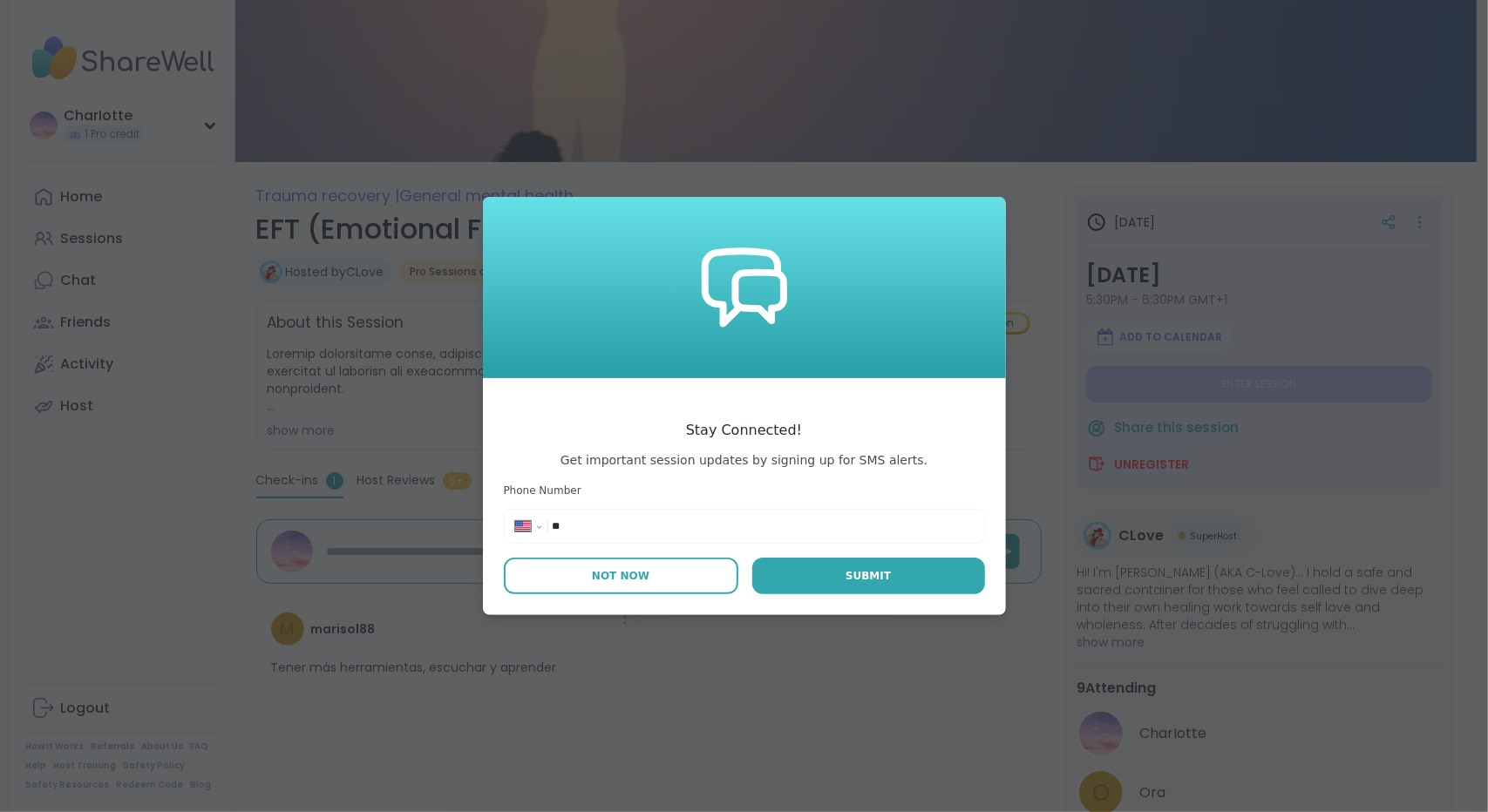
click at [598, 587] on button "Not Now" at bounding box center [622, 576] width 235 height 37
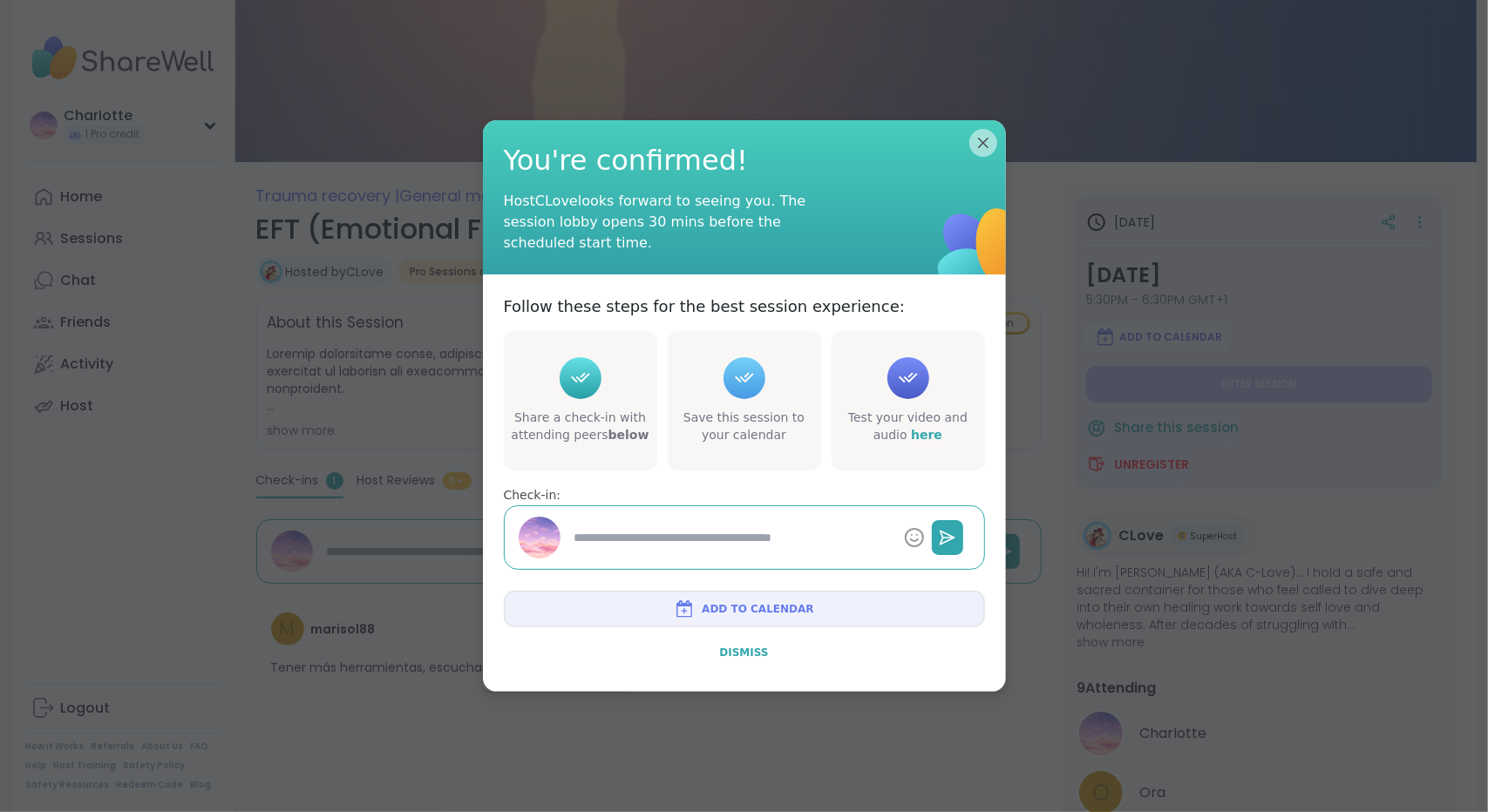
click at [759, 640] on button "Dismiss" at bounding box center [744, 653] width 482 height 37
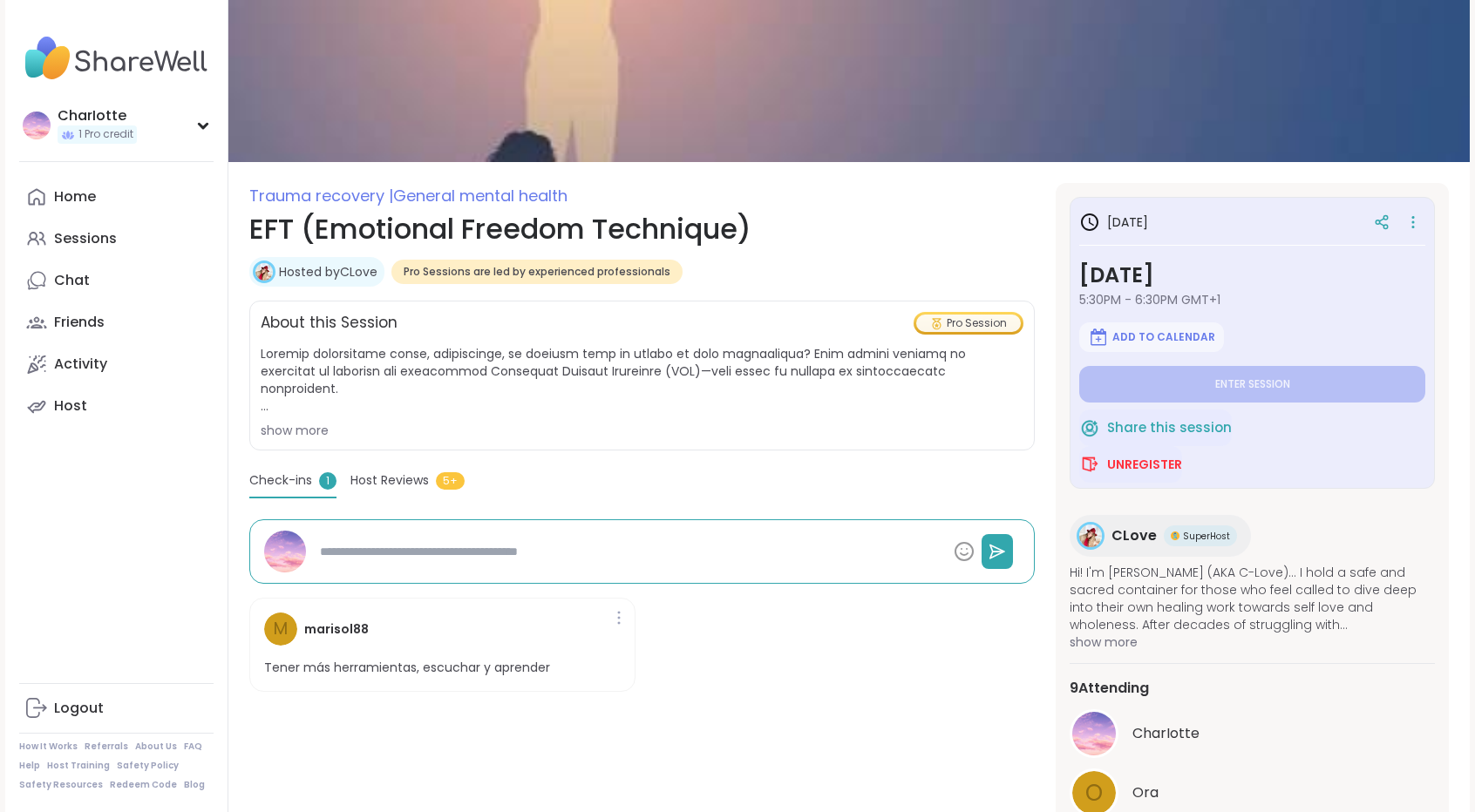
click at [1121, 526] on span "CLove" at bounding box center [1134, 536] width 45 height 21
type textarea "*"
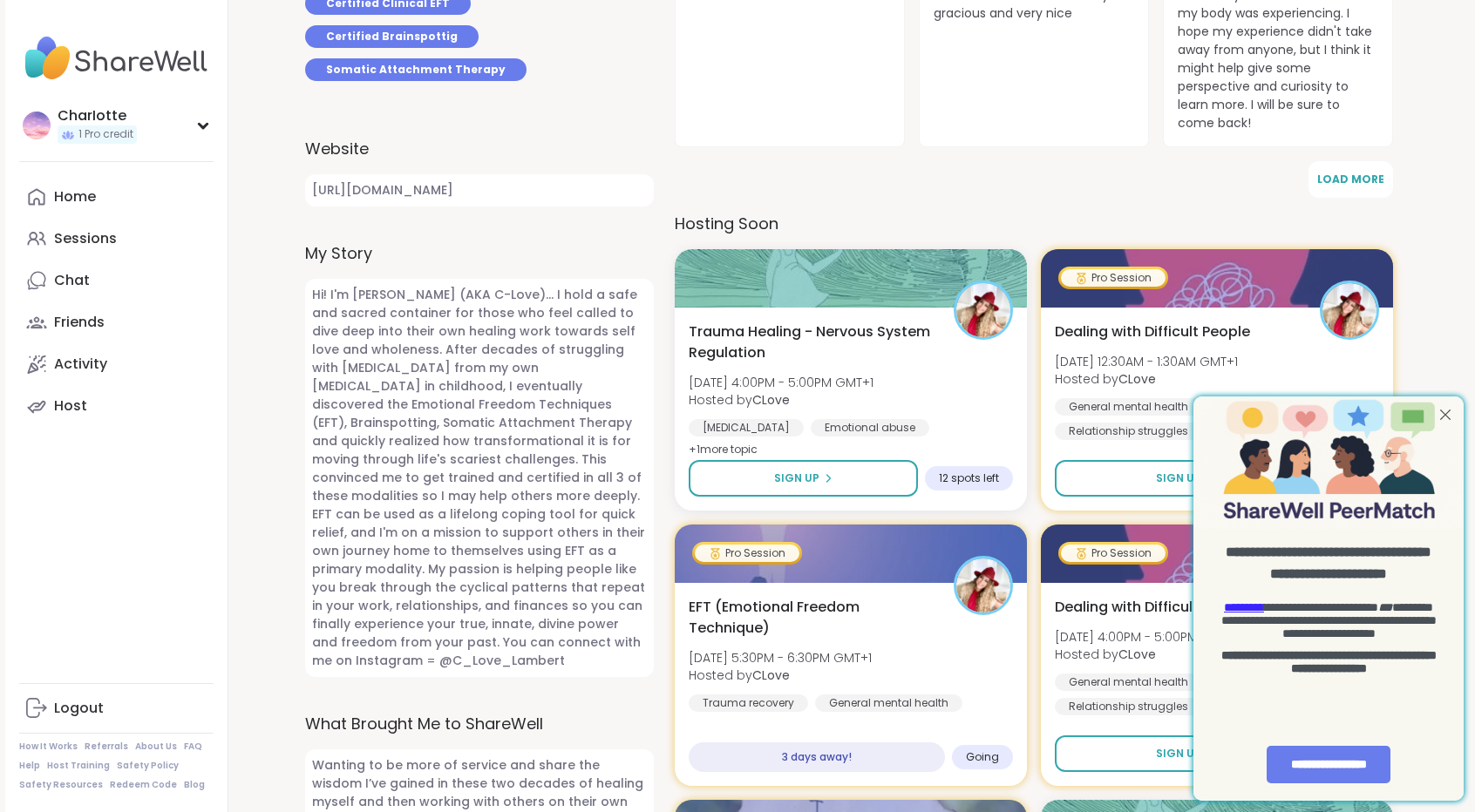
scroll to position [816, 0]
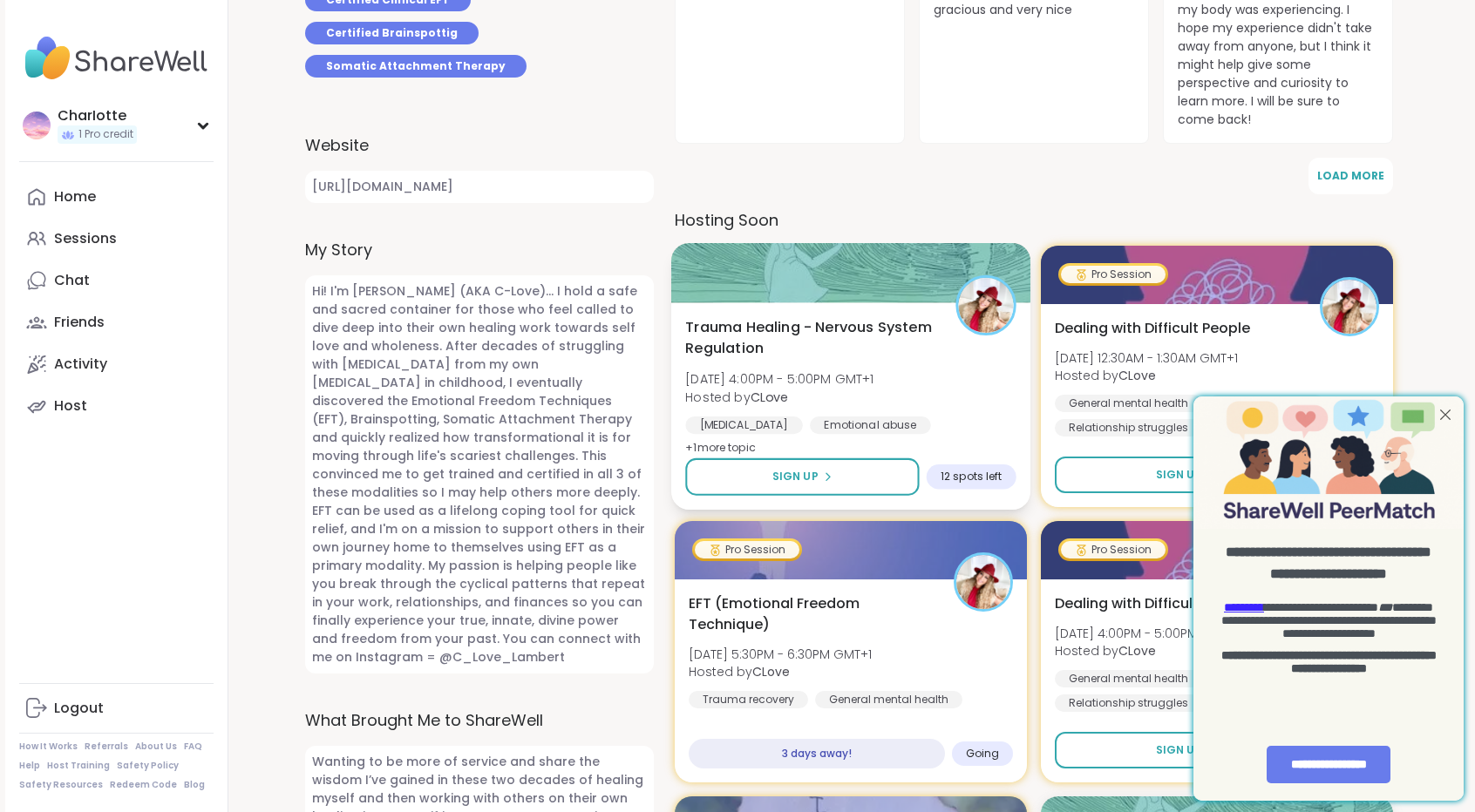
click at [886, 303] on div "Trauma Healing - Nervous System Regulation Mon, Aug 11 | 4:00PM - 5:00PM GMT+1 …" at bounding box center [851, 407] width 359 height 208
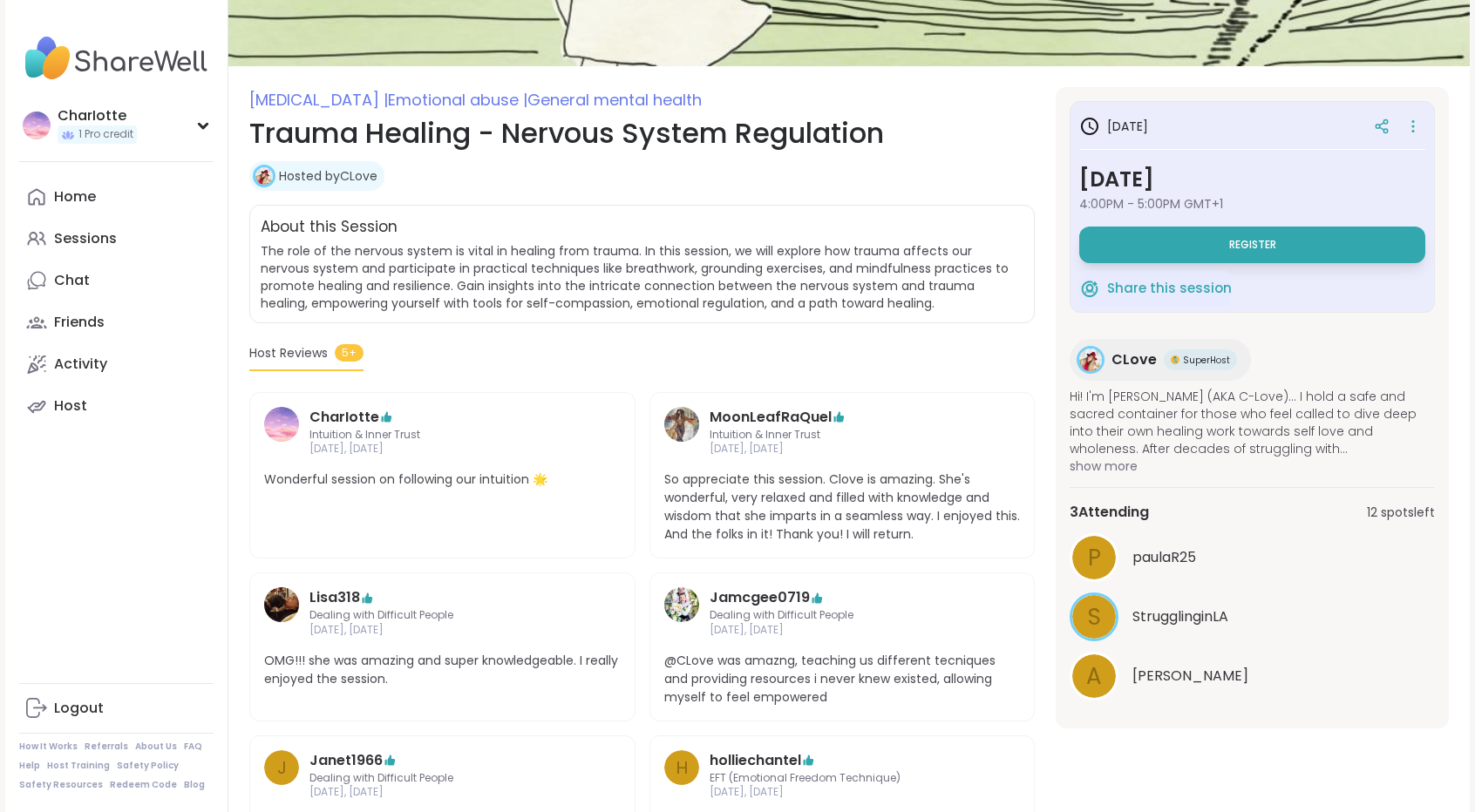
scroll to position [219, 0]
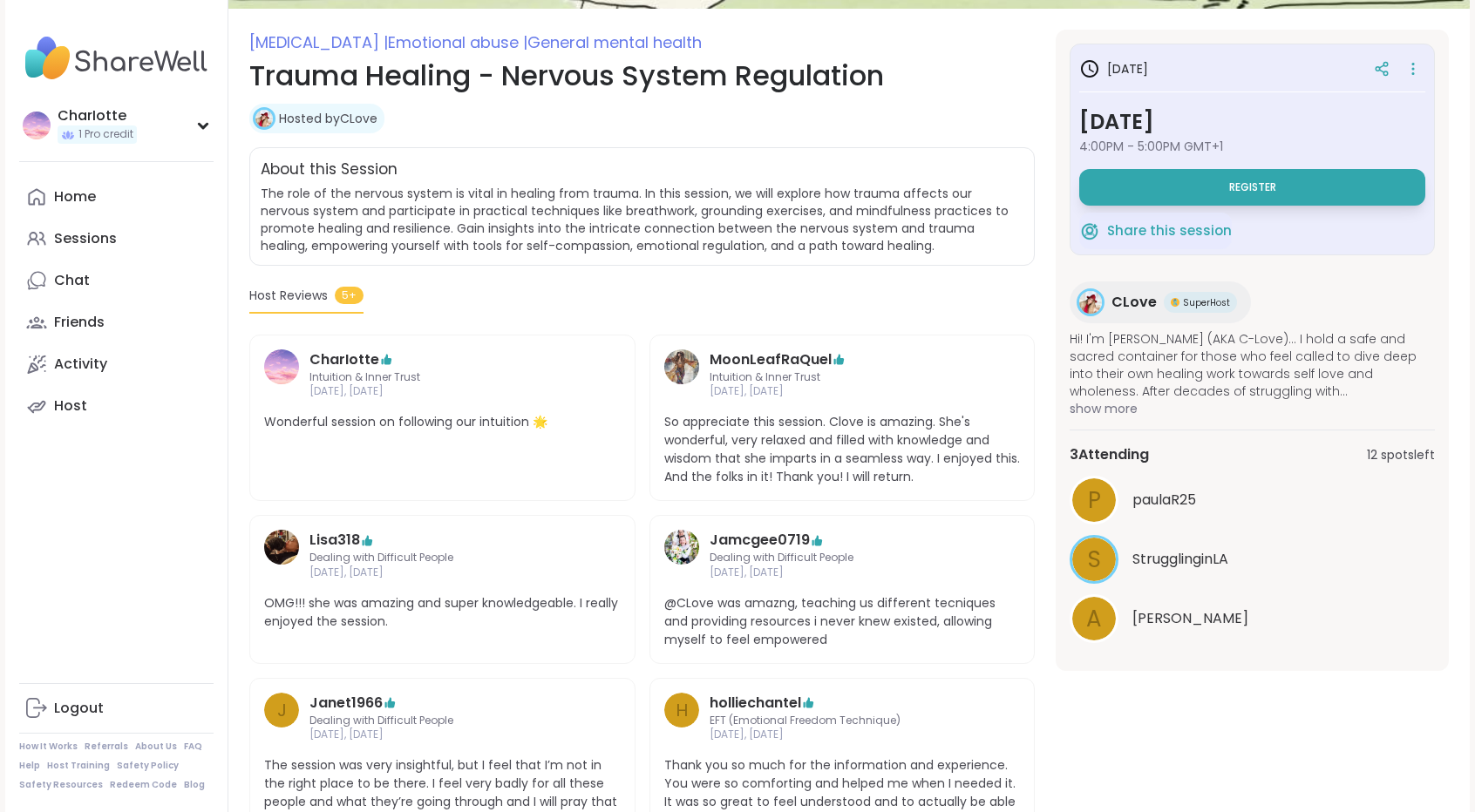
click at [1474, 322] on html "CharIotte 1 Pro credit CharIotte 1 Pro credit Profile Membership Settings Help …" at bounding box center [737, 562] width 1475 height 1563
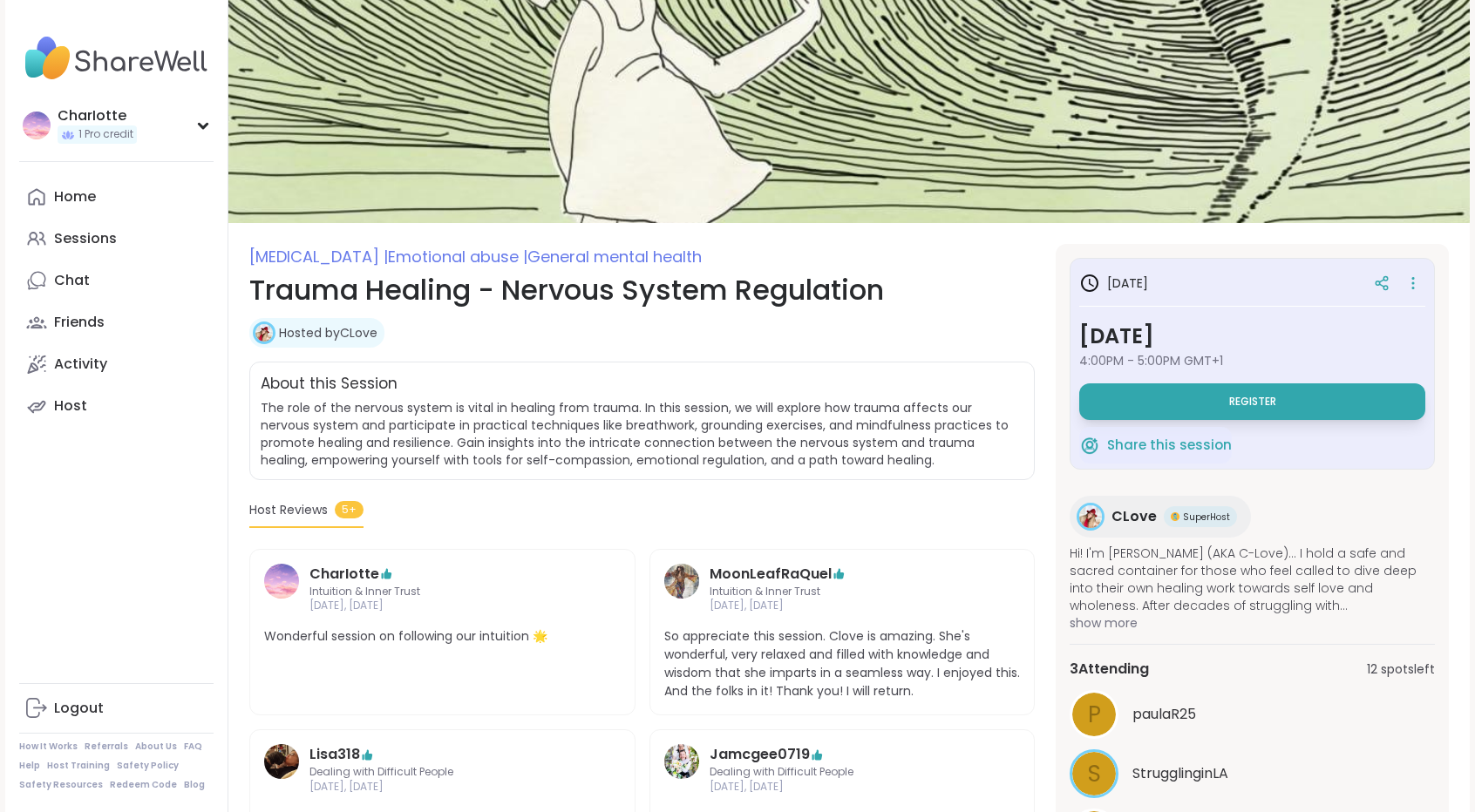
scroll to position [2, 0]
